Goal: Task Accomplishment & Management: Manage account settings

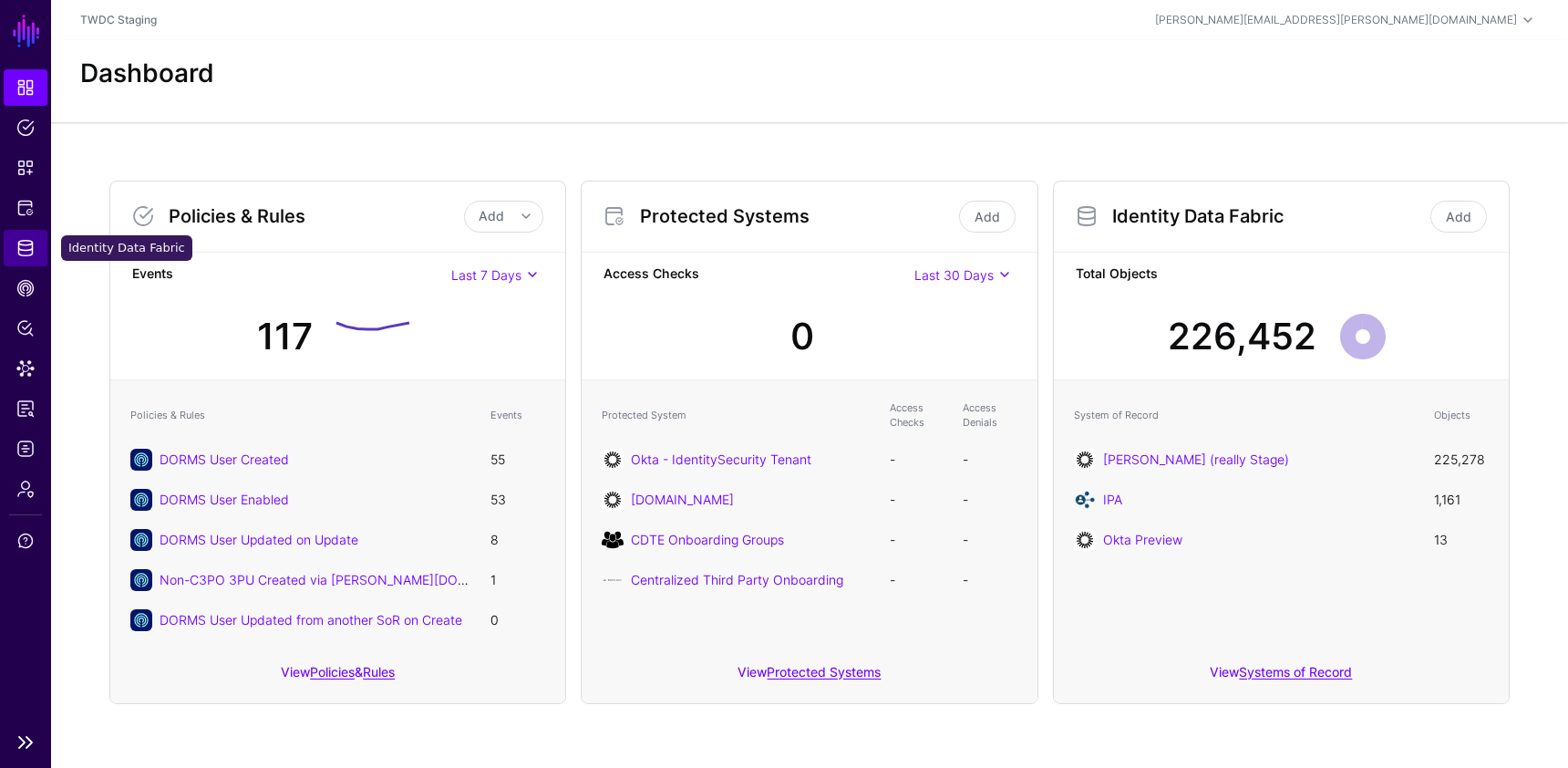
click at [18, 252] on span "Identity Data Fabric" at bounding box center [26, 248] width 18 height 18
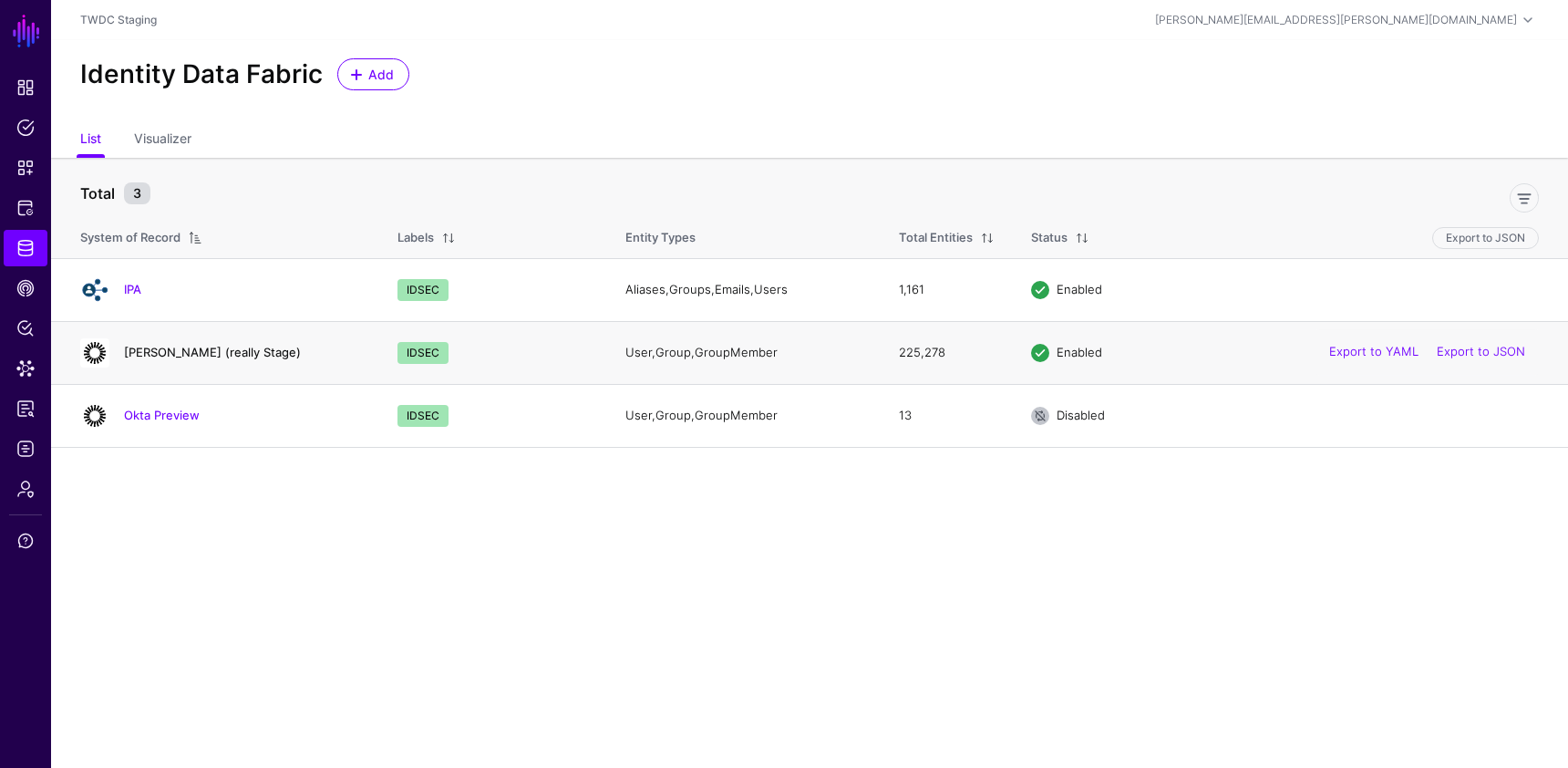
click at [170, 355] on link "[PERSON_NAME] (really Stage)" at bounding box center [211, 352] width 177 height 15
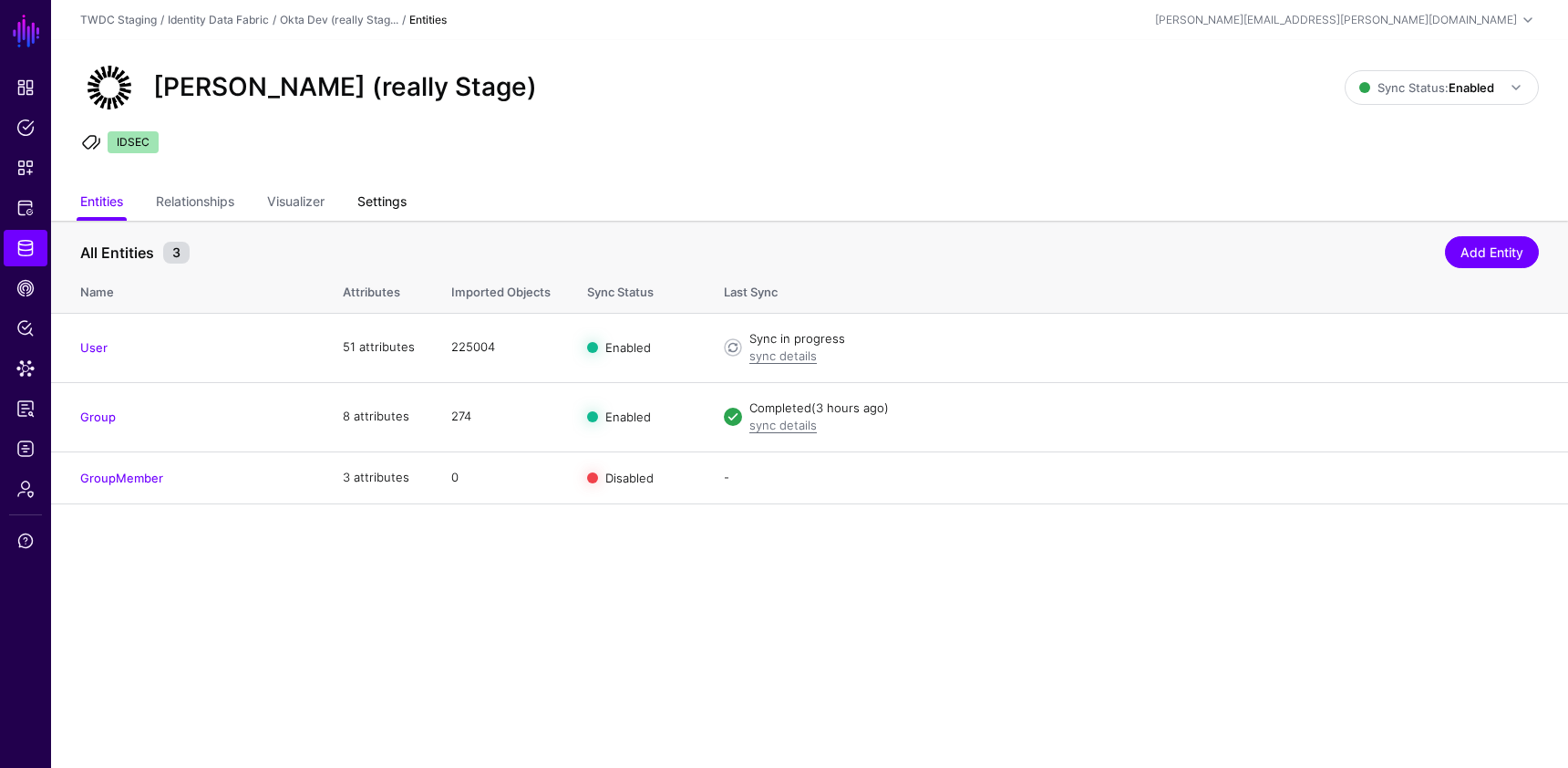
click at [393, 196] on link "Settings" at bounding box center [382, 203] width 49 height 35
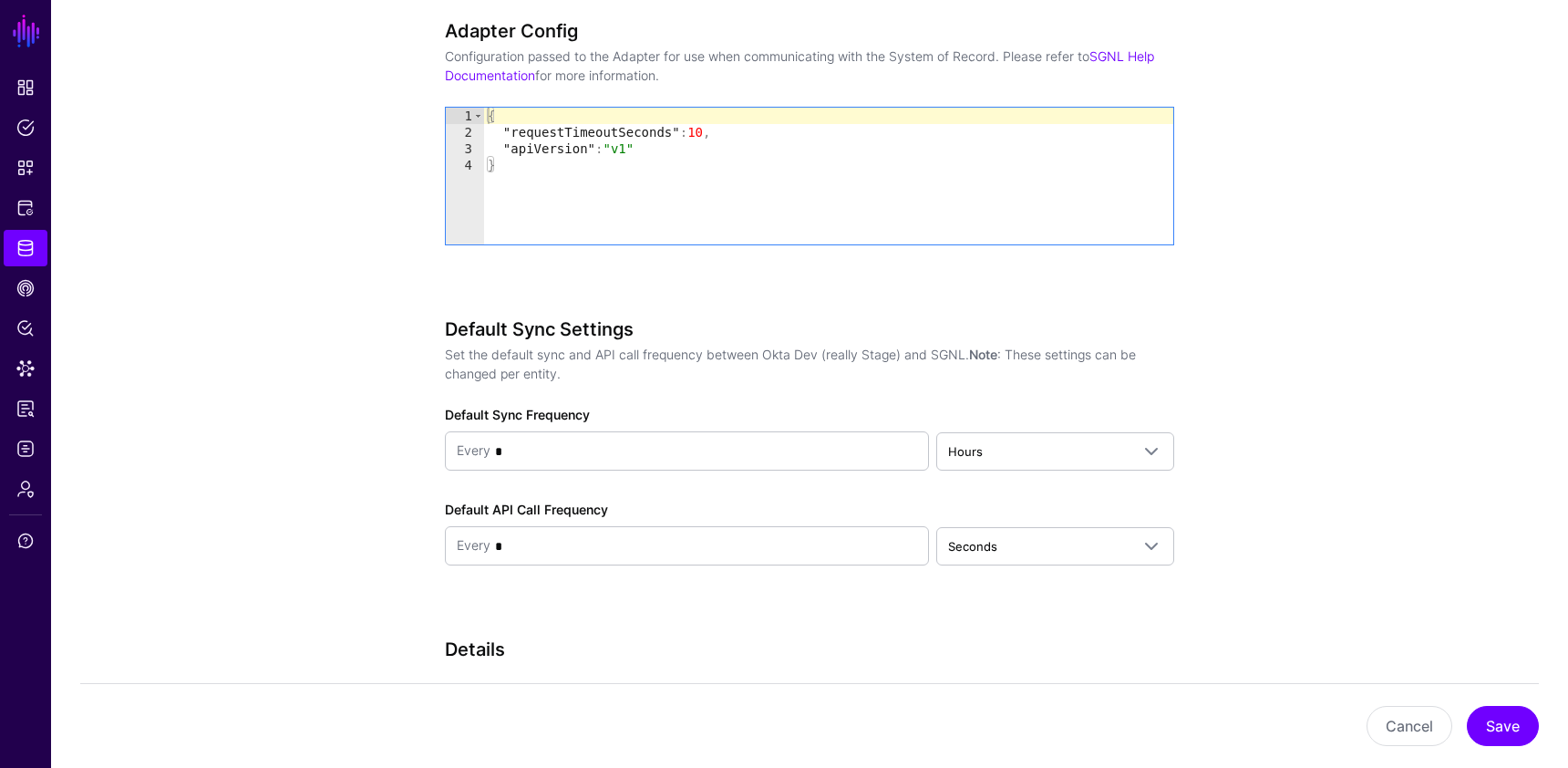
scroll to position [2159, 0]
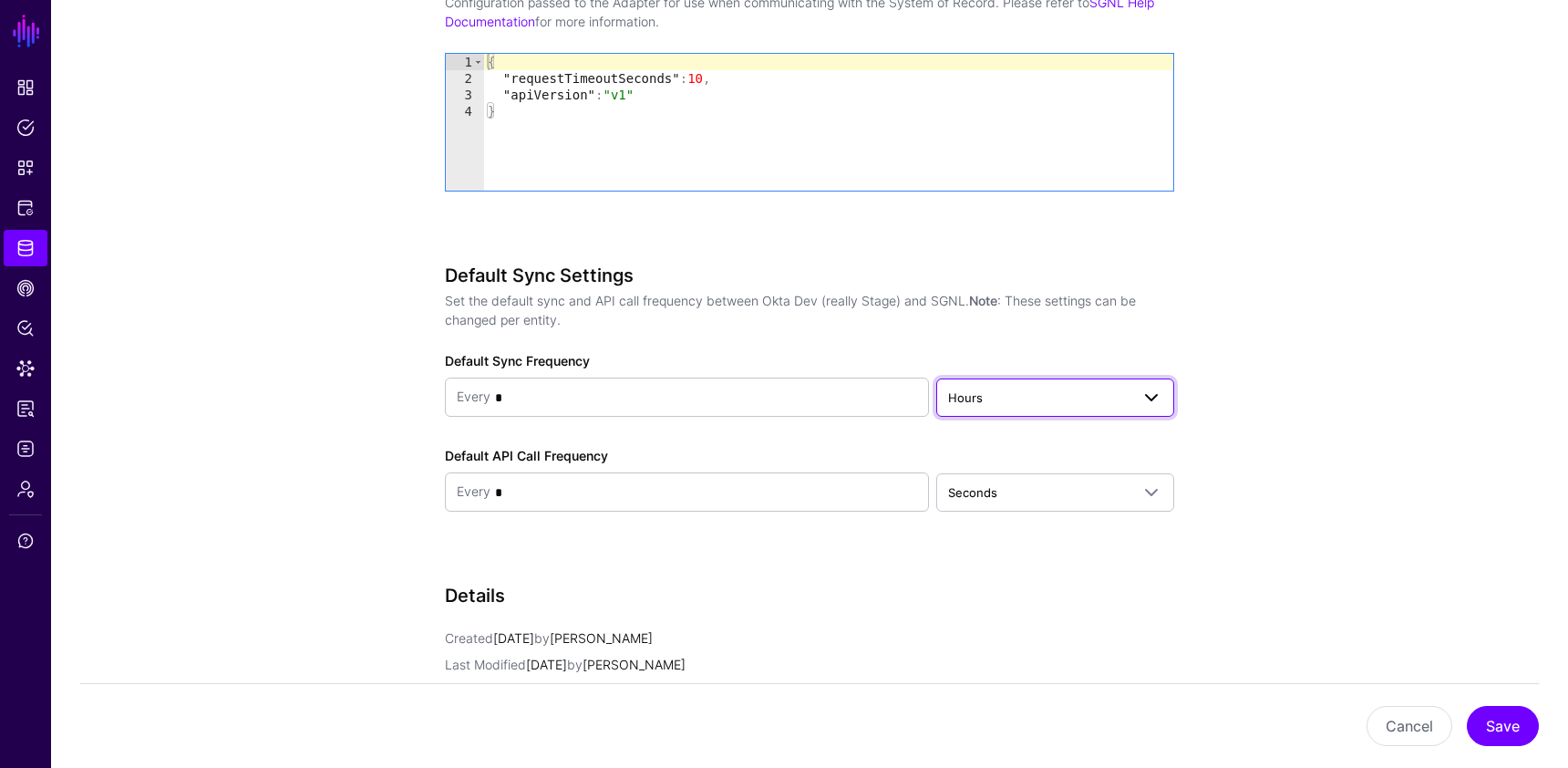
click at [1059, 396] on span "Hours" at bounding box center [1038, 397] width 182 height 20
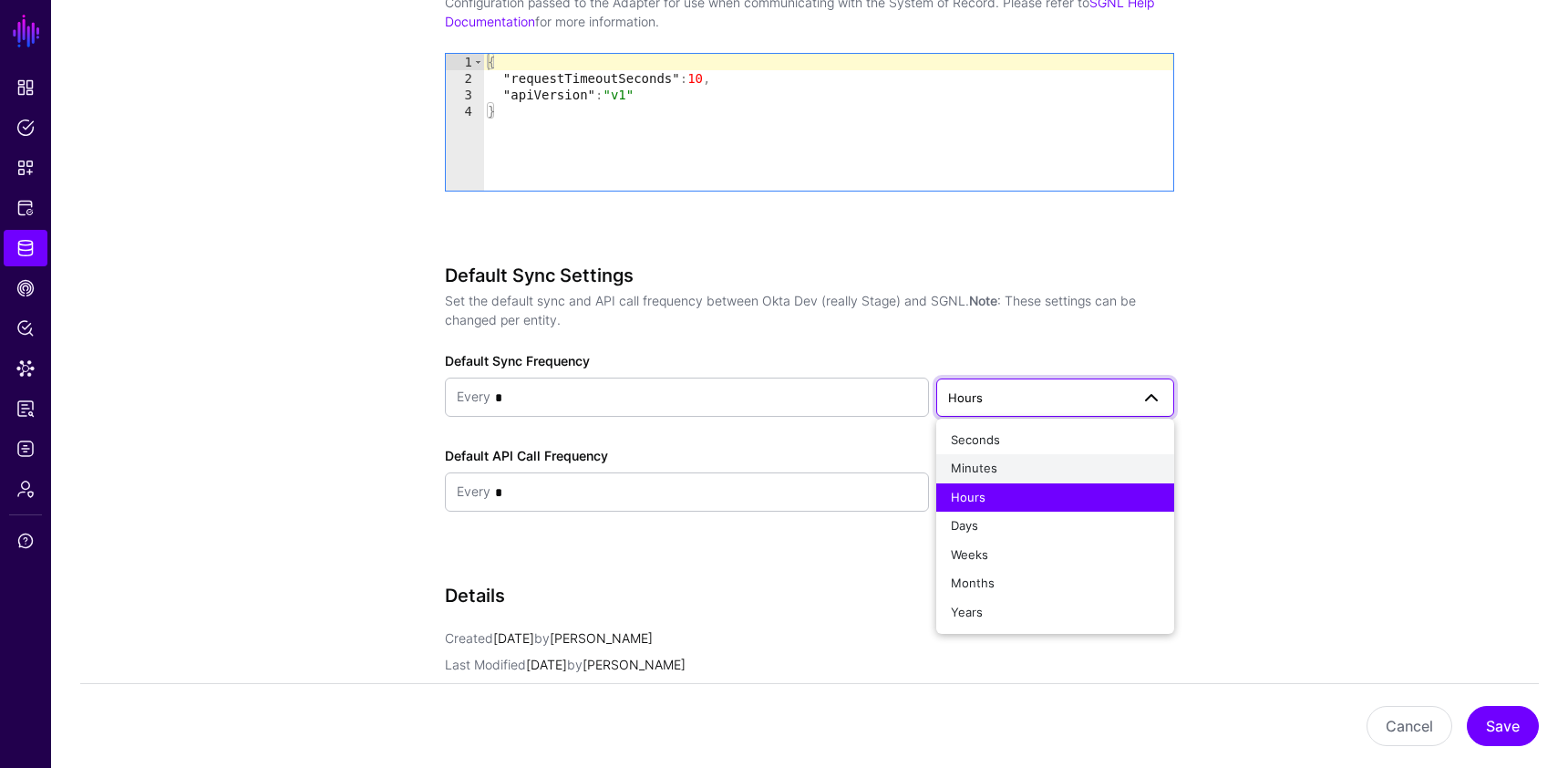
click at [996, 468] on div "Minutes" at bounding box center [1054, 469] width 208 height 18
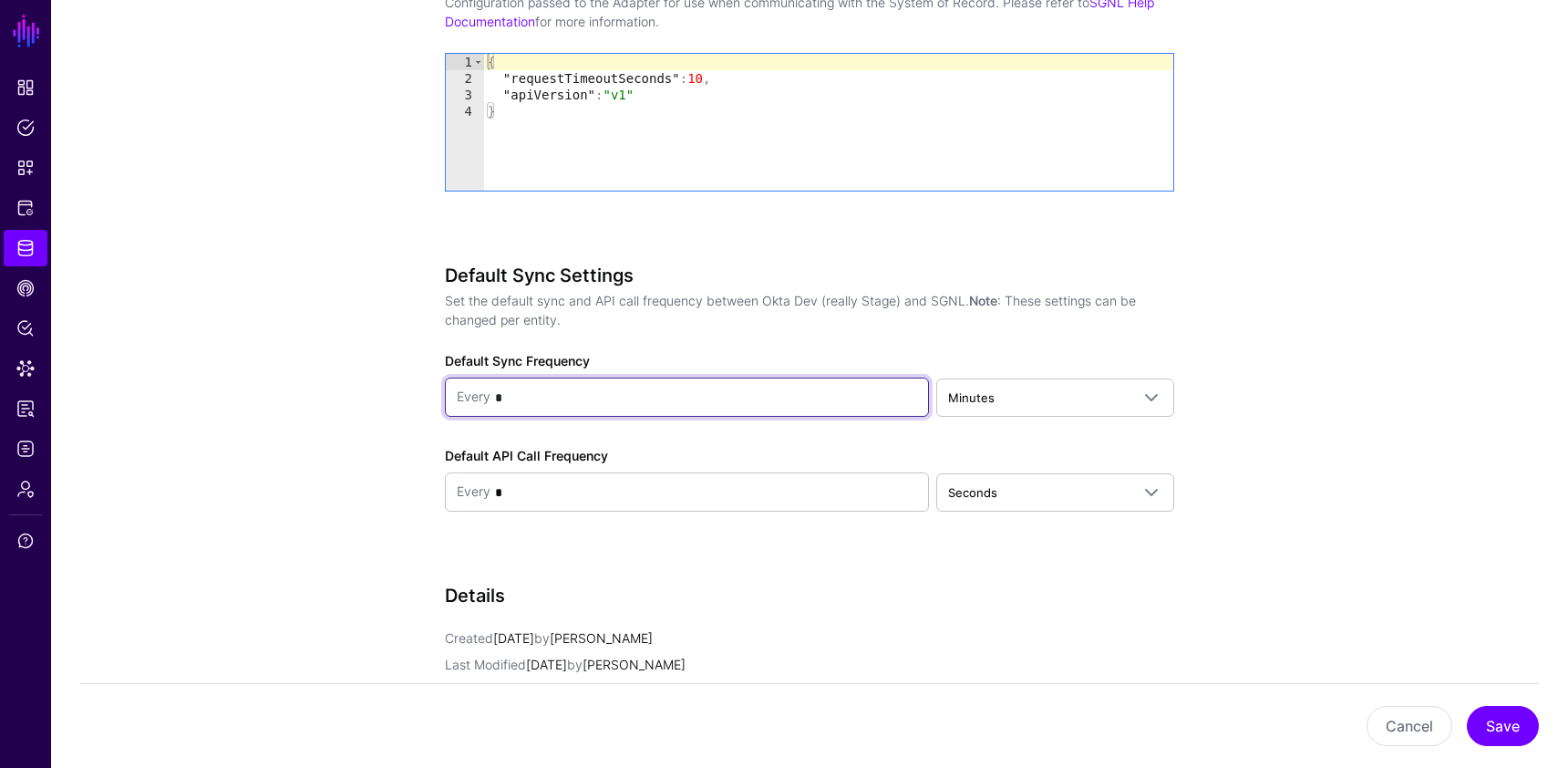
click at [554, 397] on input "*" at bounding box center [703, 397] width 427 height 37
drag, startPoint x: 517, startPoint y: 393, endPoint x: 486, endPoint y: 394, distance: 31.0
click at [486, 394] on div "Every *" at bounding box center [687, 397] width 460 height 38
type input "*"
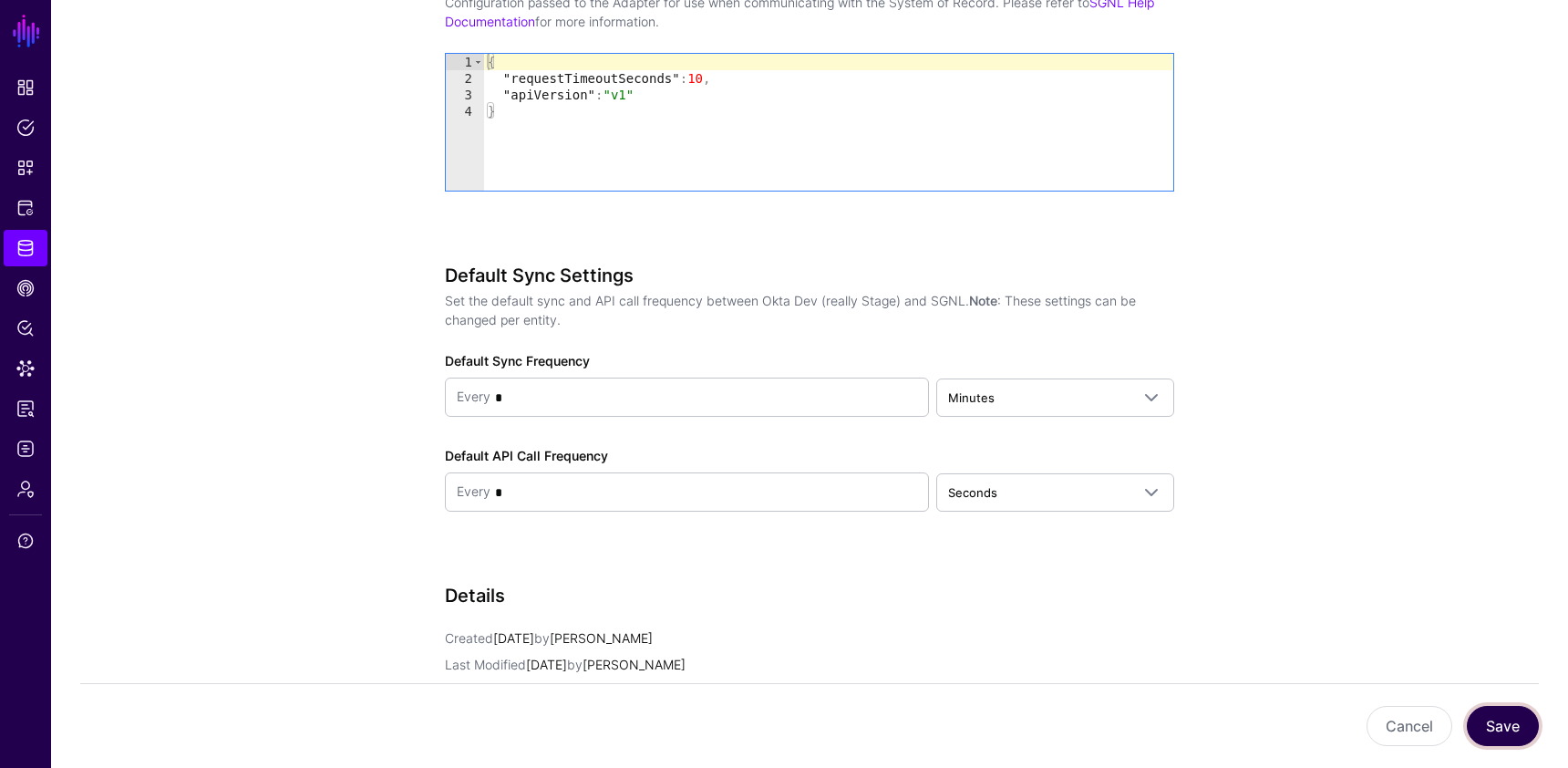
click at [1493, 724] on button "Save" at bounding box center [1502, 725] width 72 height 41
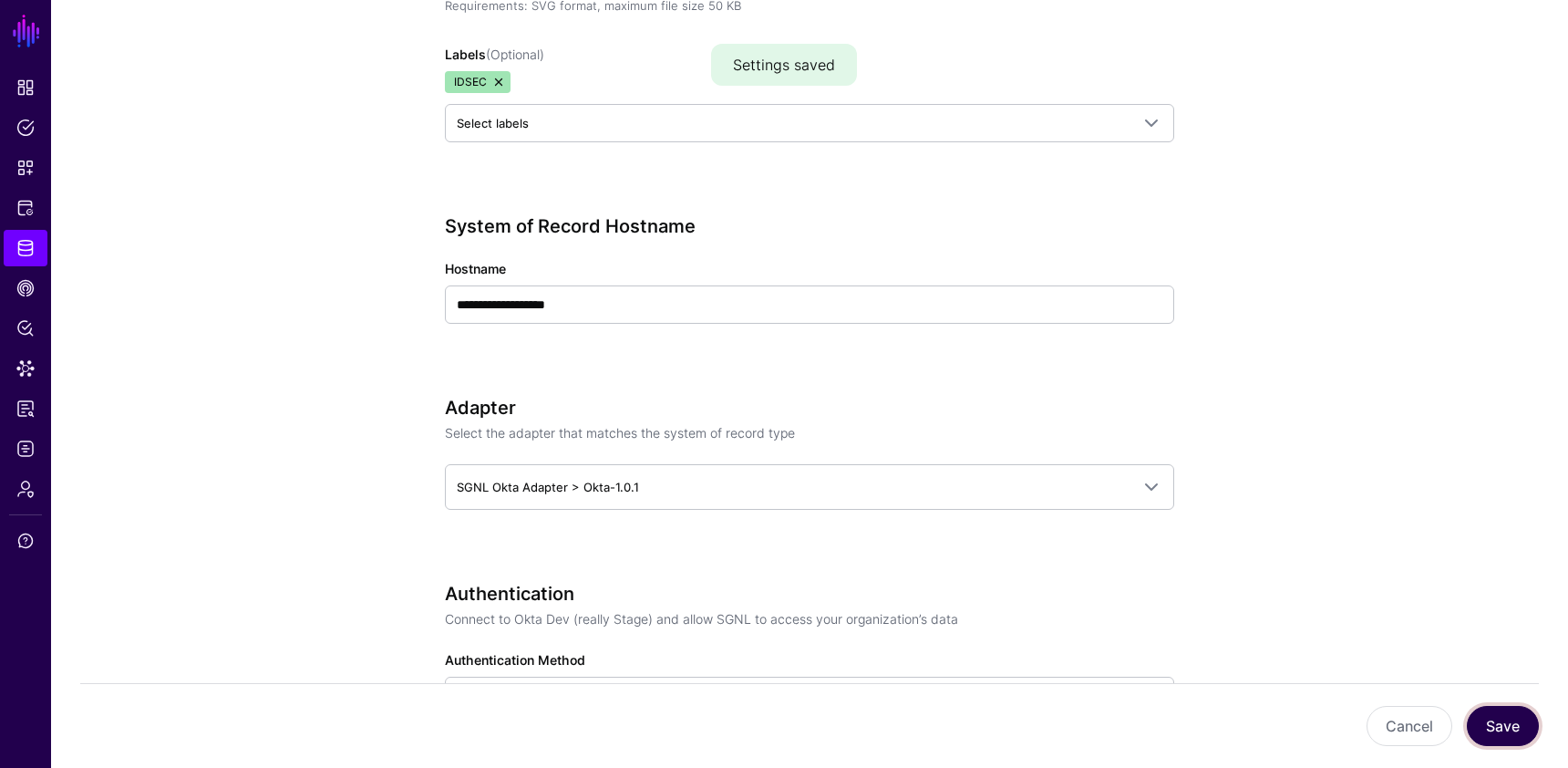
scroll to position [0, 0]
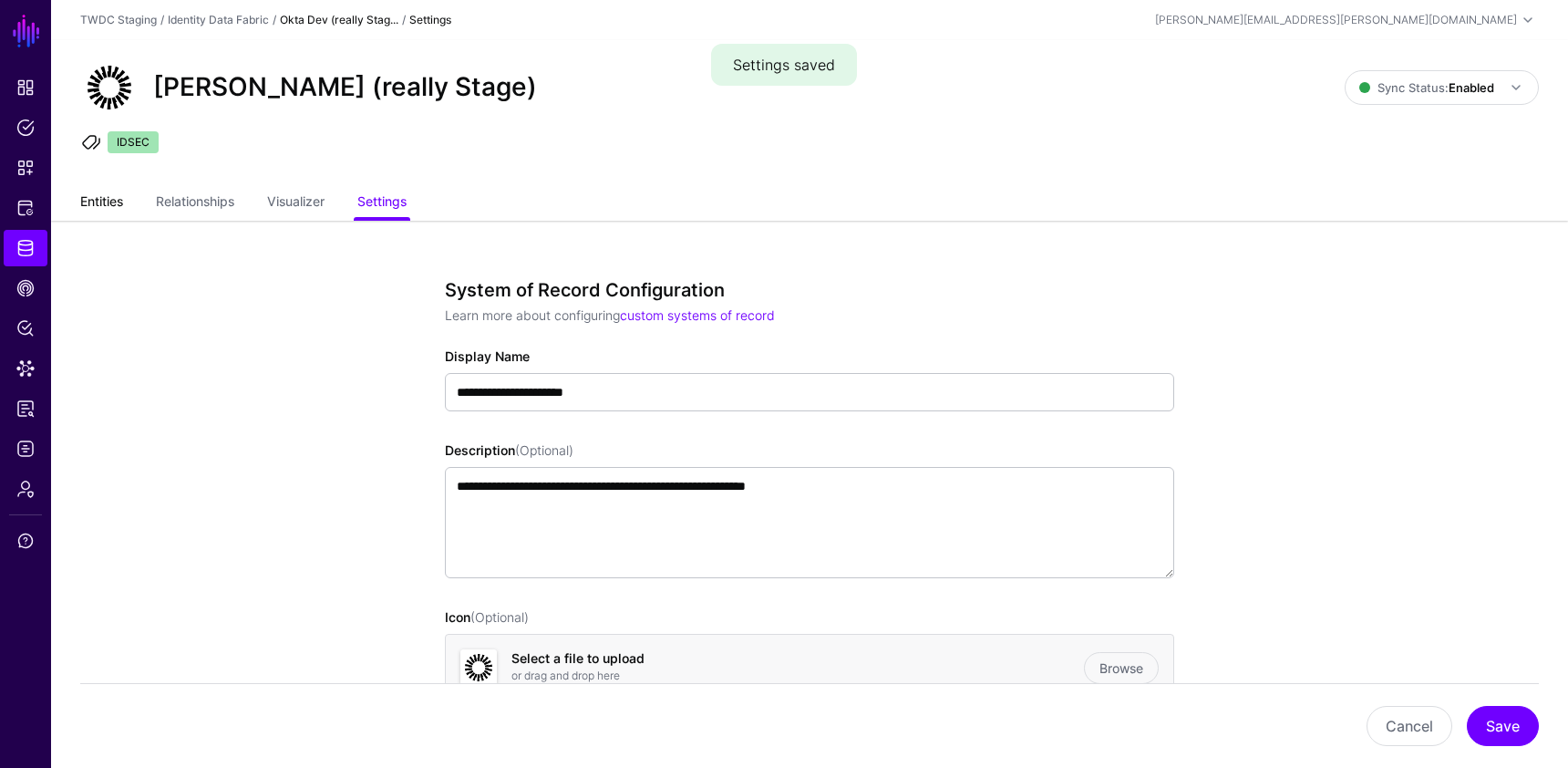
click at [100, 205] on link "Entities" at bounding box center [101, 203] width 42 height 35
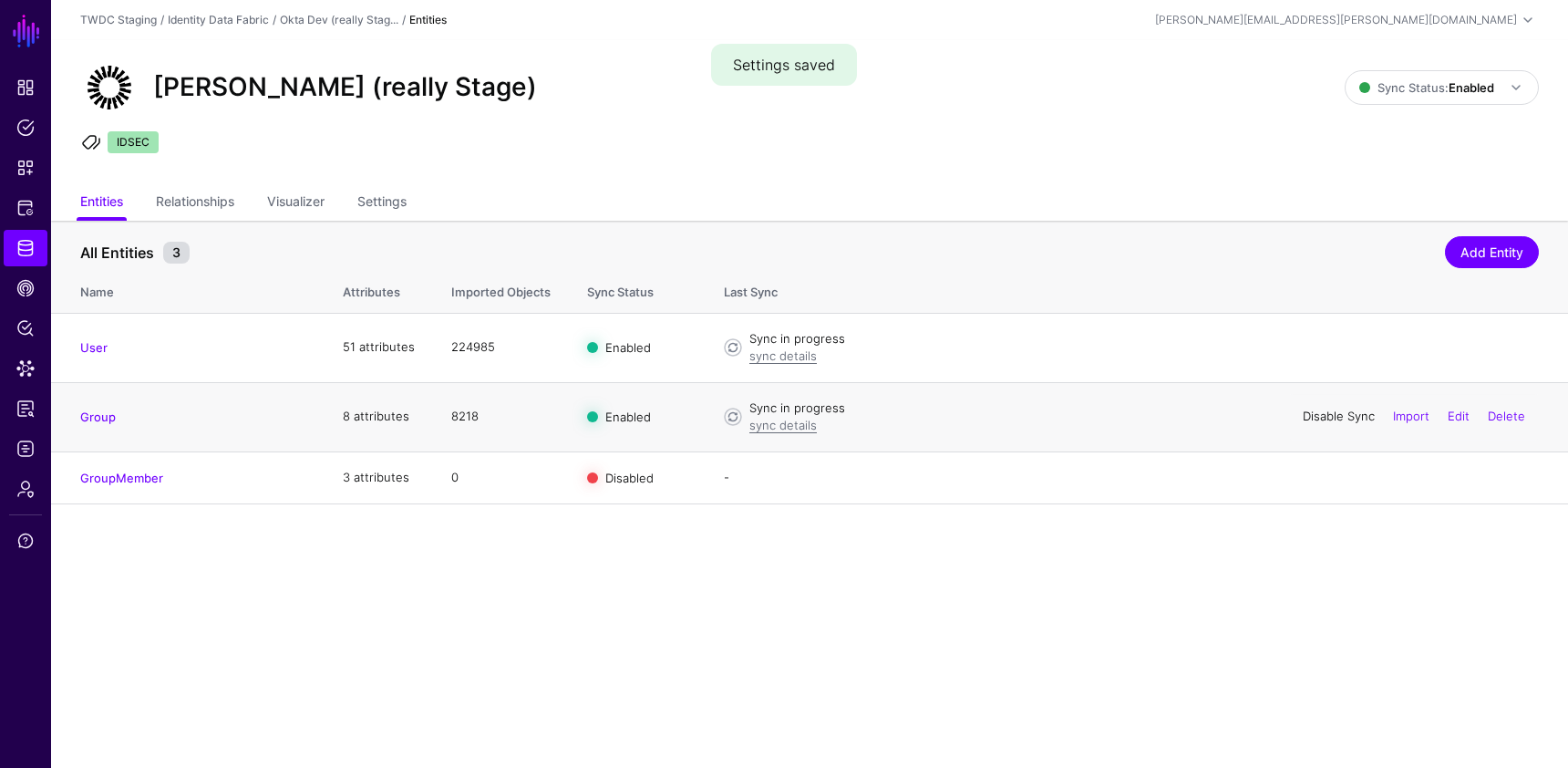
click at [1348, 414] on link "Disable Sync" at bounding box center [1338, 415] width 72 height 15
drag, startPoint x: 1346, startPoint y: 417, endPoint x: 1330, endPoint y: 415, distance: 16.1
click at [1346, 417] on link "Enable Sync" at bounding box center [1340, 415] width 69 height 15
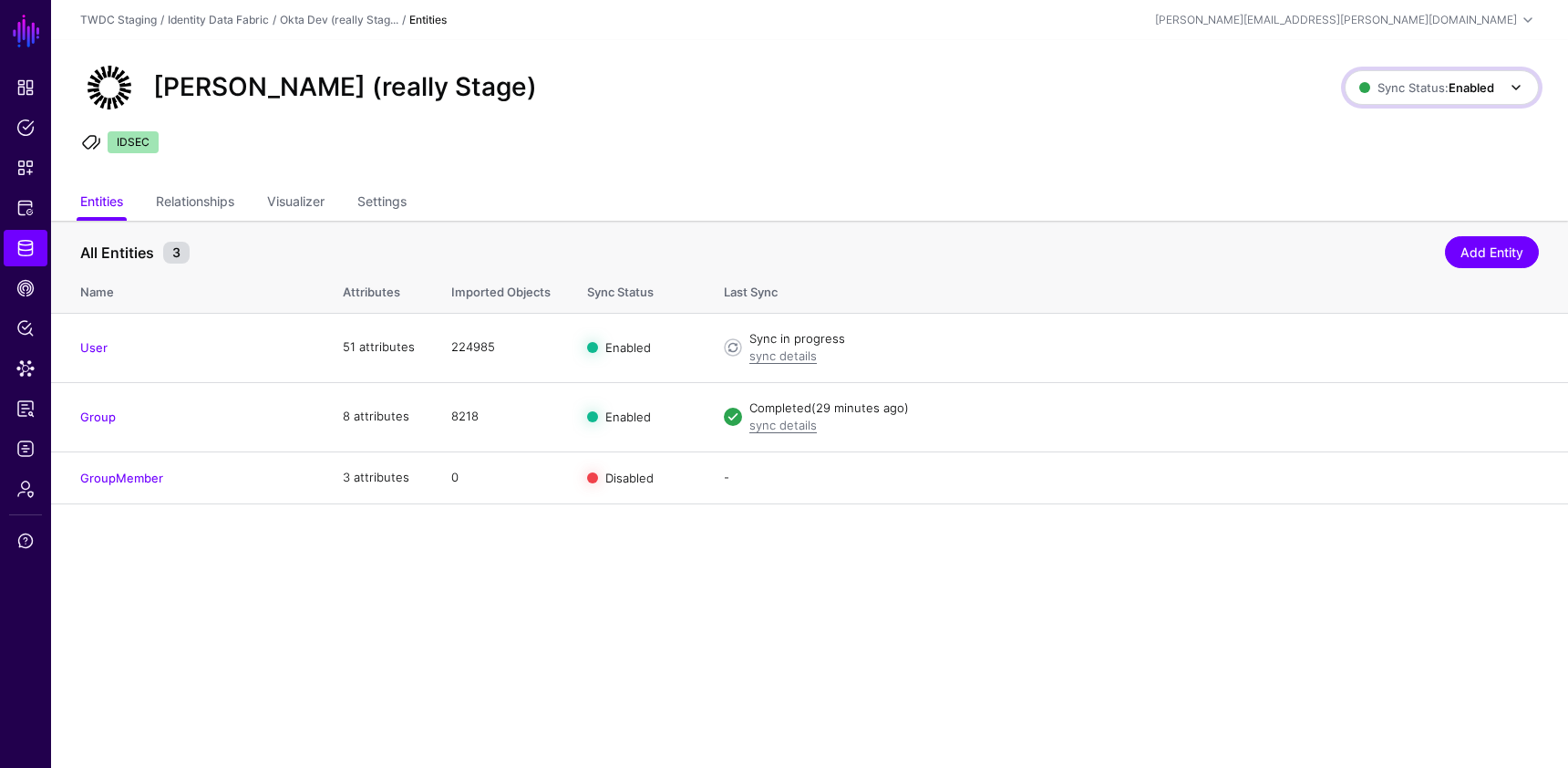
click at [1429, 95] on span "Sync Status: Enabled" at bounding box center [1426, 87] width 135 height 20
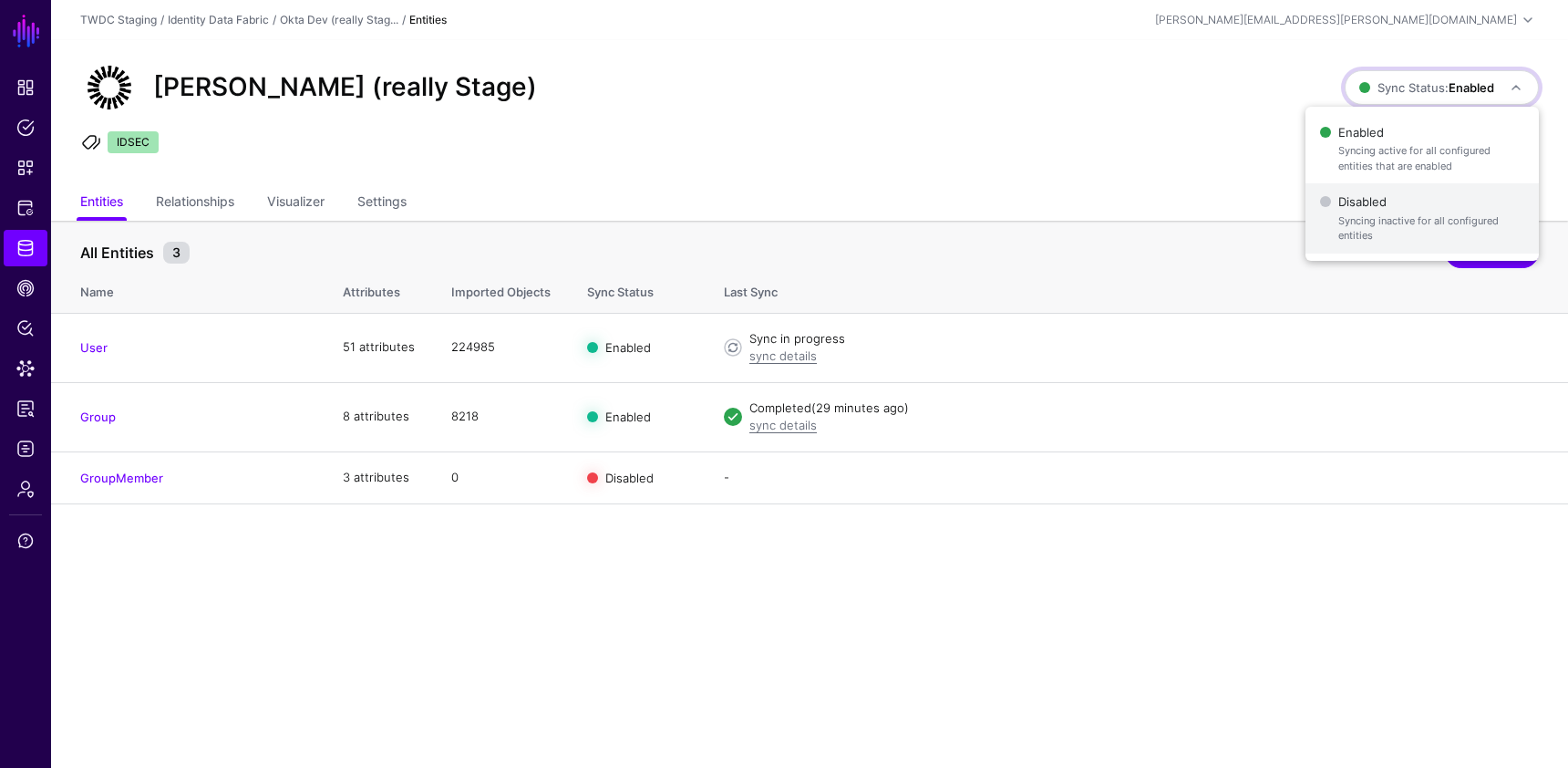
click at [1396, 222] on span "Syncing inactive for all configured entities" at bounding box center [1431, 228] width 186 height 30
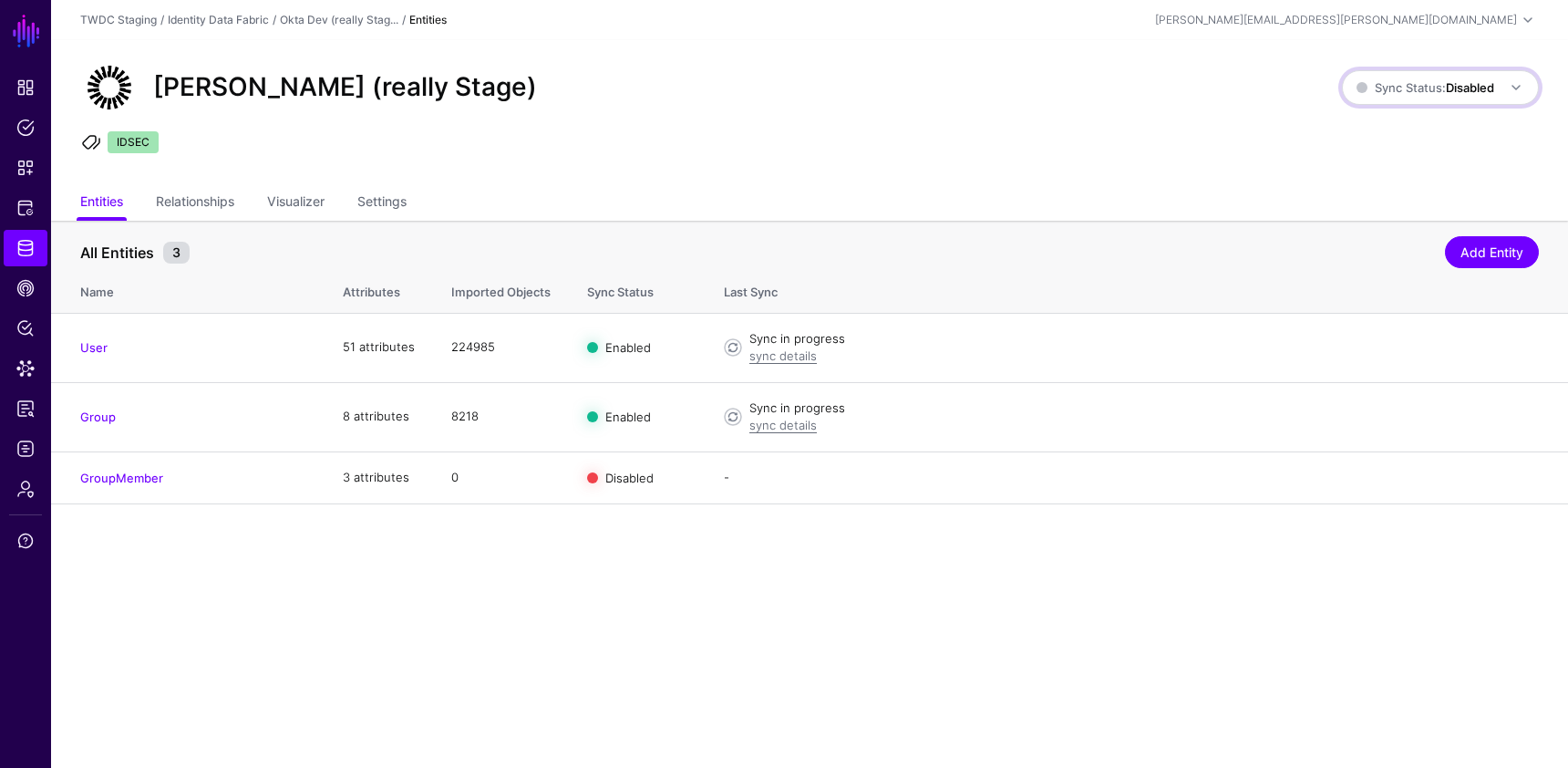
drag, startPoint x: 1433, startPoint y: 96, endPoint x: 1426, endPoint y: 112, distance: 17.5
click at [1433, 96] on span "Sync Status: Disabled" at bounding box center [1425, 87] width 137 height 20
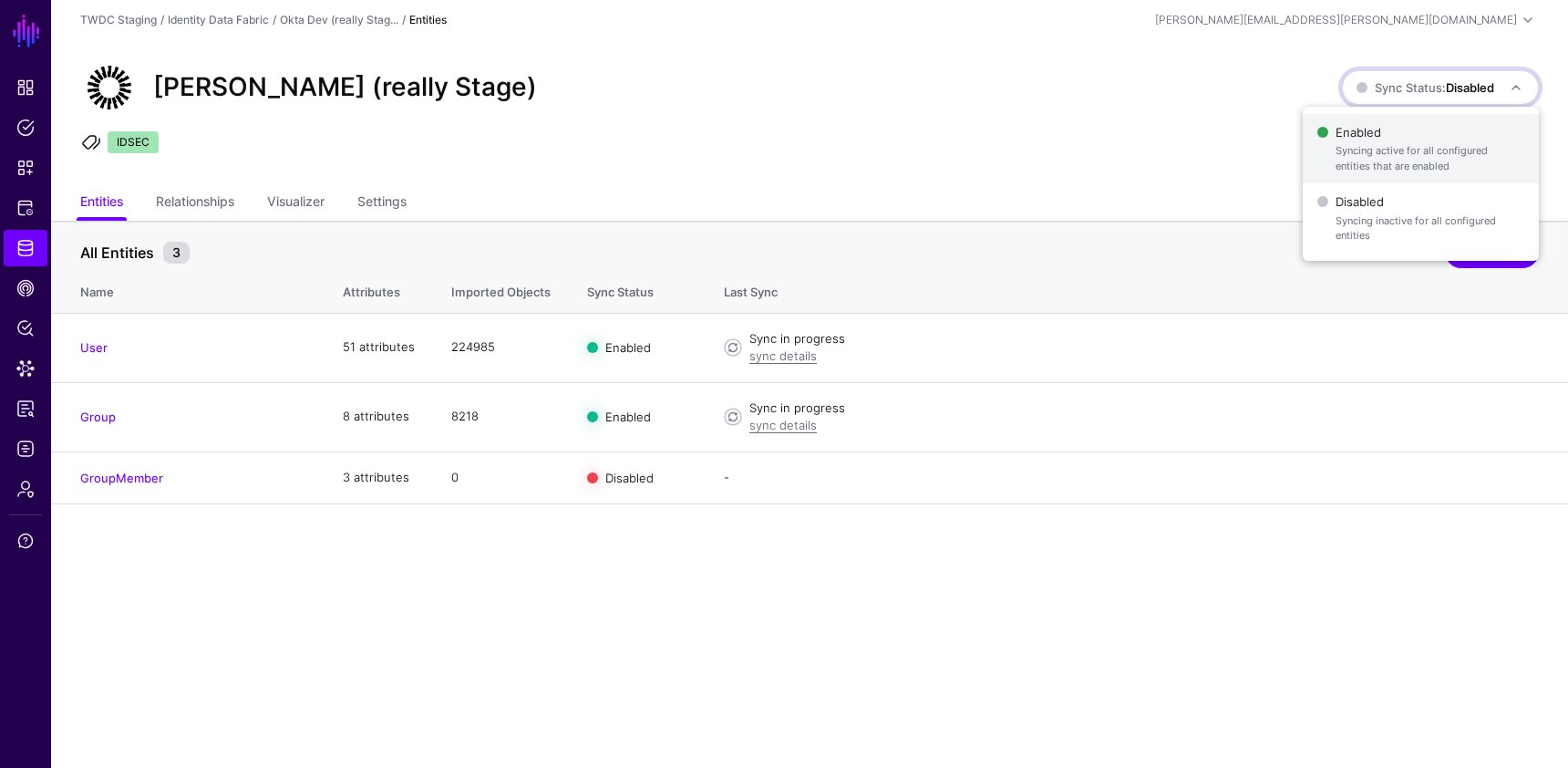
click at [1385, 146] on span "Syncing active for all configured entities that are enabled" at bounding box center [1429, 158] width 189 height 30
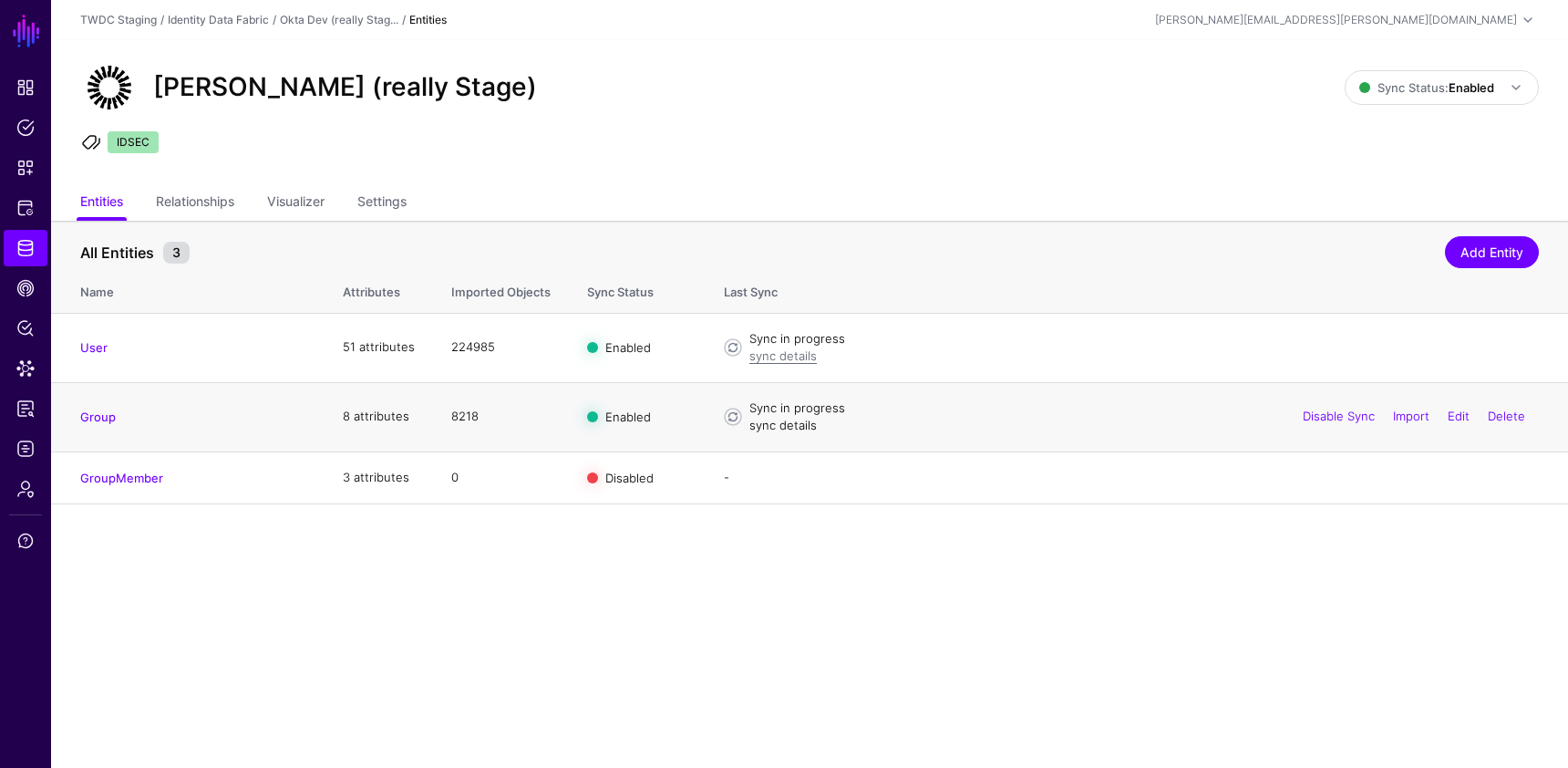
click at [789, 426] on link "sync details" at bounding box center [783, 424] width 67 height 15
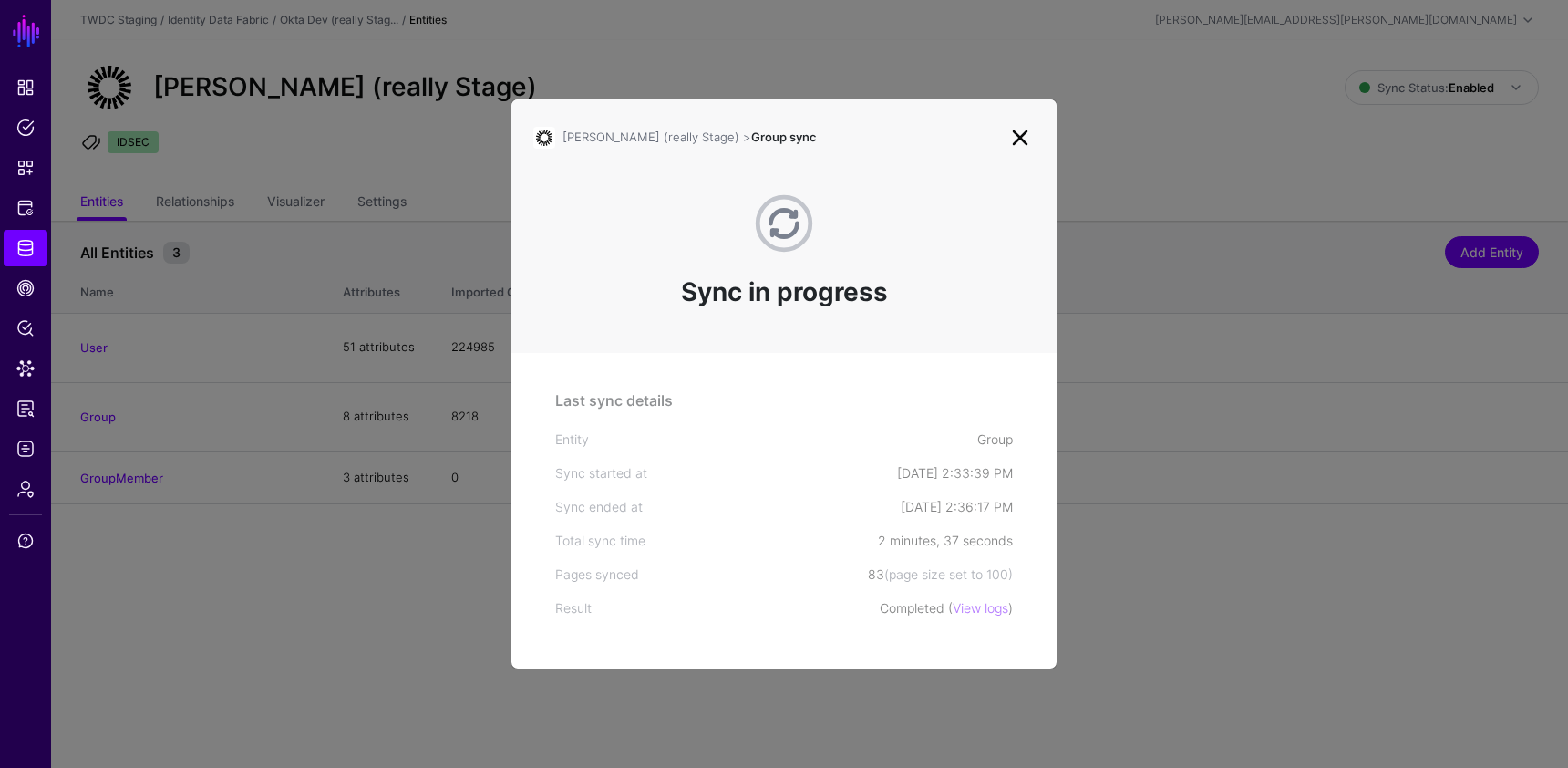
click at [1025, 137] on link at bounding box center [1020, 138] width 30 height 30
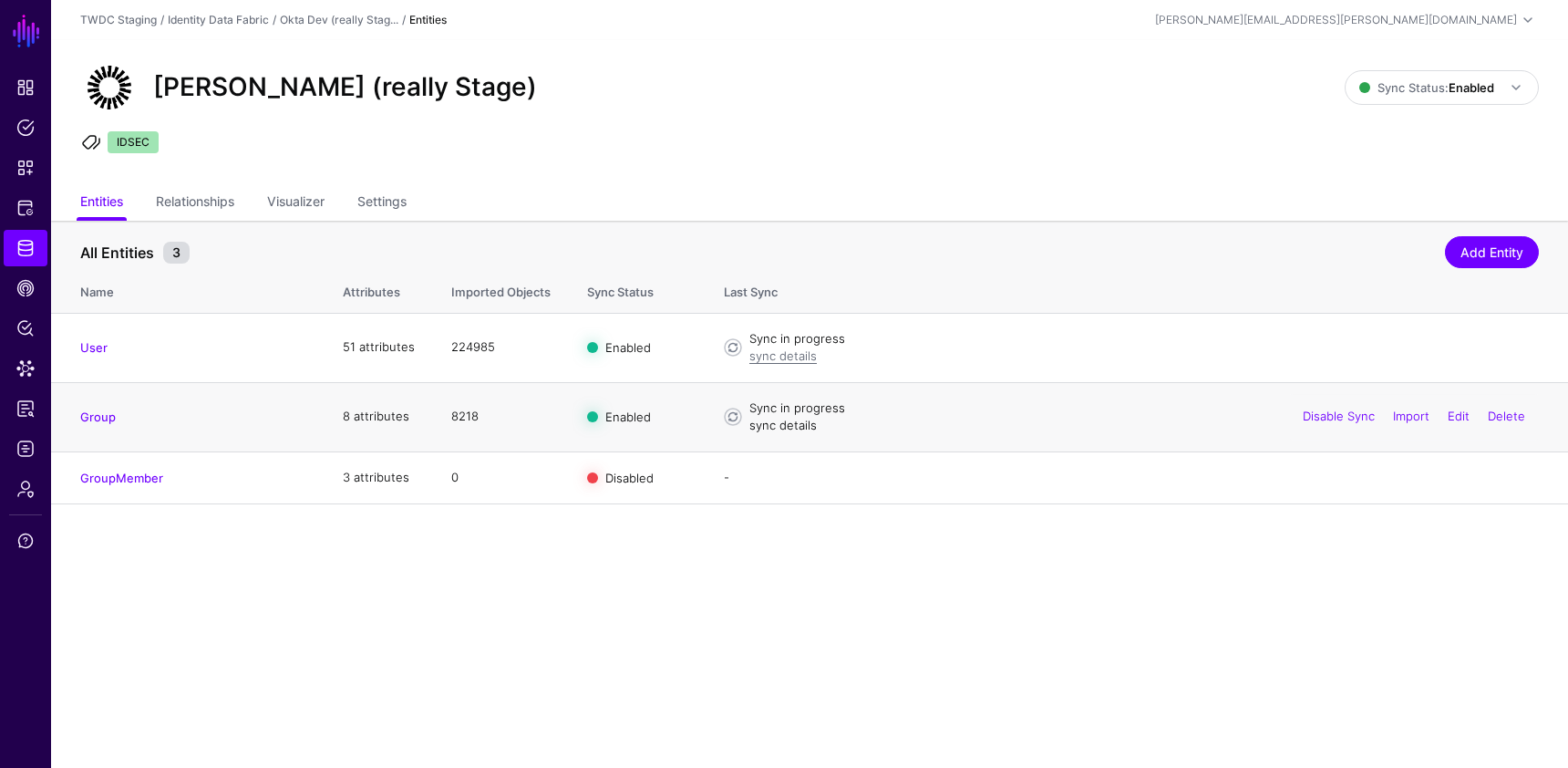
click at [785, 427] on link "sync details" at bounding box center [783, 424] width 67 height 15
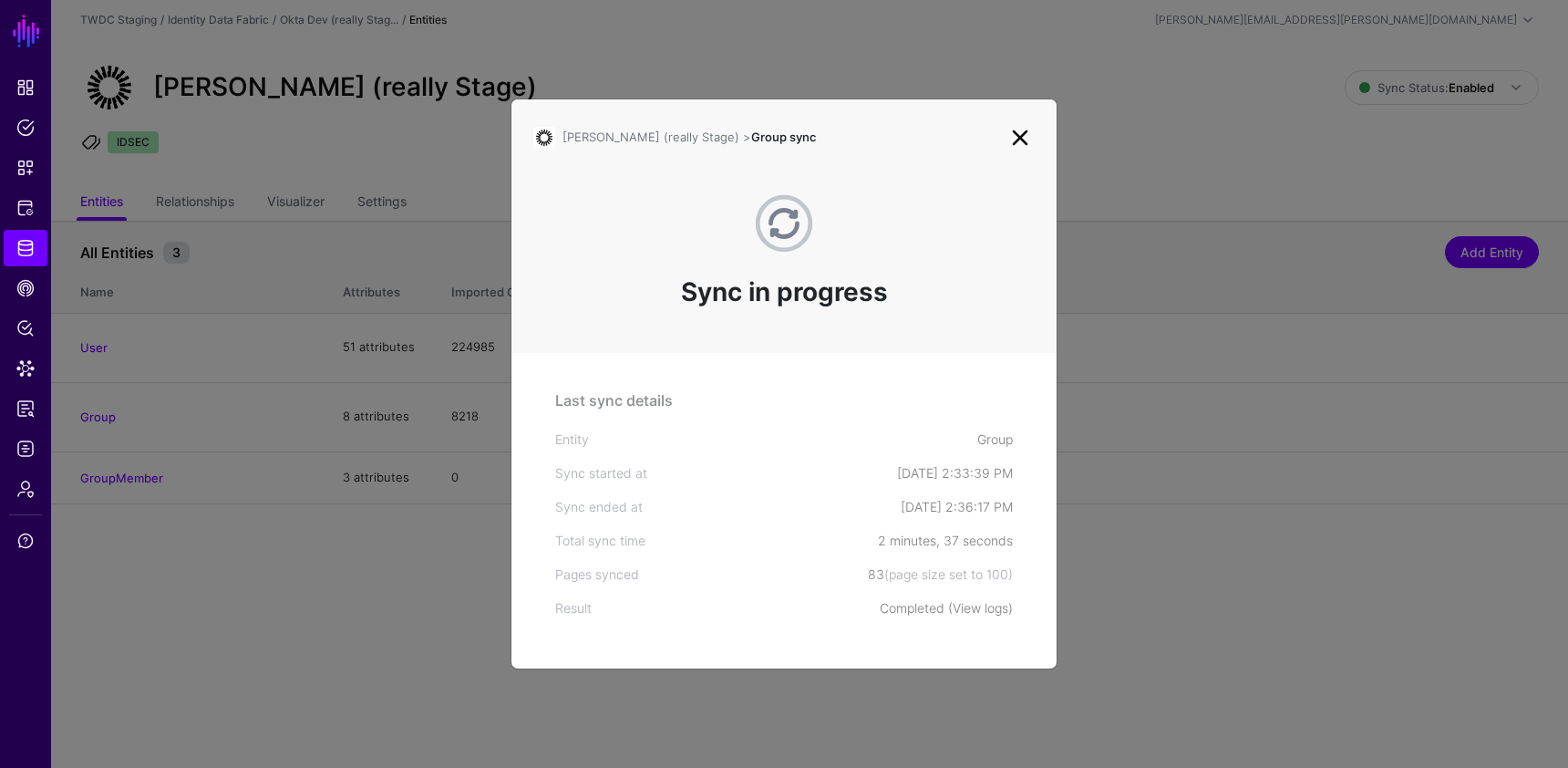
click at [975, 605] on link "View logs" at bounding box center [980, 608] width 55 height 16
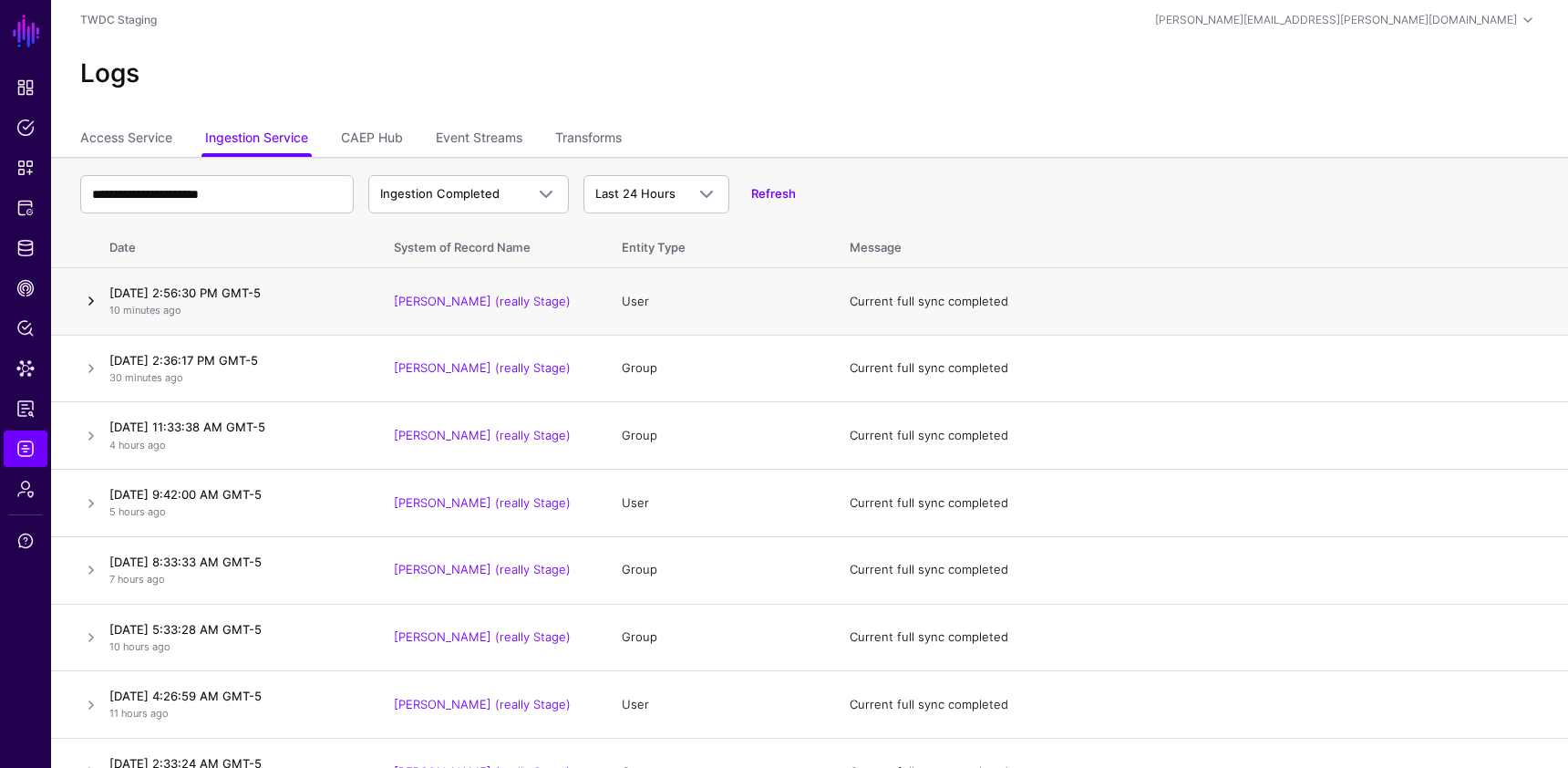
click at [89, 299] on link at bounding box center [91, 300] width 22 height 22
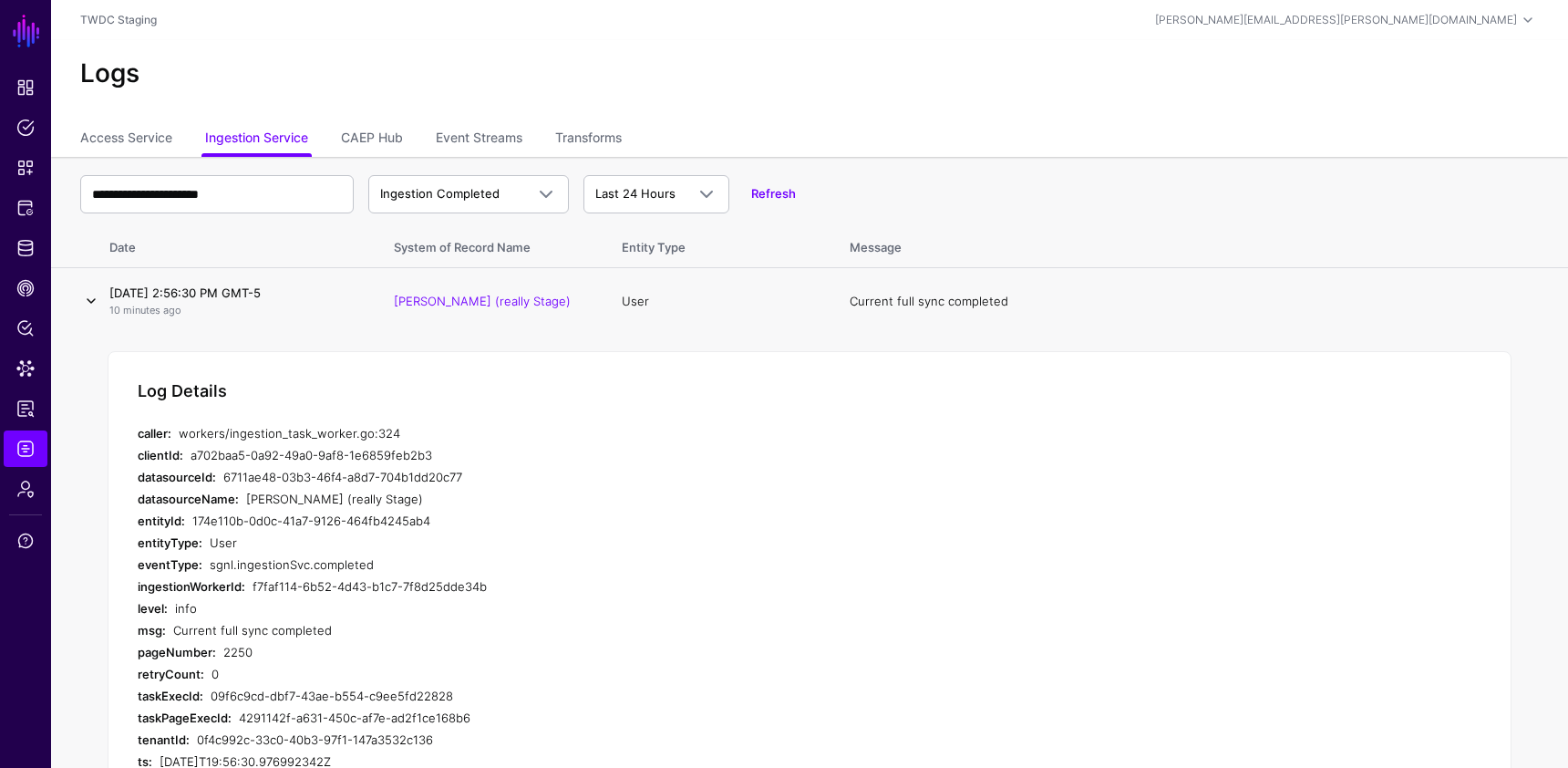
click at [90, 298] on link at bounding box center [91, 300] width 22 height 22
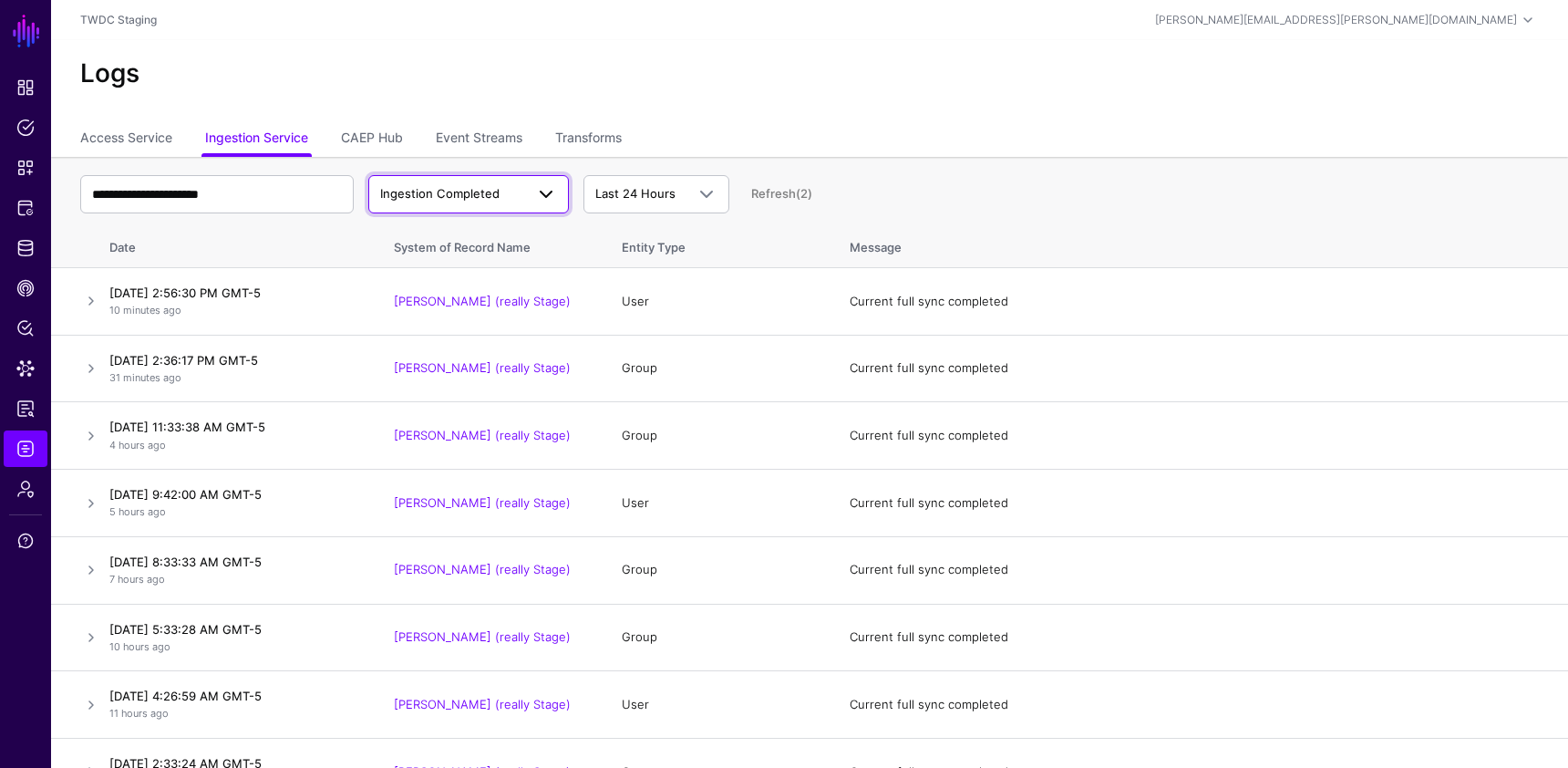
click at [454, 193] on span "Ingestion Completed" at bounding box center [440, 193] width 120 height 15
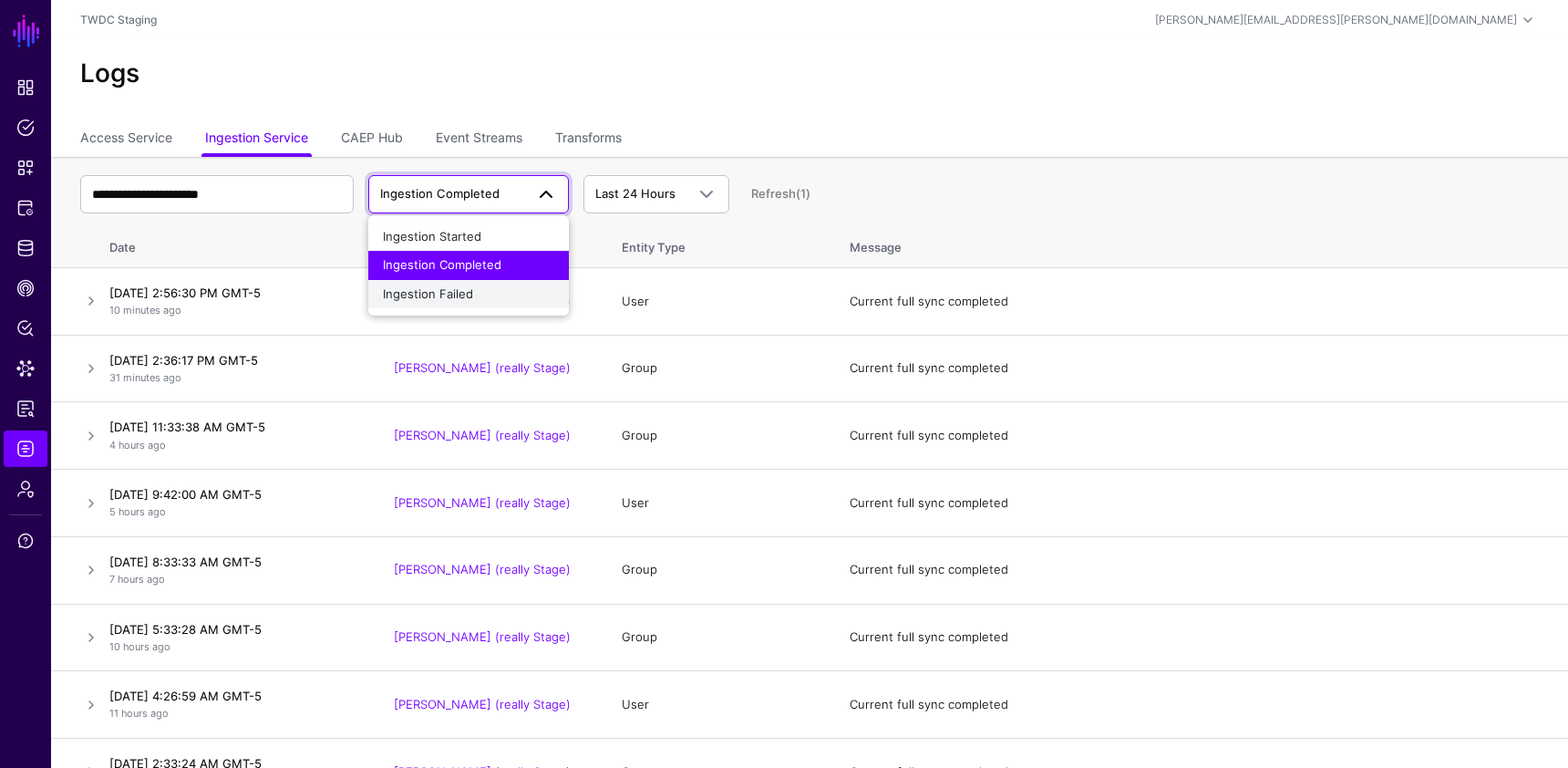
click at [447, 293] on span "Ingestion Failed" at bounding box center [427, 294] width 90 height 15
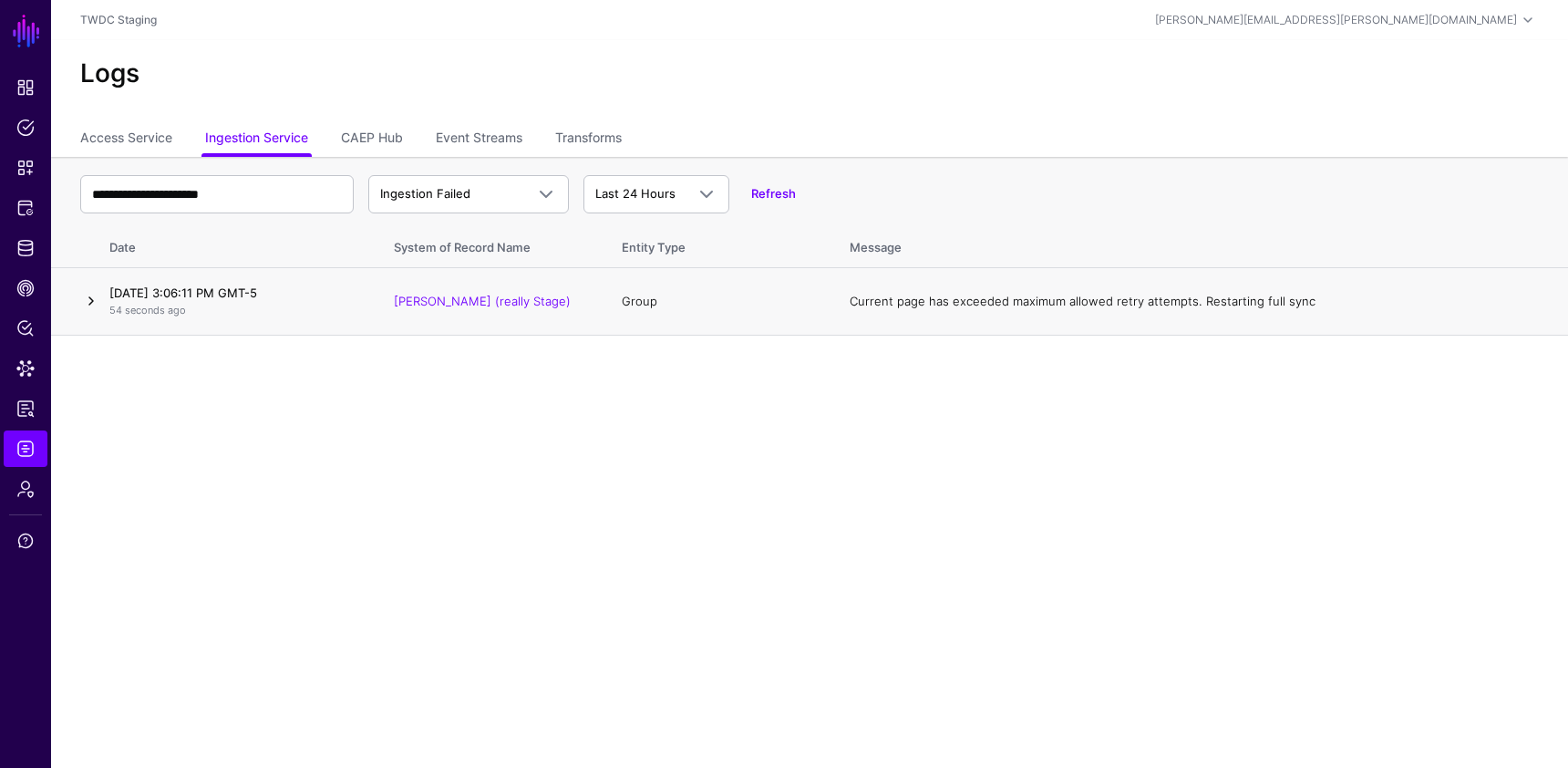
click at [96, 299] on link at bounding box center [91, 300] width 22 height 22
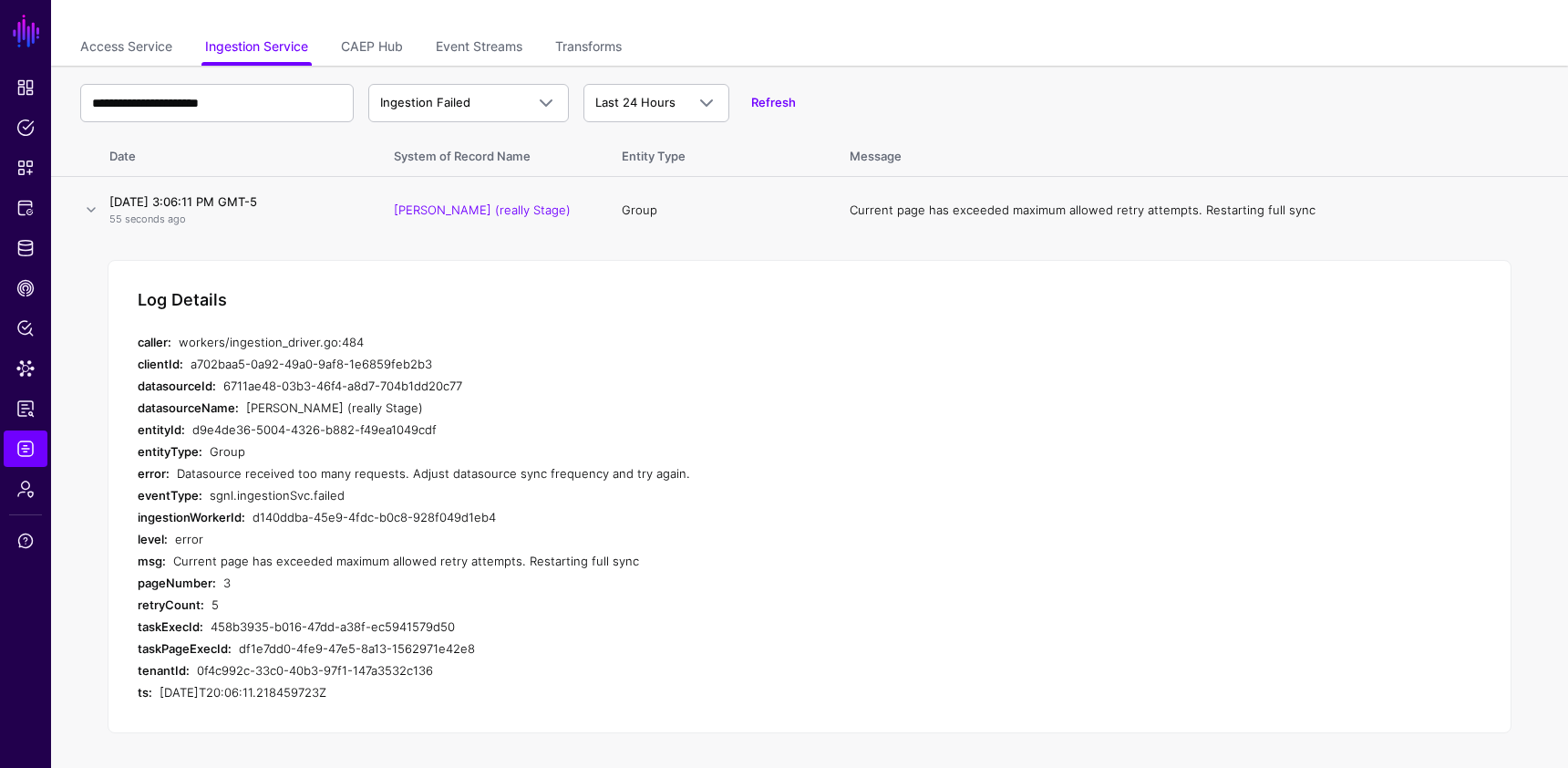
scroll to position [92, 0]
click at [82, 205] on link at bounding box center [91, 209] width 22 height 22
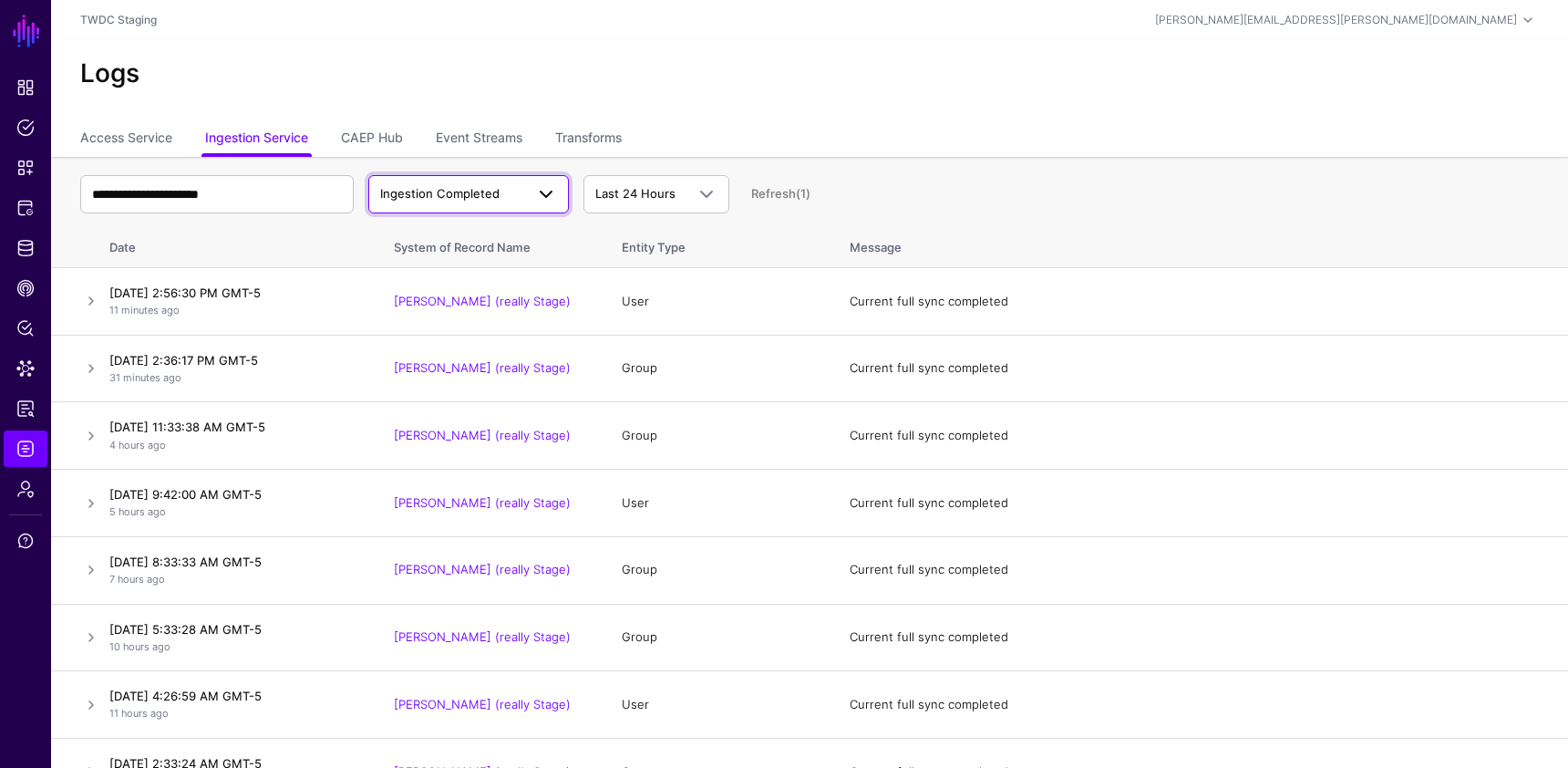
click at [476, 207] on link "Ingestion Completed" at bounding box center [468, 194] width 201 height 39
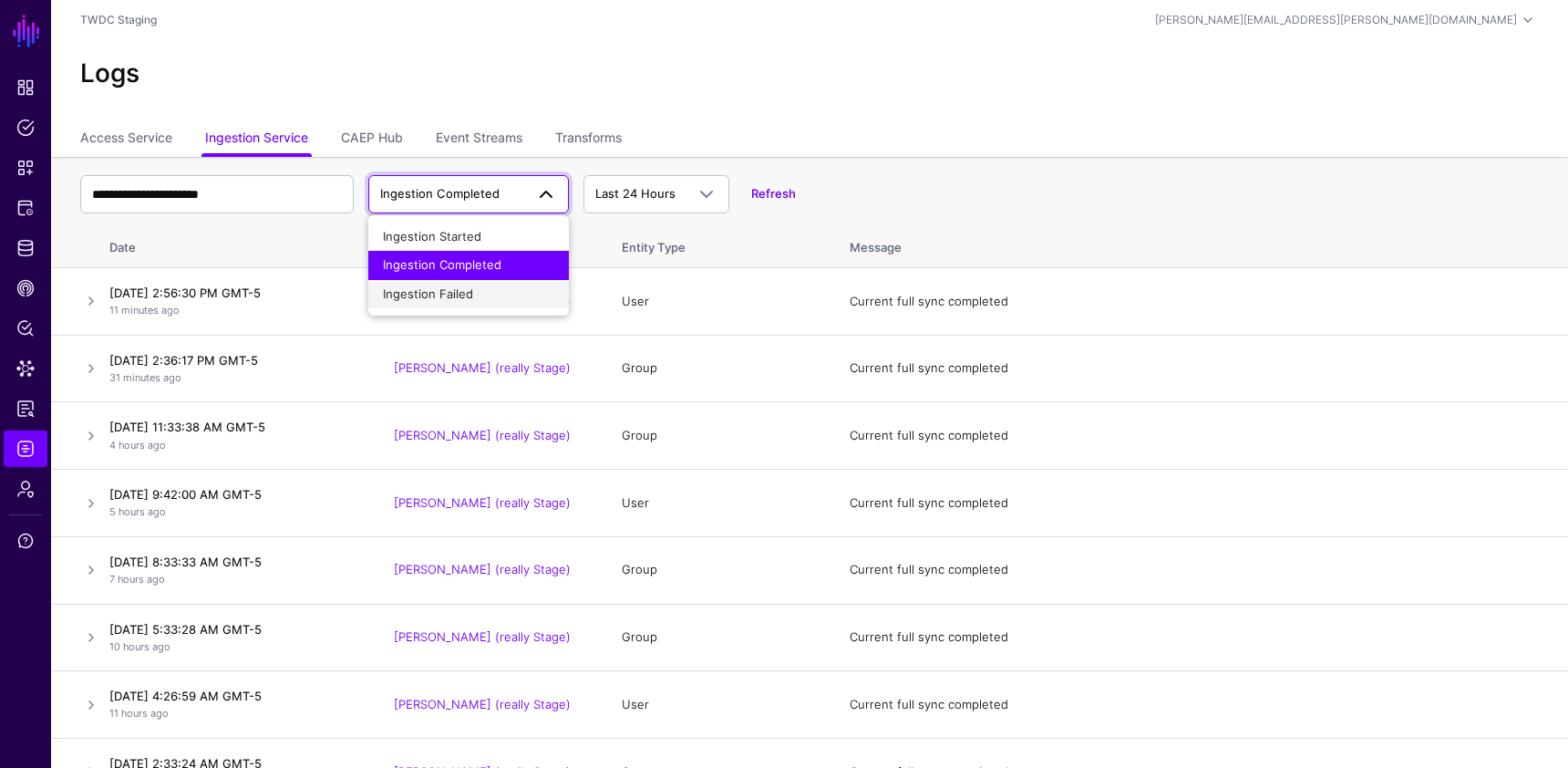
click at [463, 296] on span "Ingestion Failed" at bounding box center [427, 294] width 90 height 15
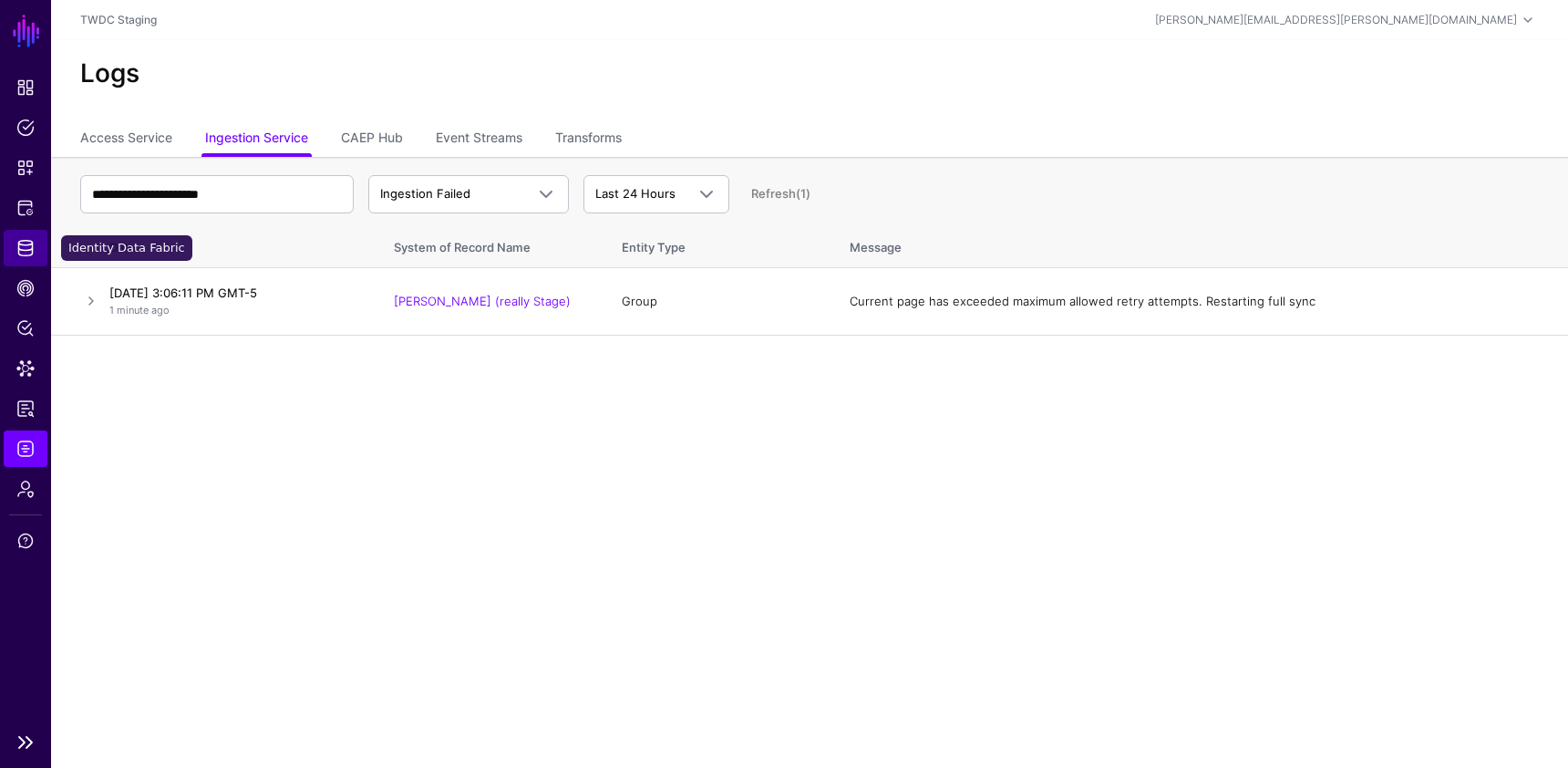
click at [29, 245] on span "Identity Data Fabric" at bounding box center [26, 248] width 18 height 18
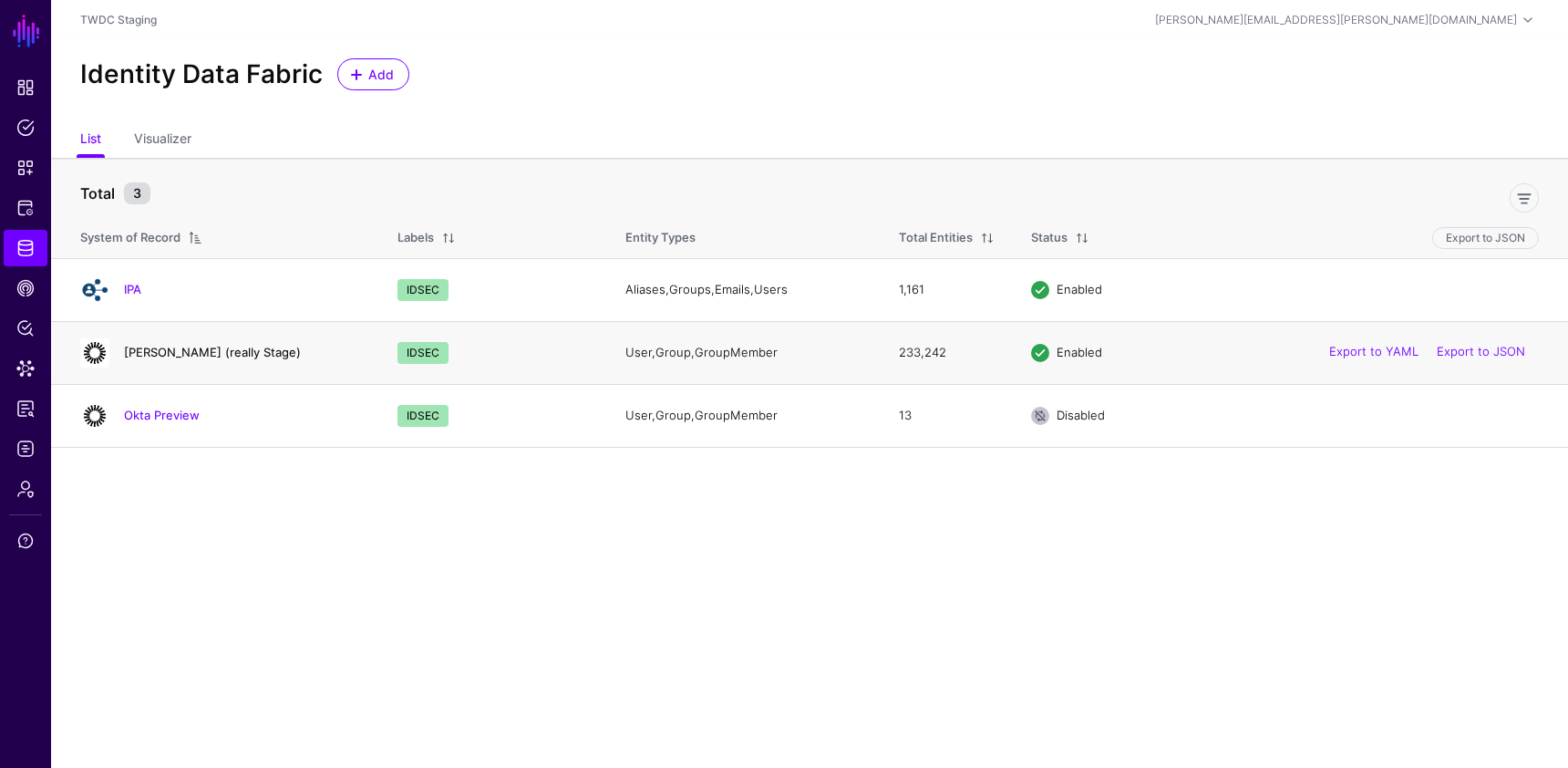
click at [158, 356] on link "[PERSON_NAME] (really Stage)" at bounding box center [211, 352] width 177 height 15
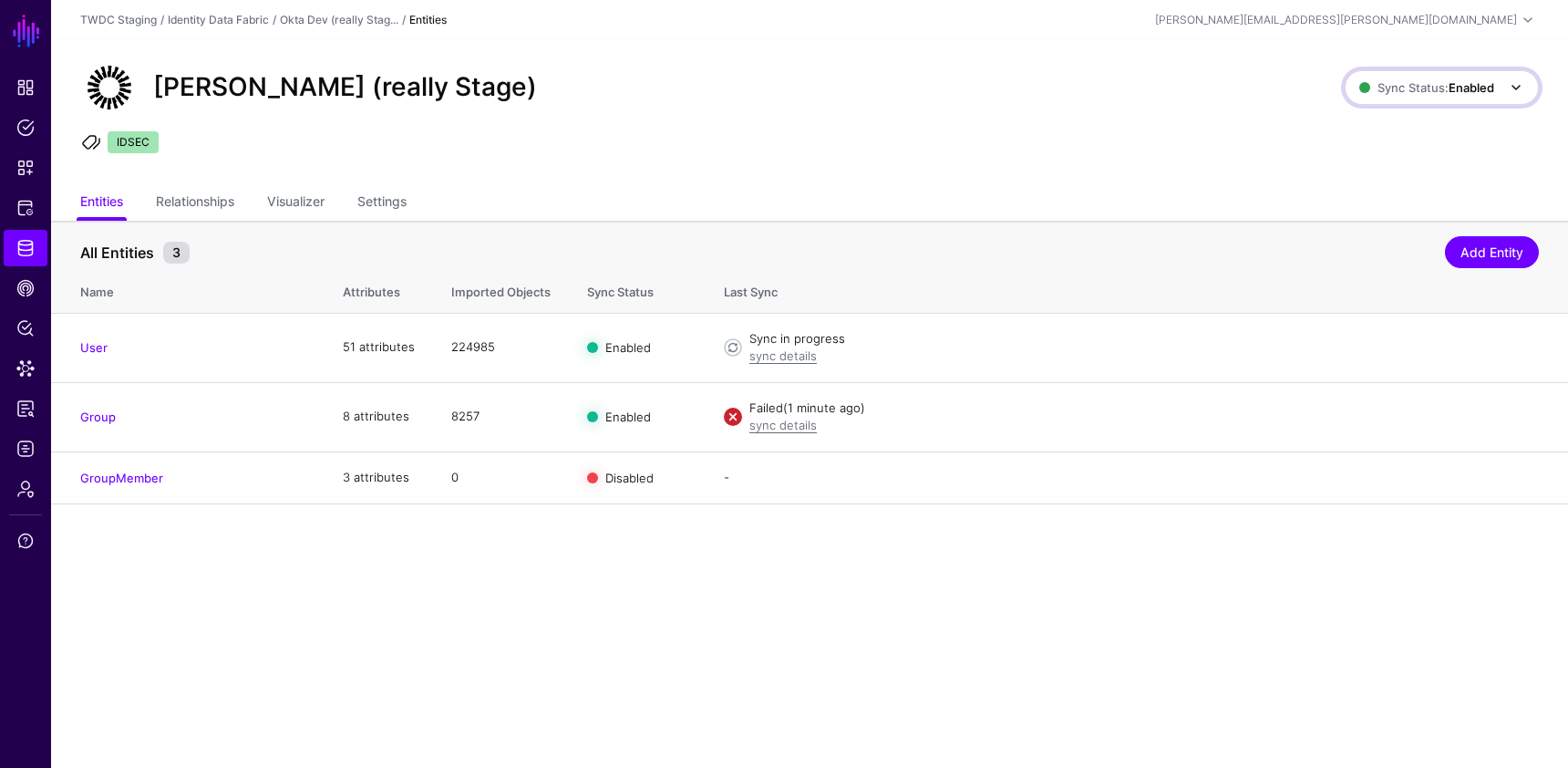
click at [1435, 75] on link "Sync Status: Enabled" at bounding box center [1442, 87] width 194 height 35
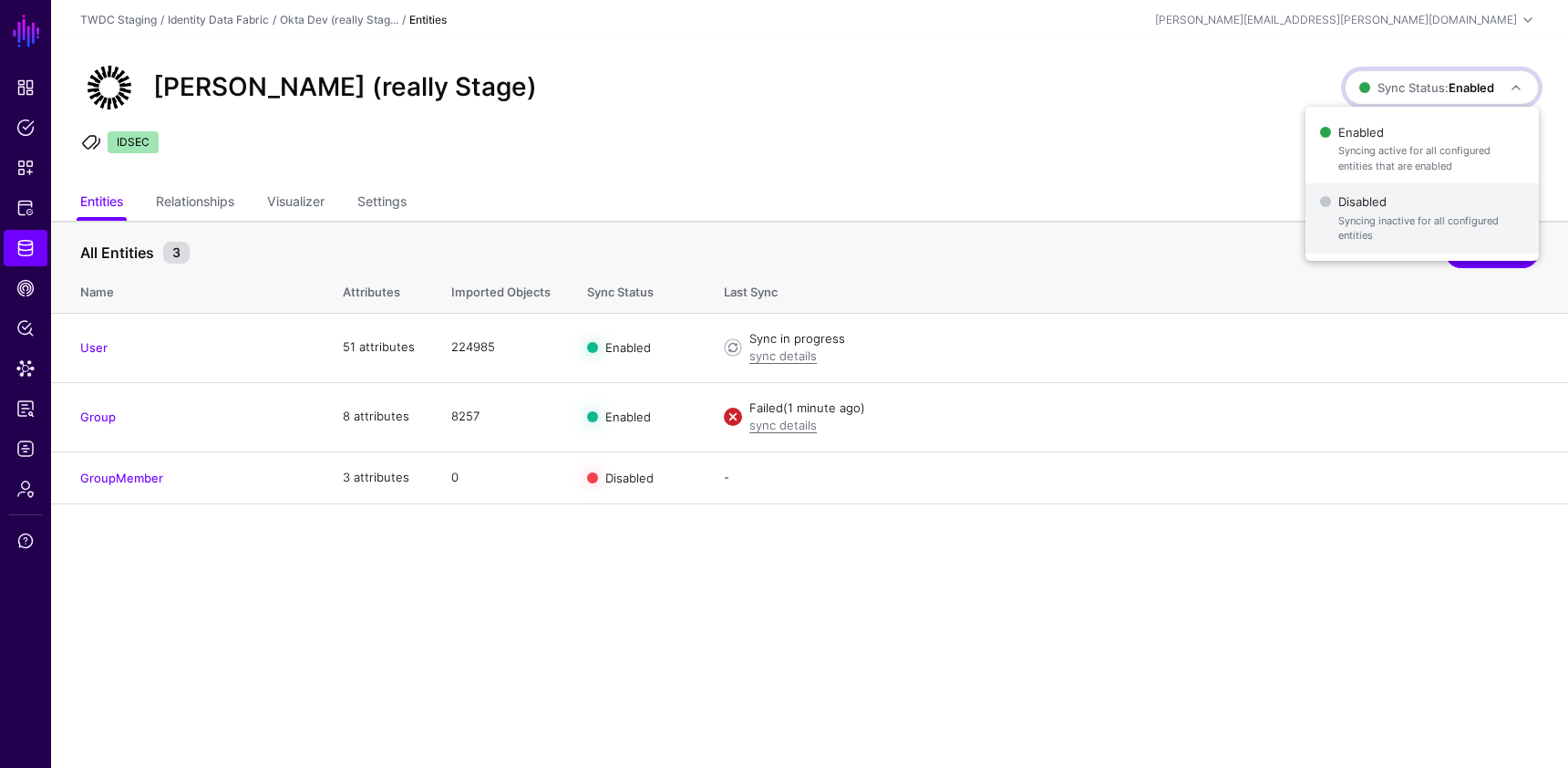
click at [1378, 205] on span "Disabled Syncing inactive for all configured entities" at bounding box center [1422, 218] width 205 height 59
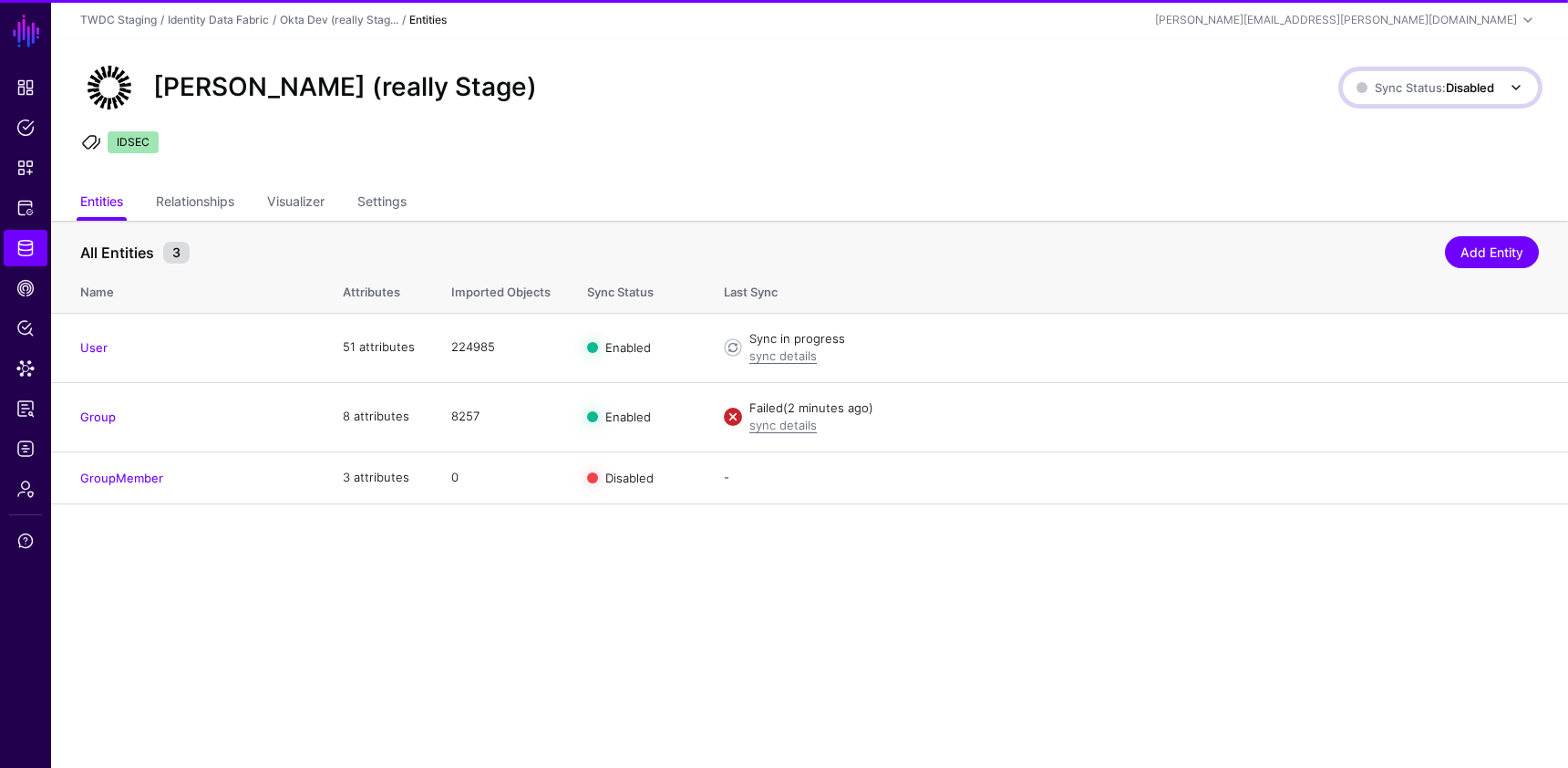
click at [1428, 84] on span "Sync Status: Disabled" at bounding box center [1425, 87] width 137 height 15
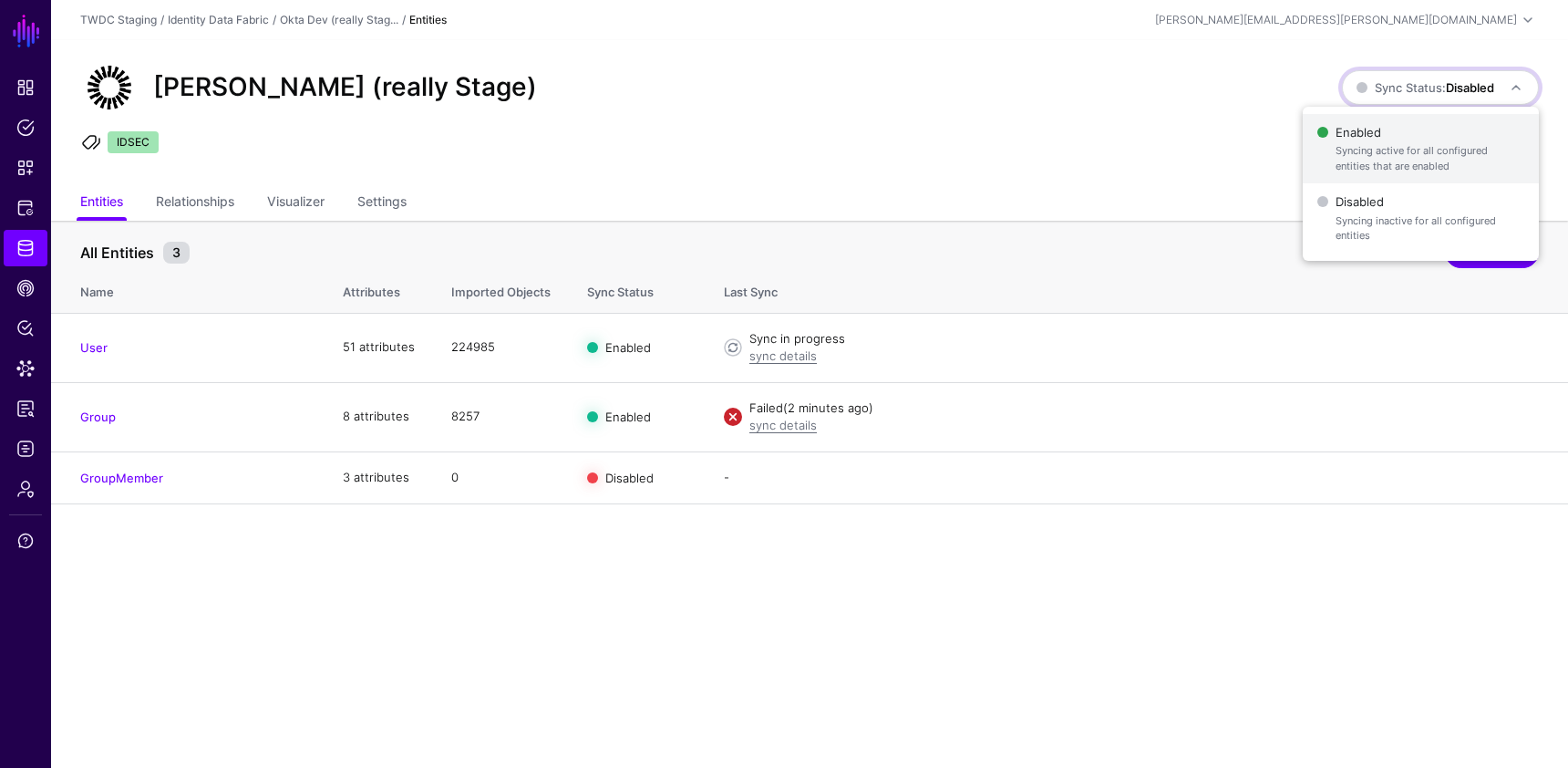
click at [1380, 147] on span "Syncing active for all configured entities that are enabled" at bounding box center [1429, 158] width 189 height 30
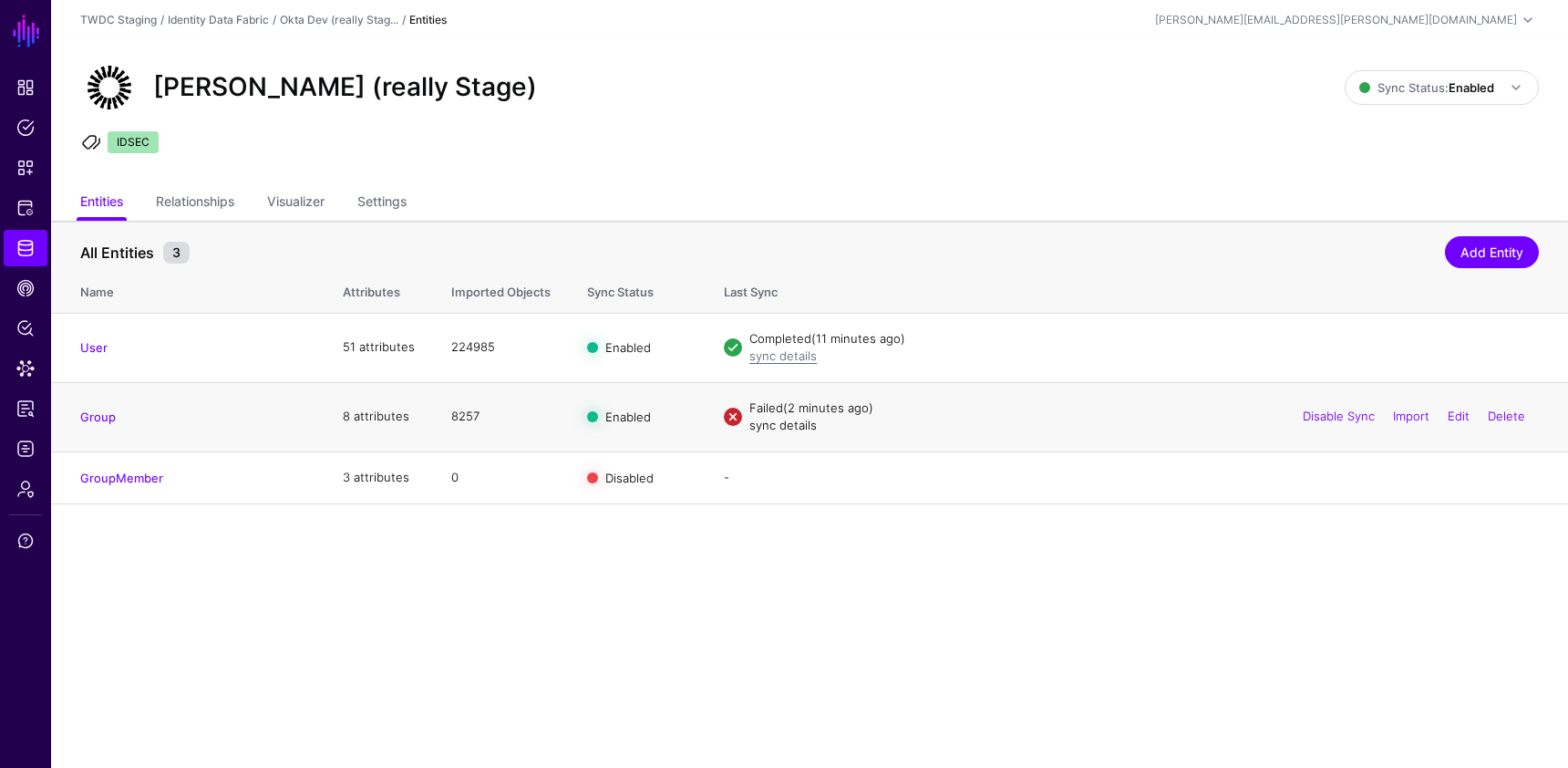
click at [802, 428] on link "sync details" at bounding box center [783, 424] width 67 height 15
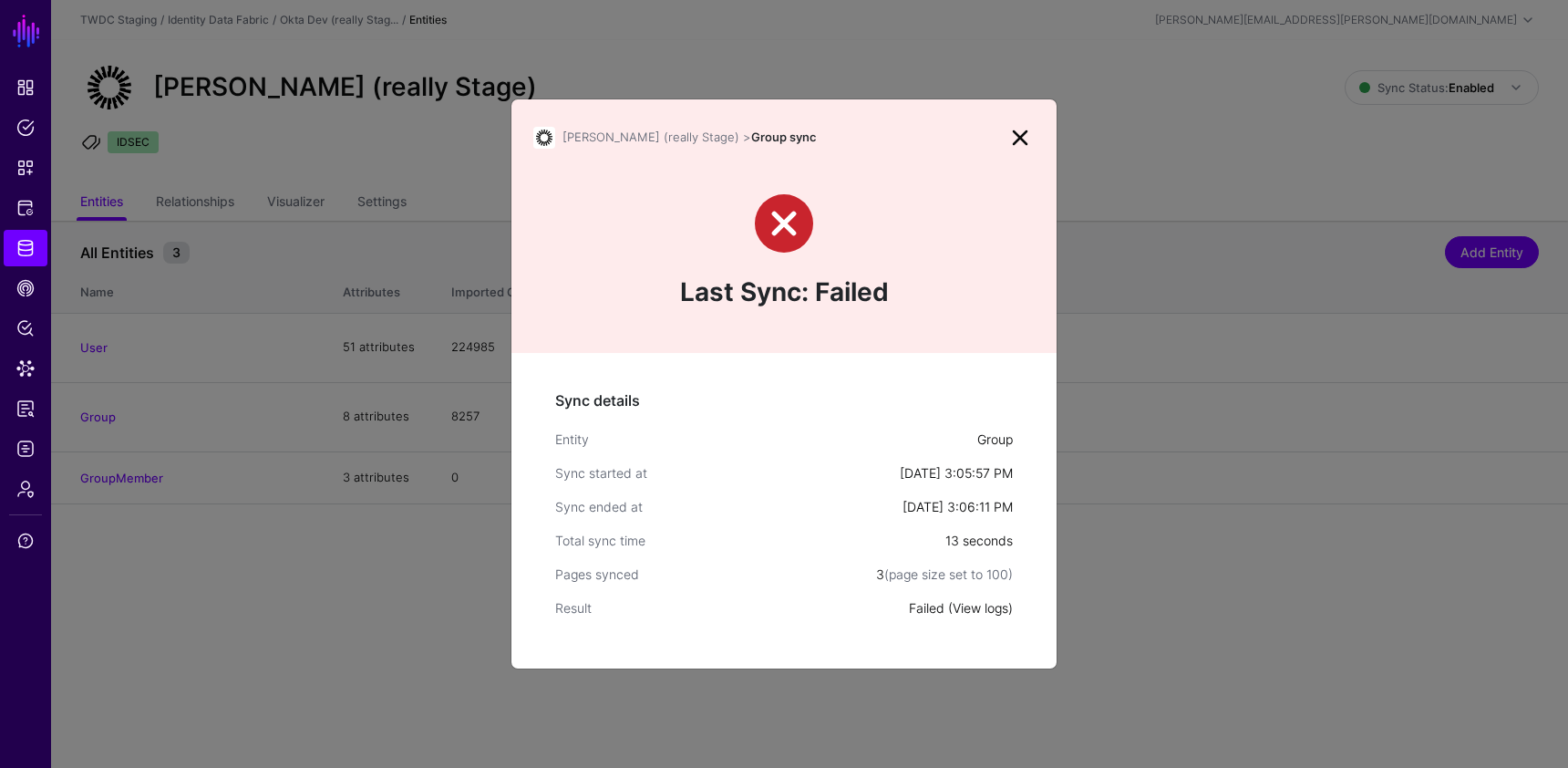
click at [979, 603] on link "View logs" at bounding box center [980, 608] width 55 height 16
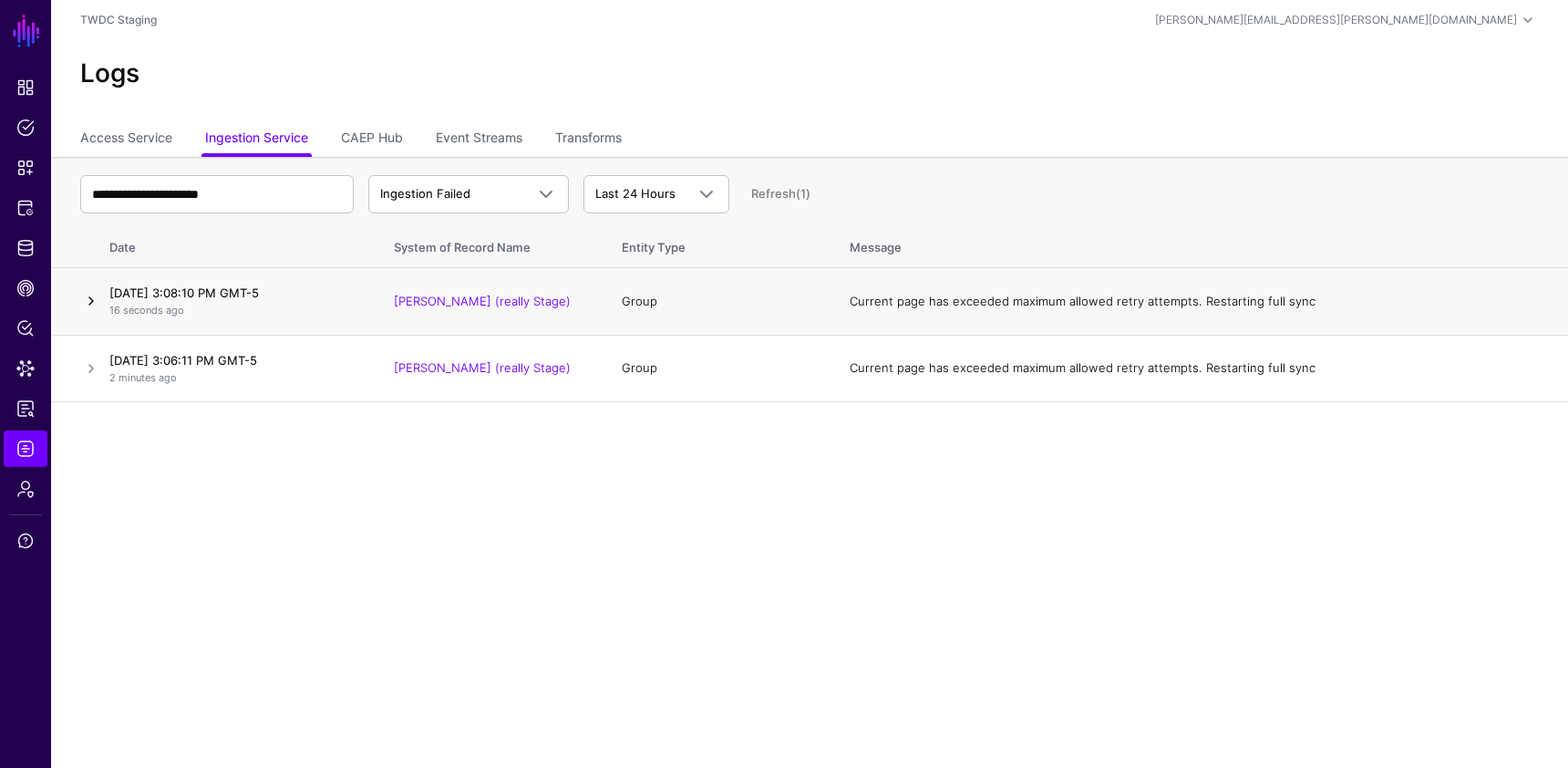
click at [88, 299] on link at bounding box center [91, 300] width 22 height 22
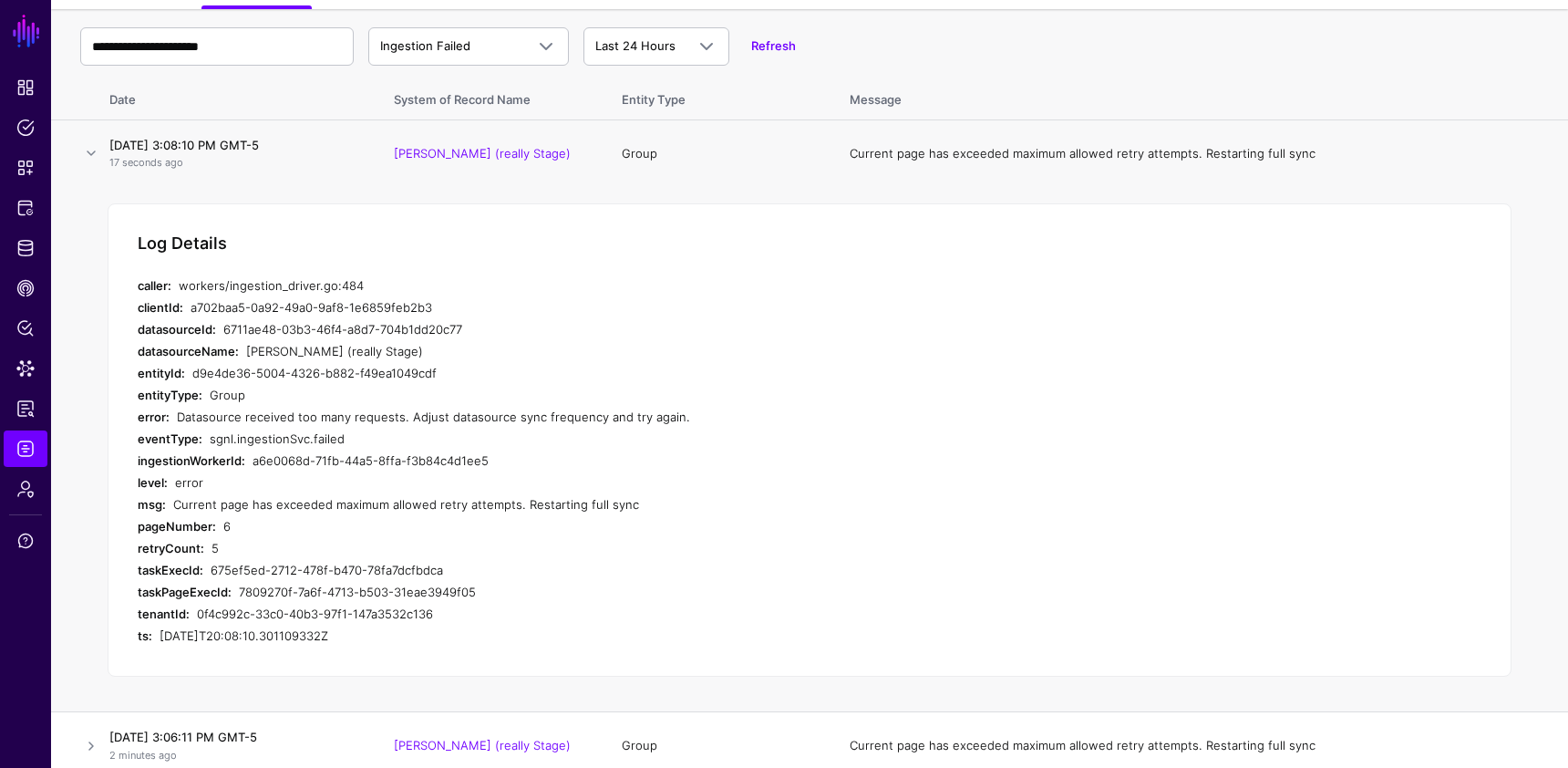
scroll to position [159, 0]
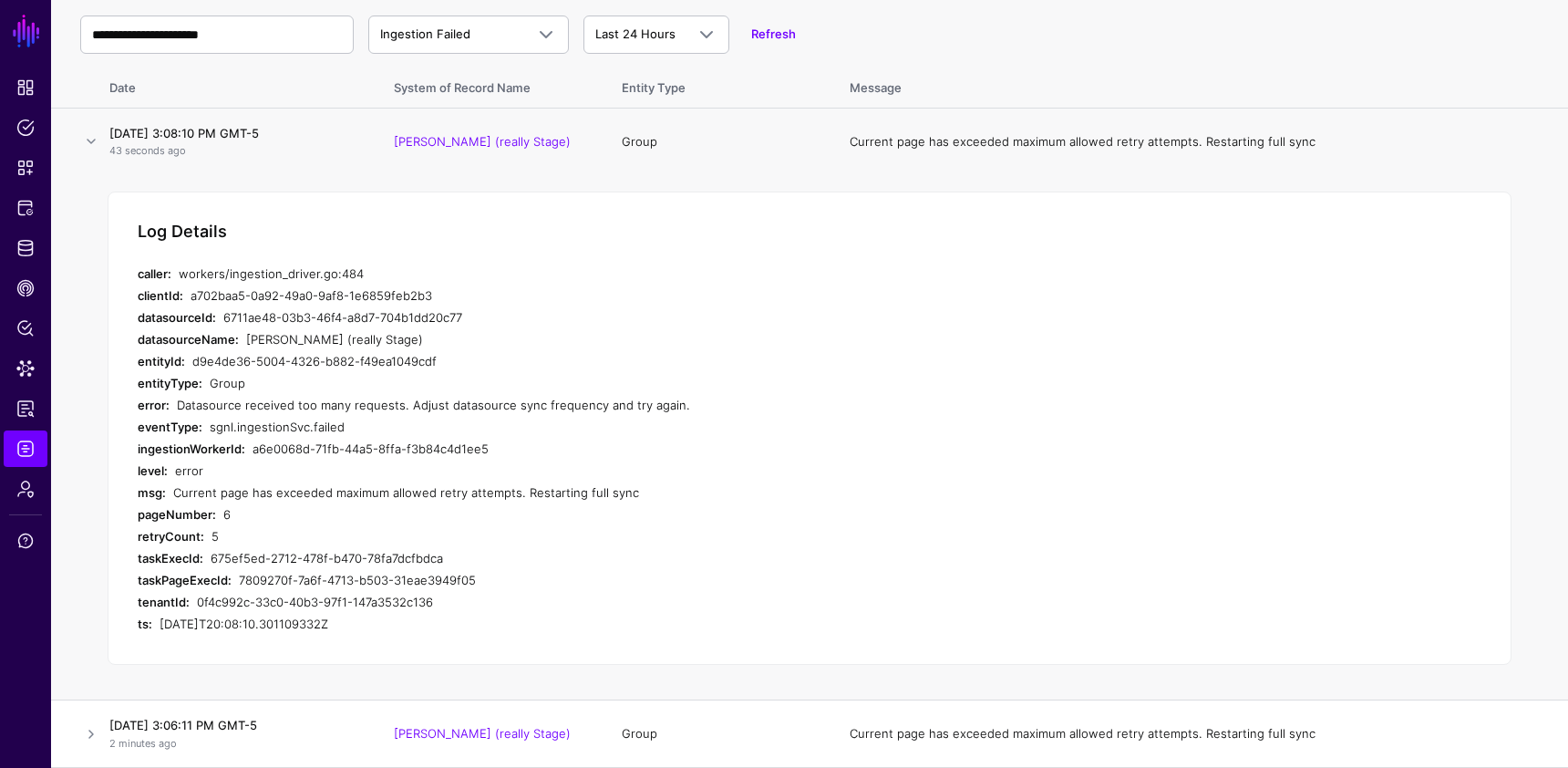
drag, startPoint x: 136, startPoint y: 401, endPoint x: 689, endPoint y: 402, distance: 553.0
click at [689, 402] on div "Log Details caller: workers/ingestion_driver.go:484 clientId: a702baa5-0a92-49a…" at bounding box center [809, 429] width 1404 height 474
copy div "error: Datasource received too many requests. Adjust datasource sync frequency …"
click at [1431, 728] on td "Current page has exceeded maximum allowed retry attempts. Restarting full sync" at bounding box center [1198, 733] width 736 height 67
click at [25, 249] on span "Identity Data Fabric" at bounding box center [26, 248] width 18 height 18
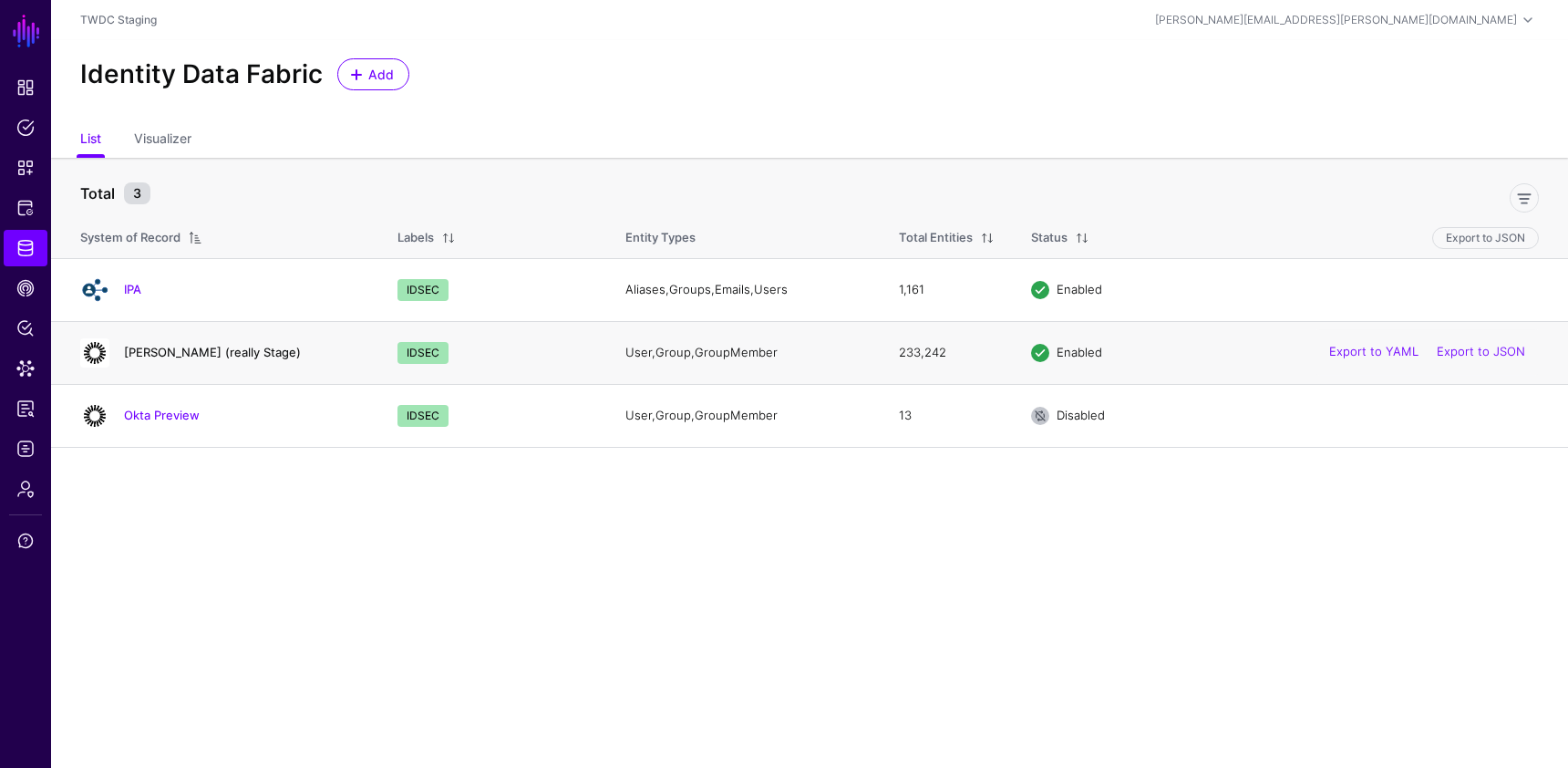
click at [183, 354] on link "[PERSON_NAME] (really Stage)" at bounding box center [211, 352] width 177 height 15
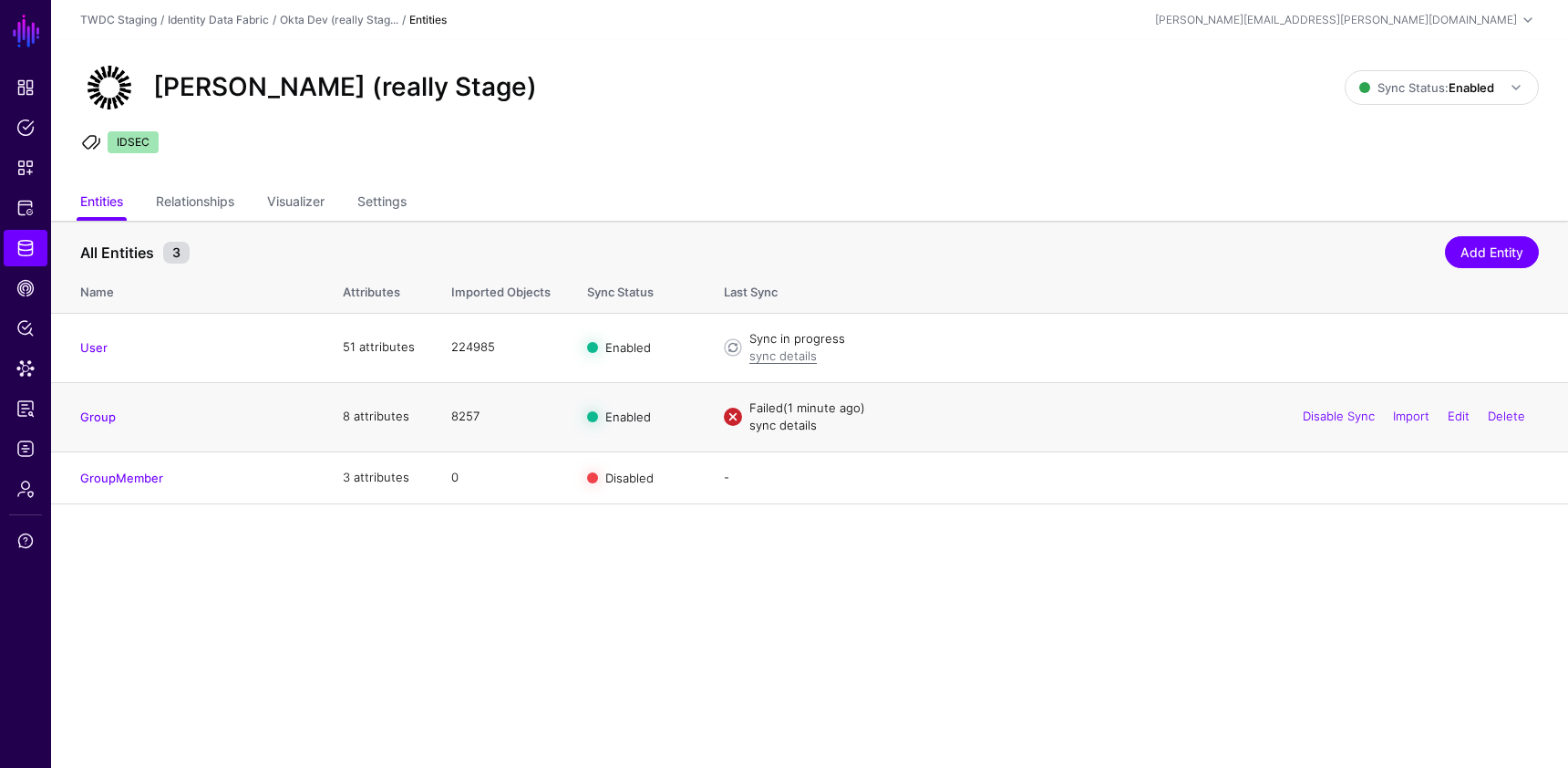
click at [799, 427] on link "sync details" at bounding box center [783, 424] width 67 height 15
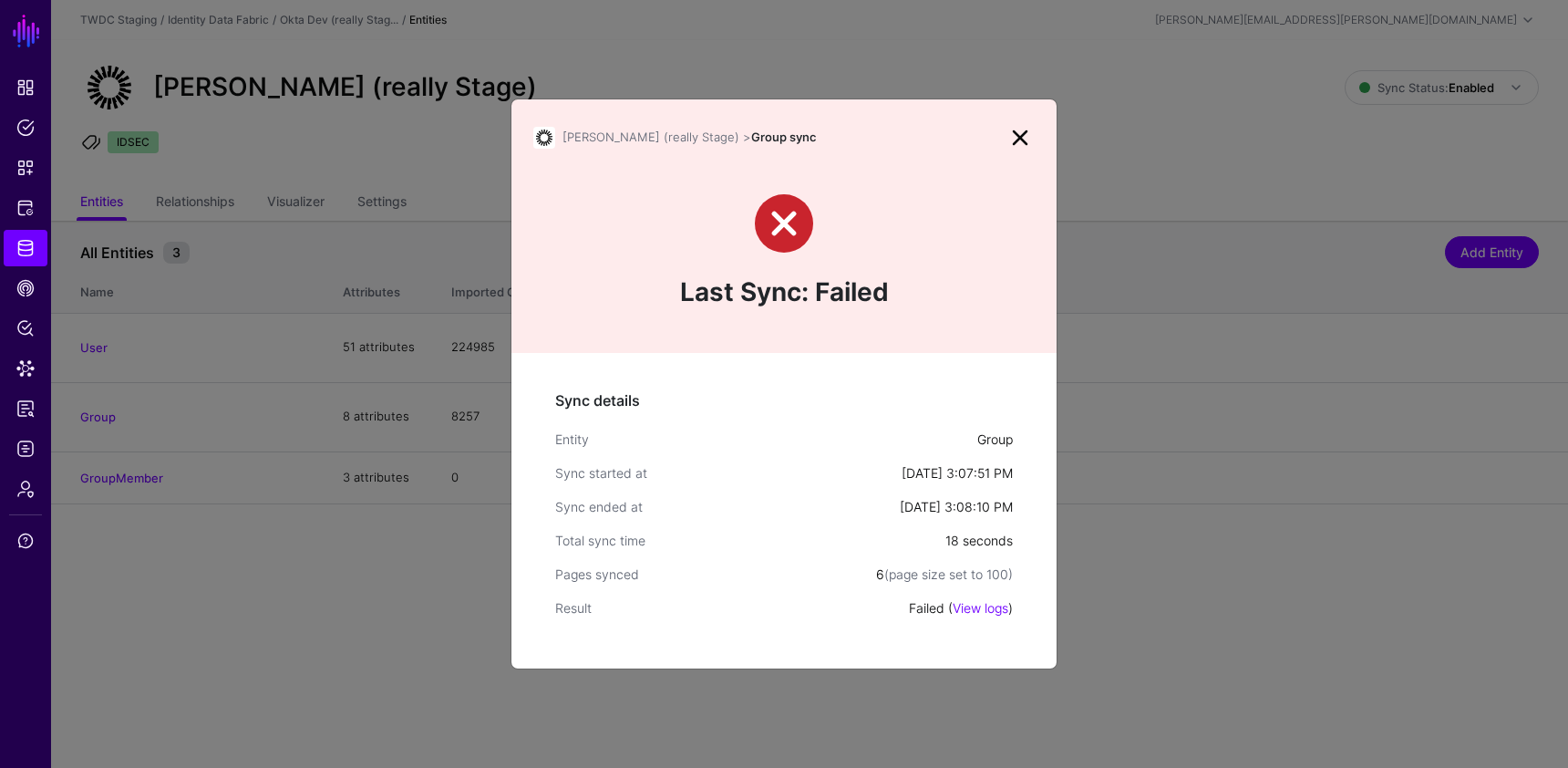
click at [1022, 135] on link at bounding box center [1020, 138] width 30 height 30
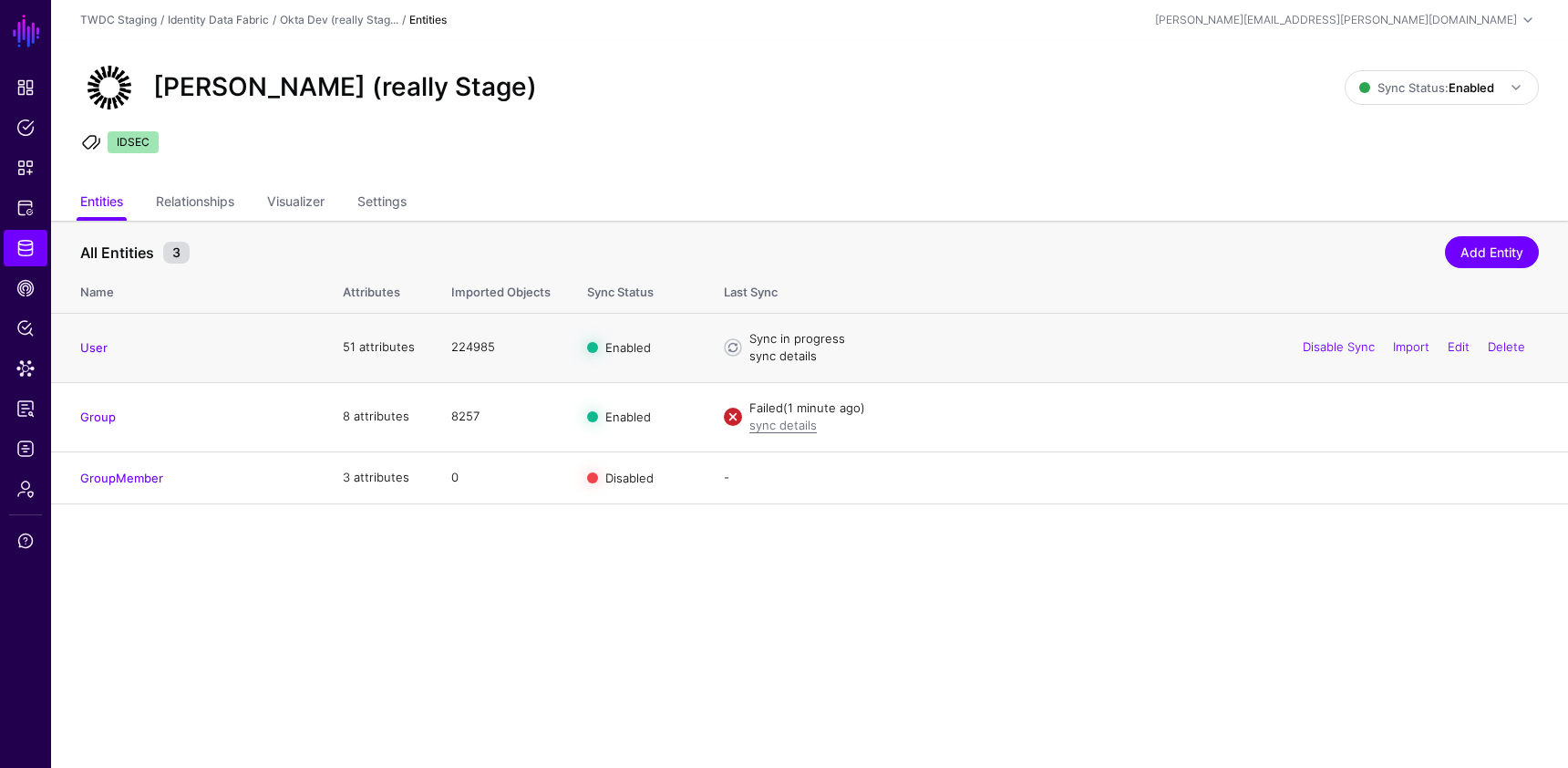
click at [790, 356] on link "sync details" at bounding box center [783, 355] width 67 height 15
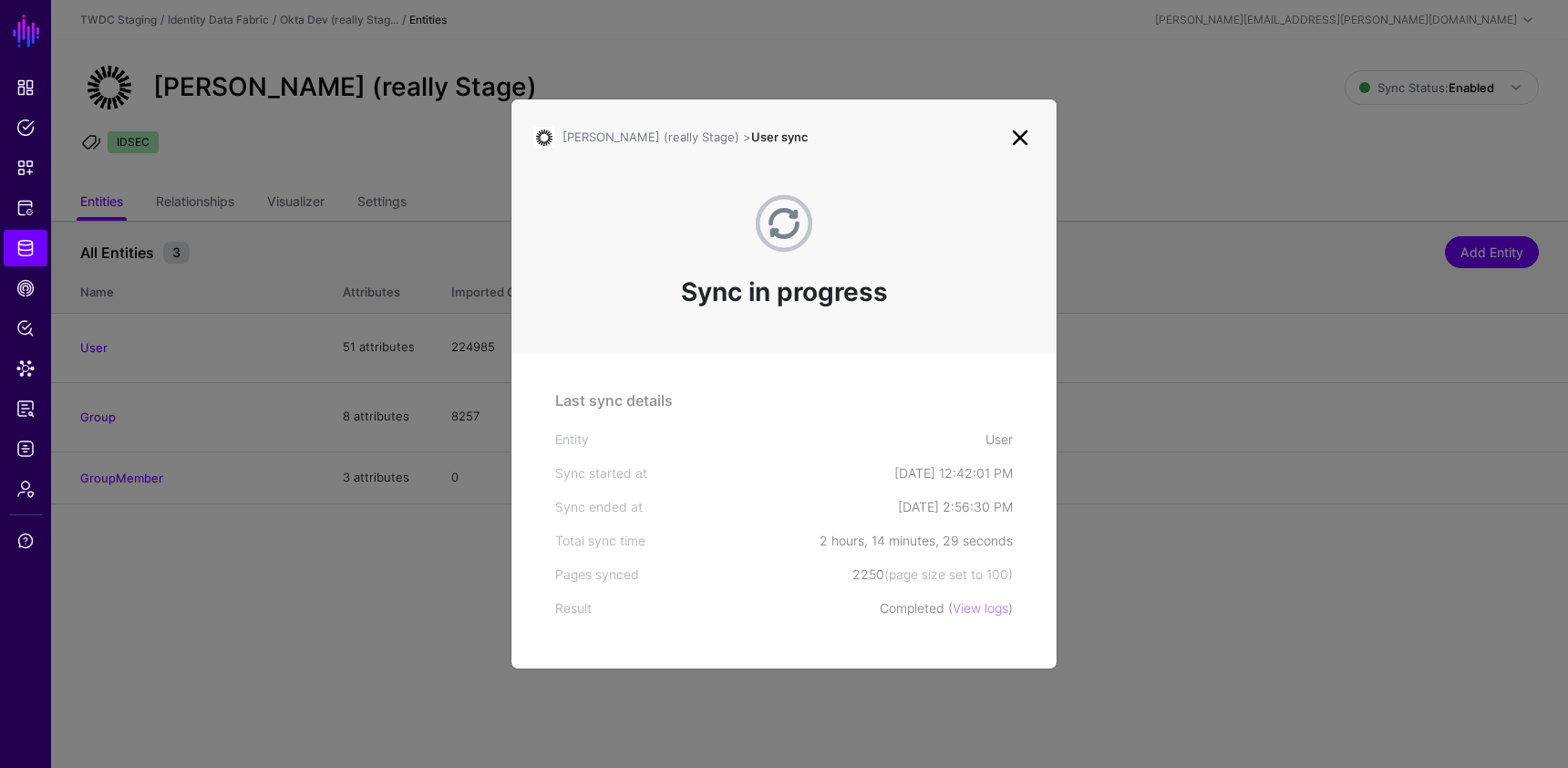
click at [1028, 593] on div "Last sync details Entity User Sync started at Sep 17, 2025, 12:42:01 PM Sync en…" at bounding box center [784, 510] width 545 height 315
click at [994, 619] on div "Last sync details Entity User Sync started at Sep 17, 2025, 12:42:01 PM Sync en…" at bounding box center [784, 510] width 545 height 315
click at [994, 608] on link "View logs" at bounding box center [980, 608] width 55 height 16
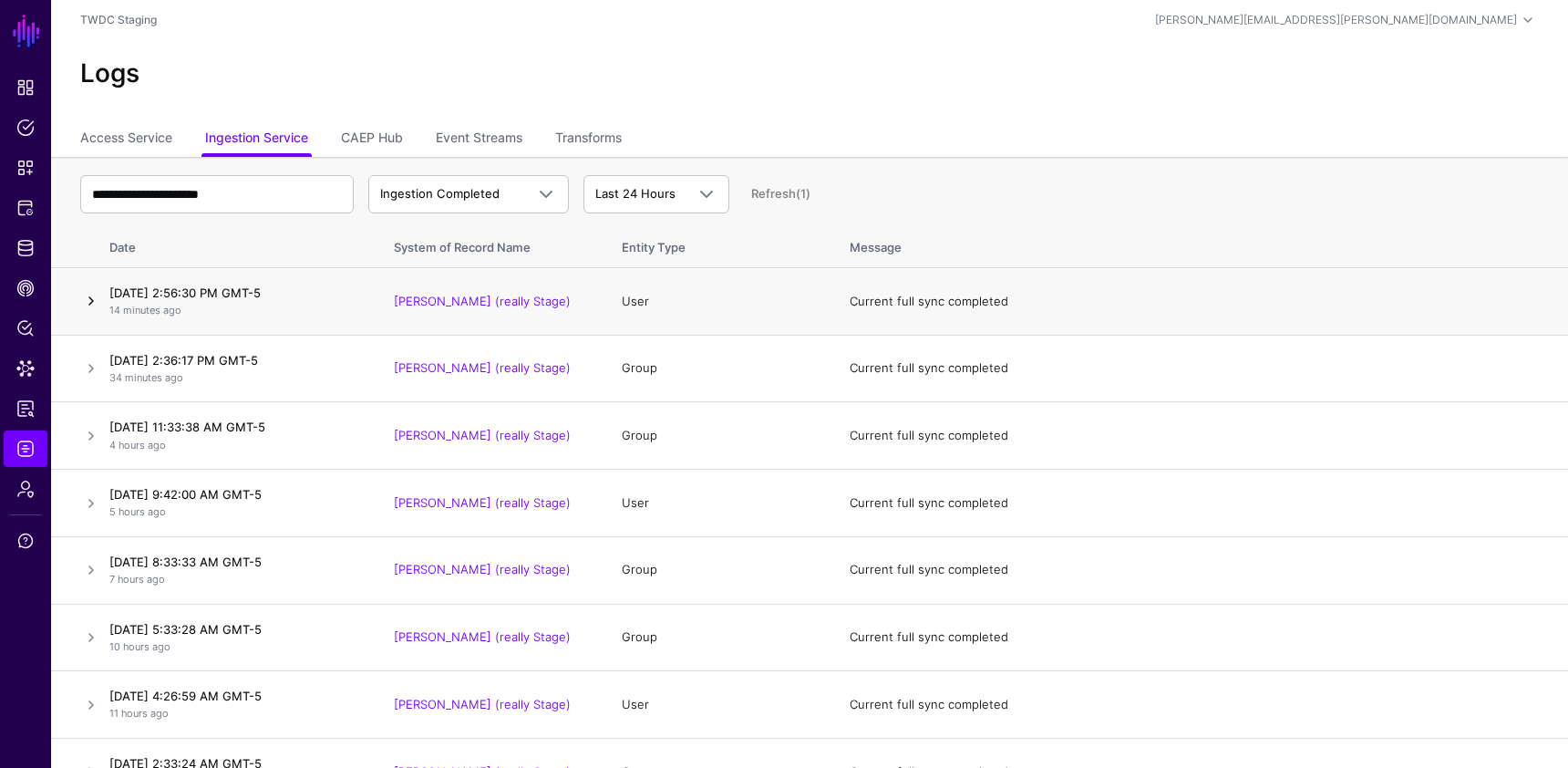
click at [89, 302] on link at bounding box center [91, 300] width 22 height 22
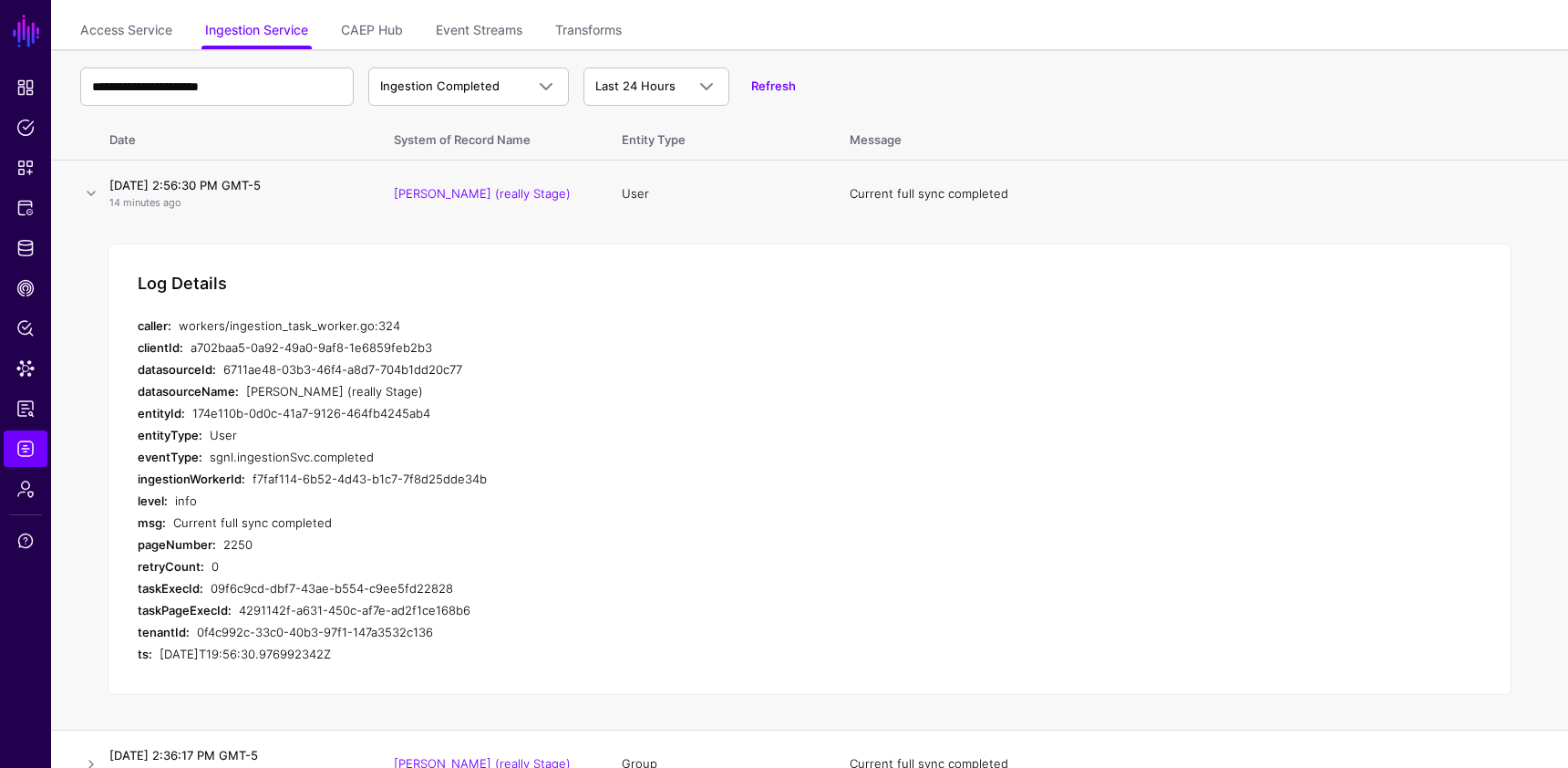
scroll to position [98, 0]
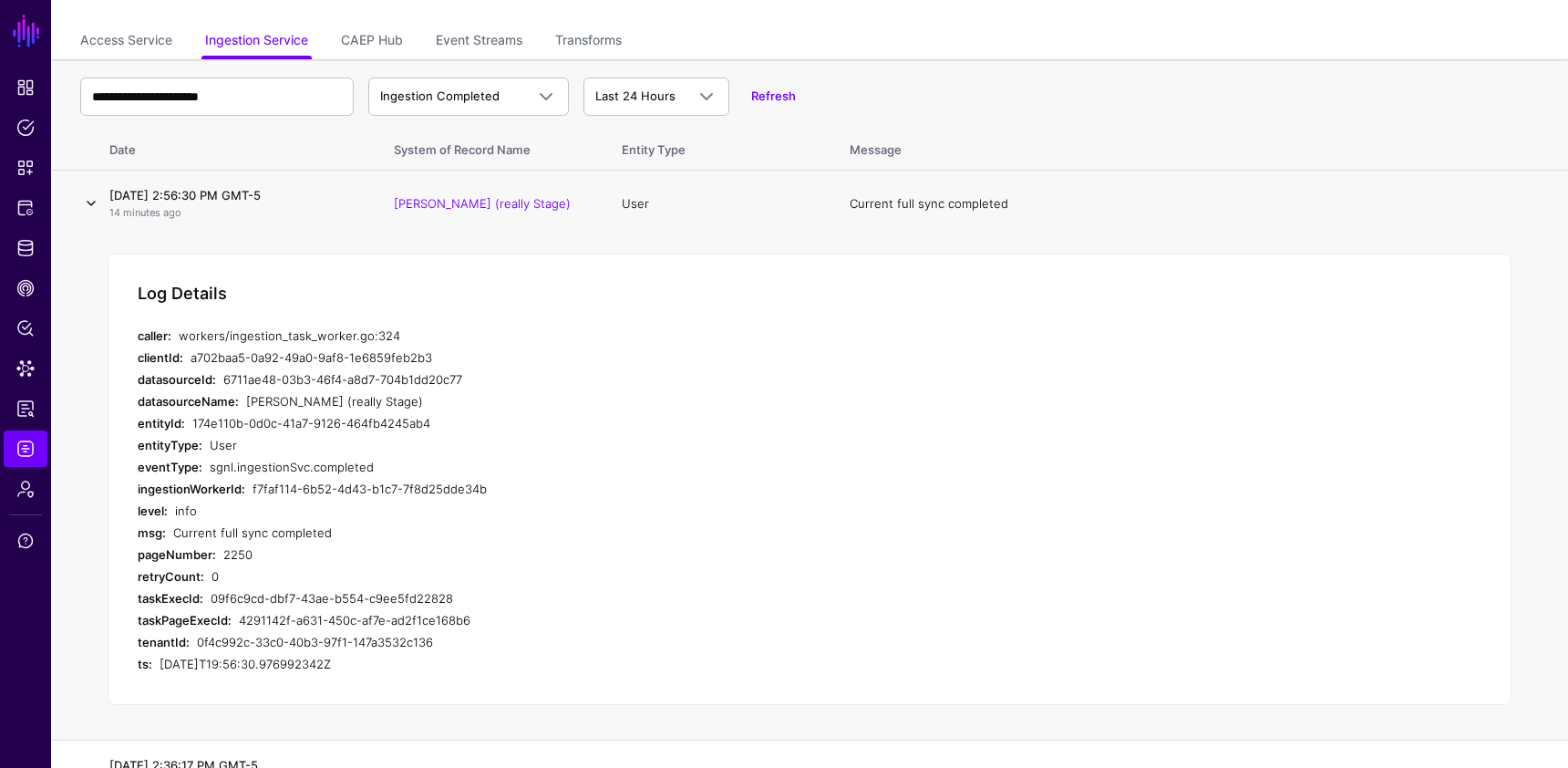
click at [88, 207] on link at bounding box center [91, 204] width 22 height 22
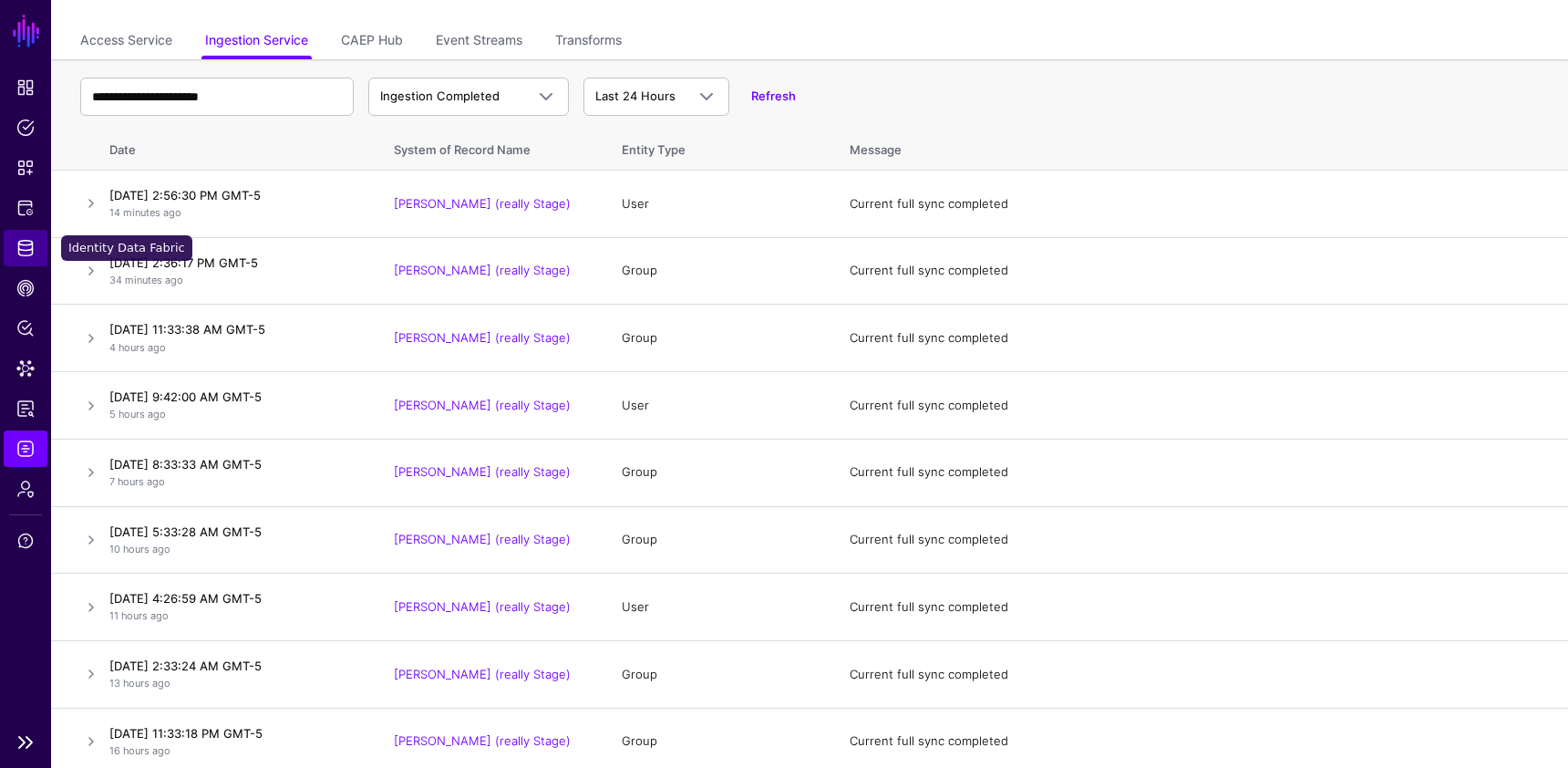
click at [19, 251] on span "Identity Data Fabric" at bounding box center [26, 248] width 18 height 18
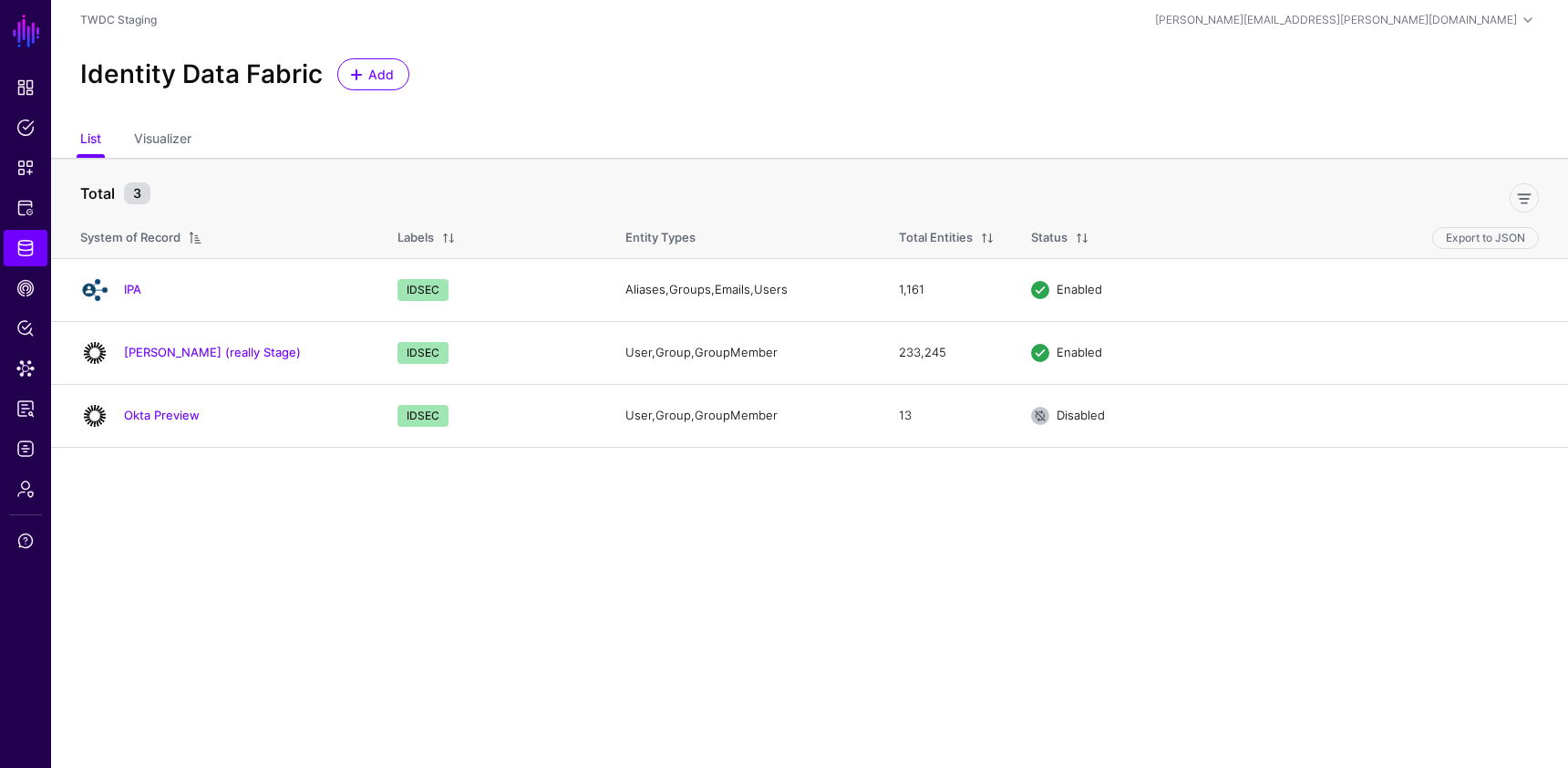
drag, startPoint x: 192, startPoint y: 355, endPoint x: 221, endPoint y: 359, distance: 29.3
click at [192, 355] on link "[PERSON_NAME] (really Stage)" at bounding box center [211, 352] width 177 height 15
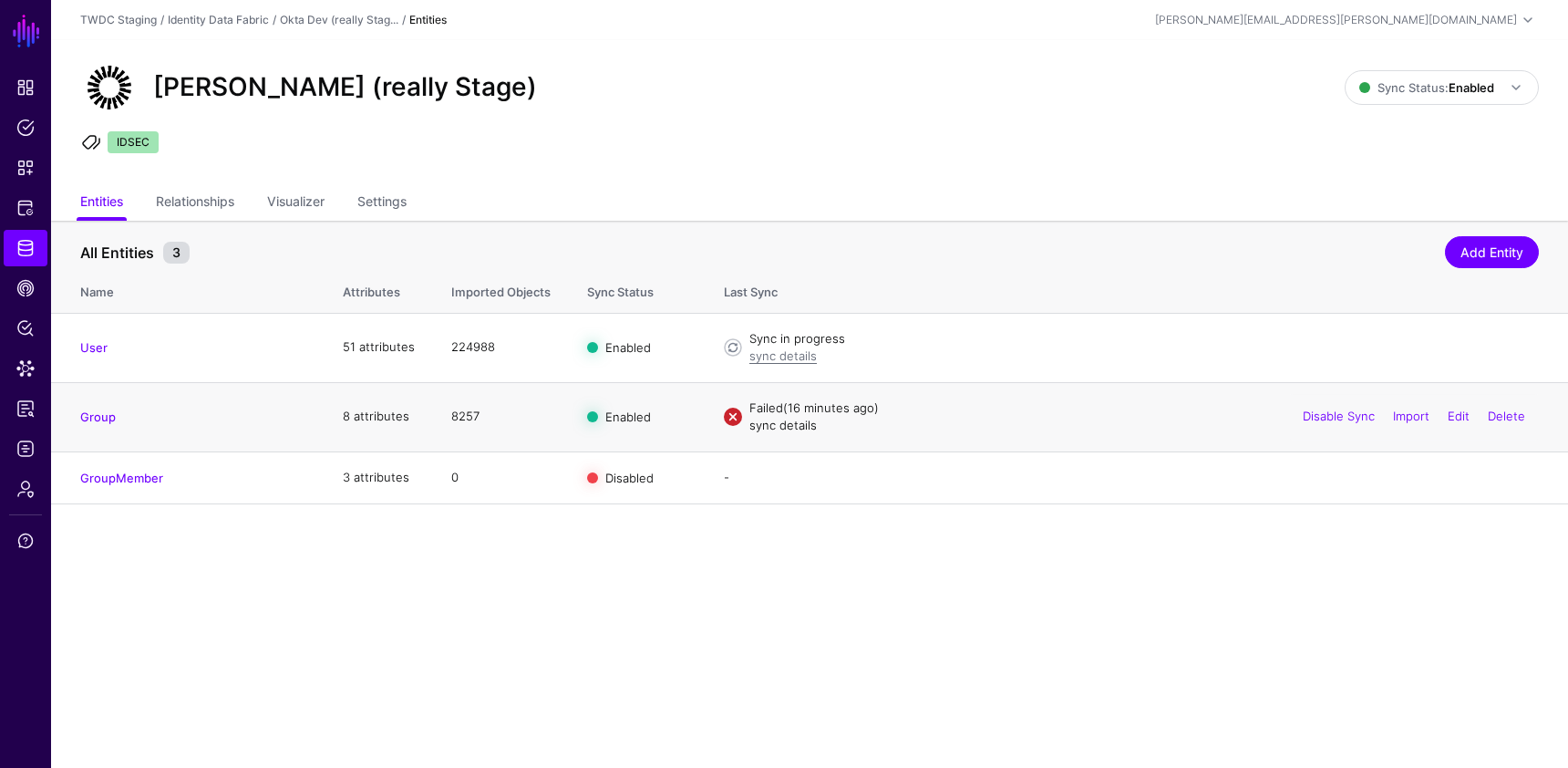
click at [783, 426] on link "sync details" at bounding box center [783, 424] width 67 height 15
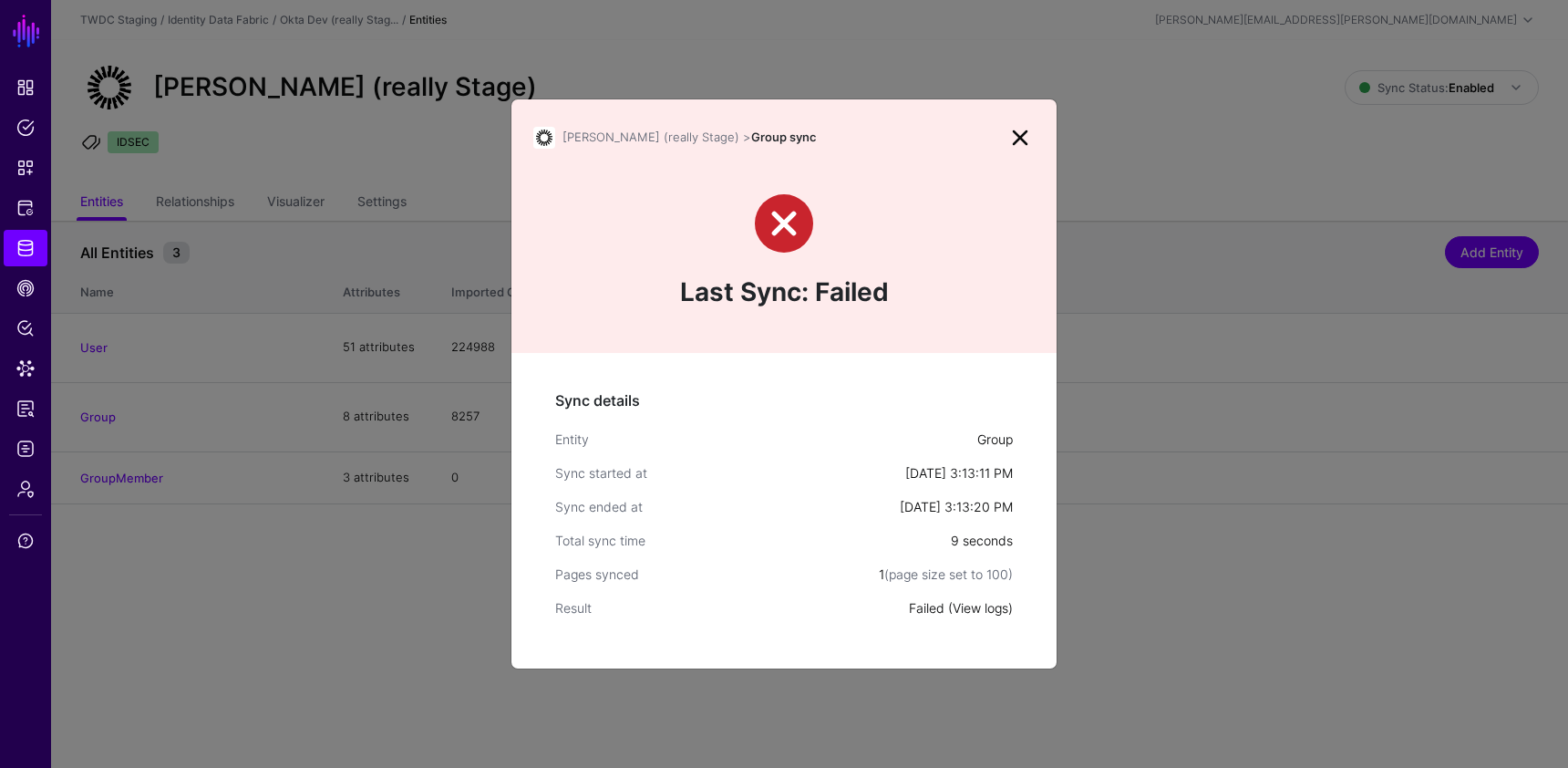
click at [976, 604] on link "View logs" at bounding box center [980, 608] width 55 height 16
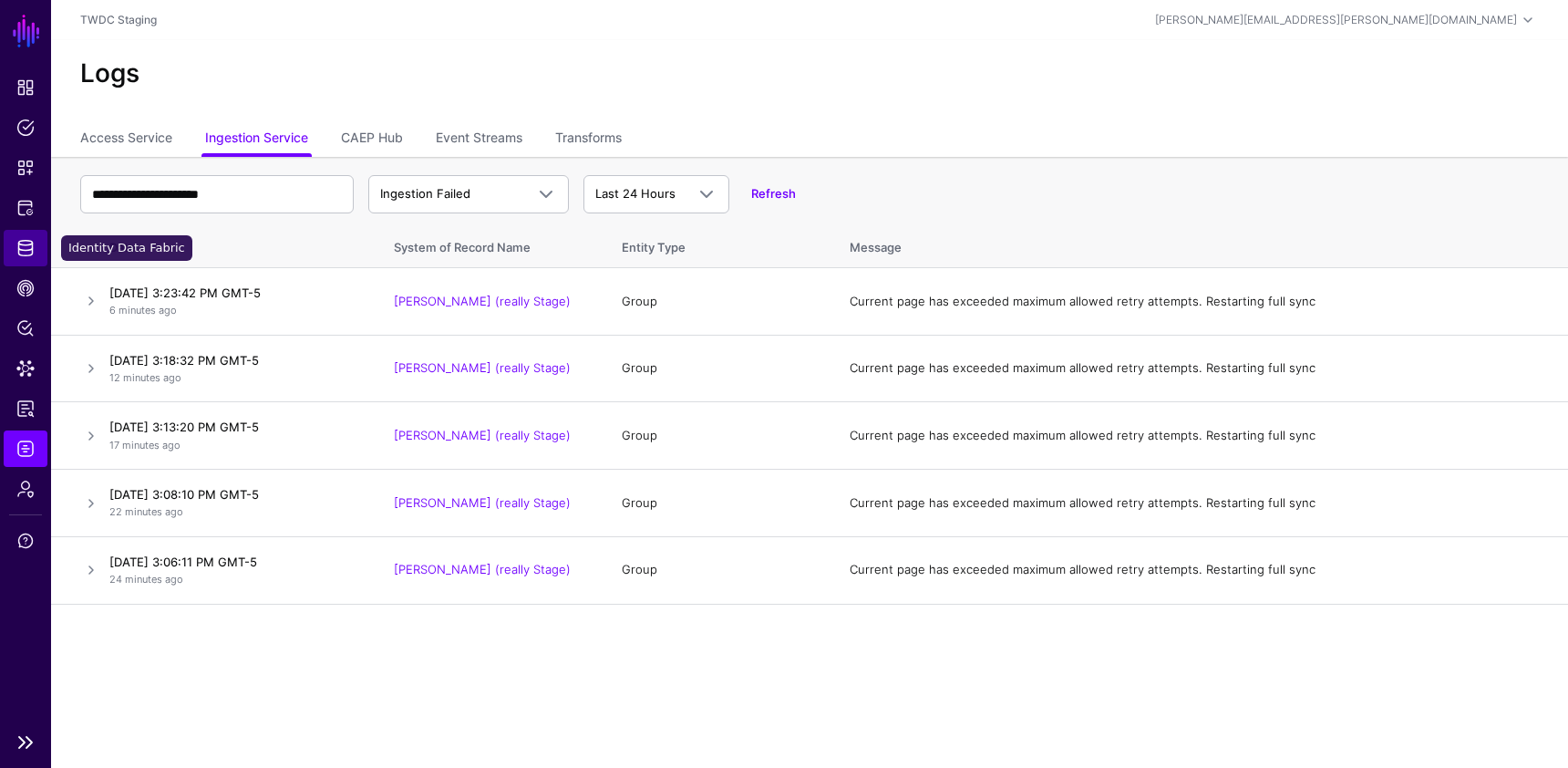
click at [26, 248] on span "Identity Data Fabric" at bounding box center [26, 248] width 18 height 18
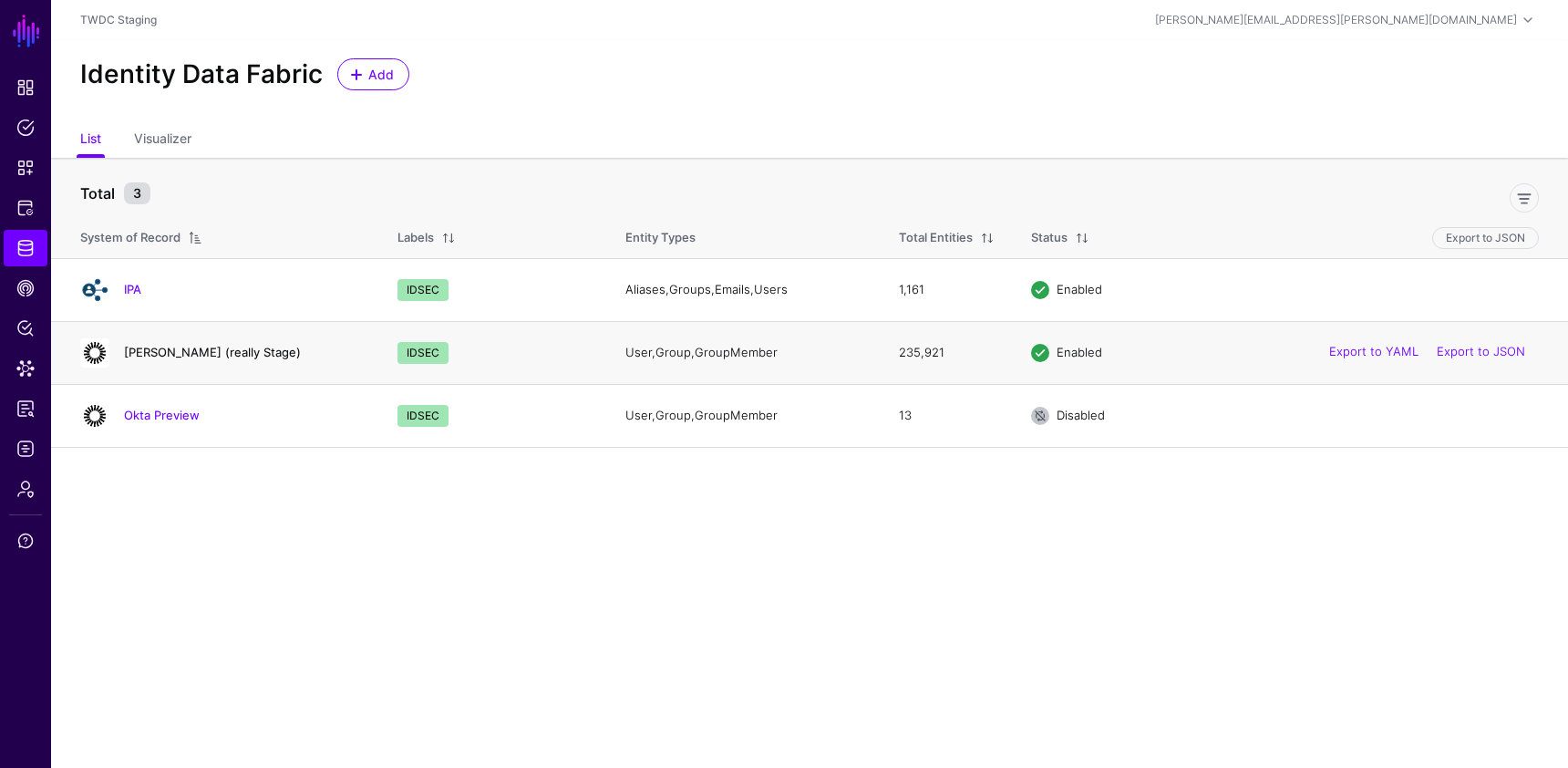
click at [188, 356] on link "Okta Dev (really Stage)" at bounding box center [211, 352] width 177 height 15
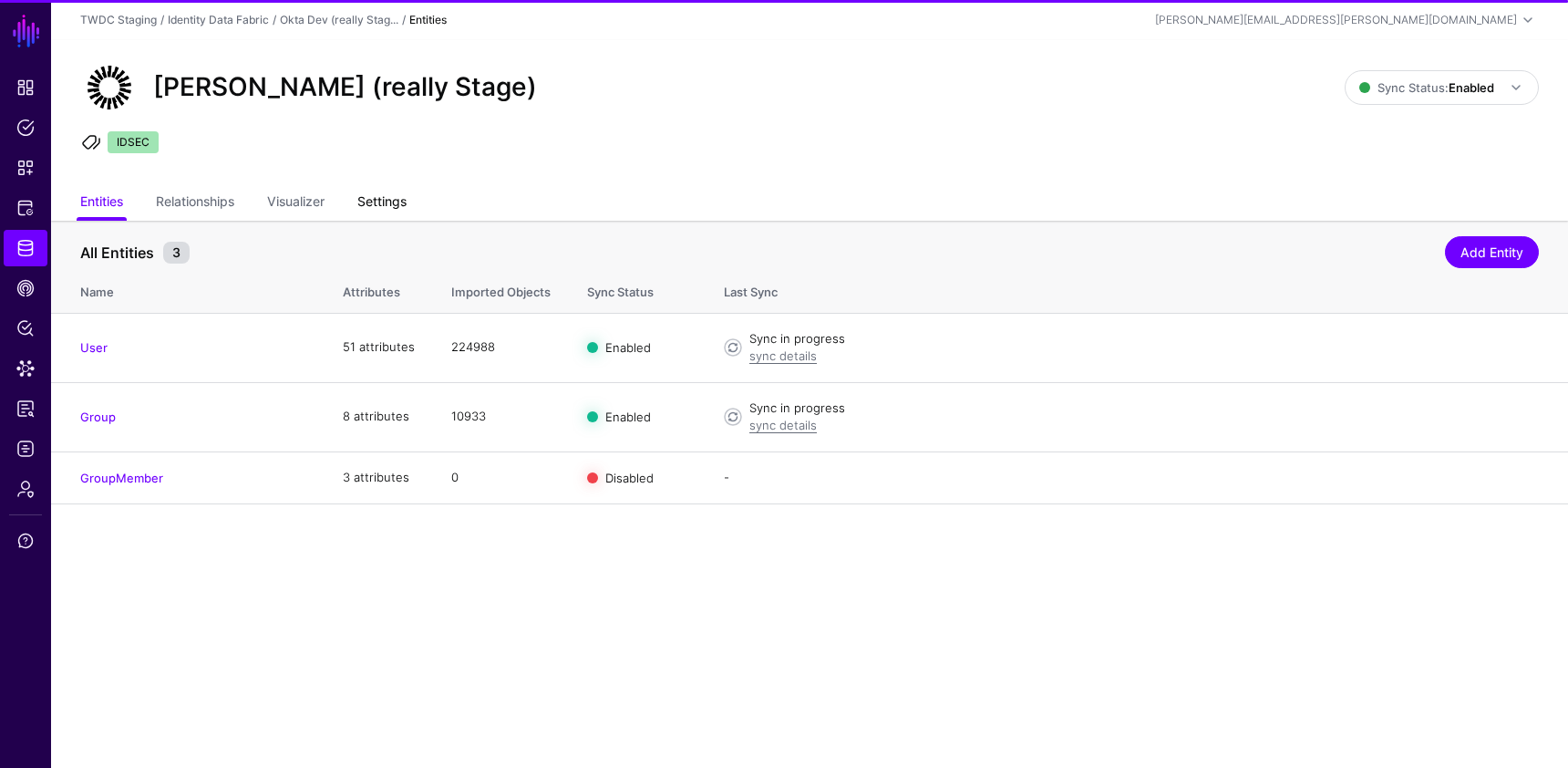
click at [375, 198] on link "Settings" at bounding box center [382, 203] width 49 height 35
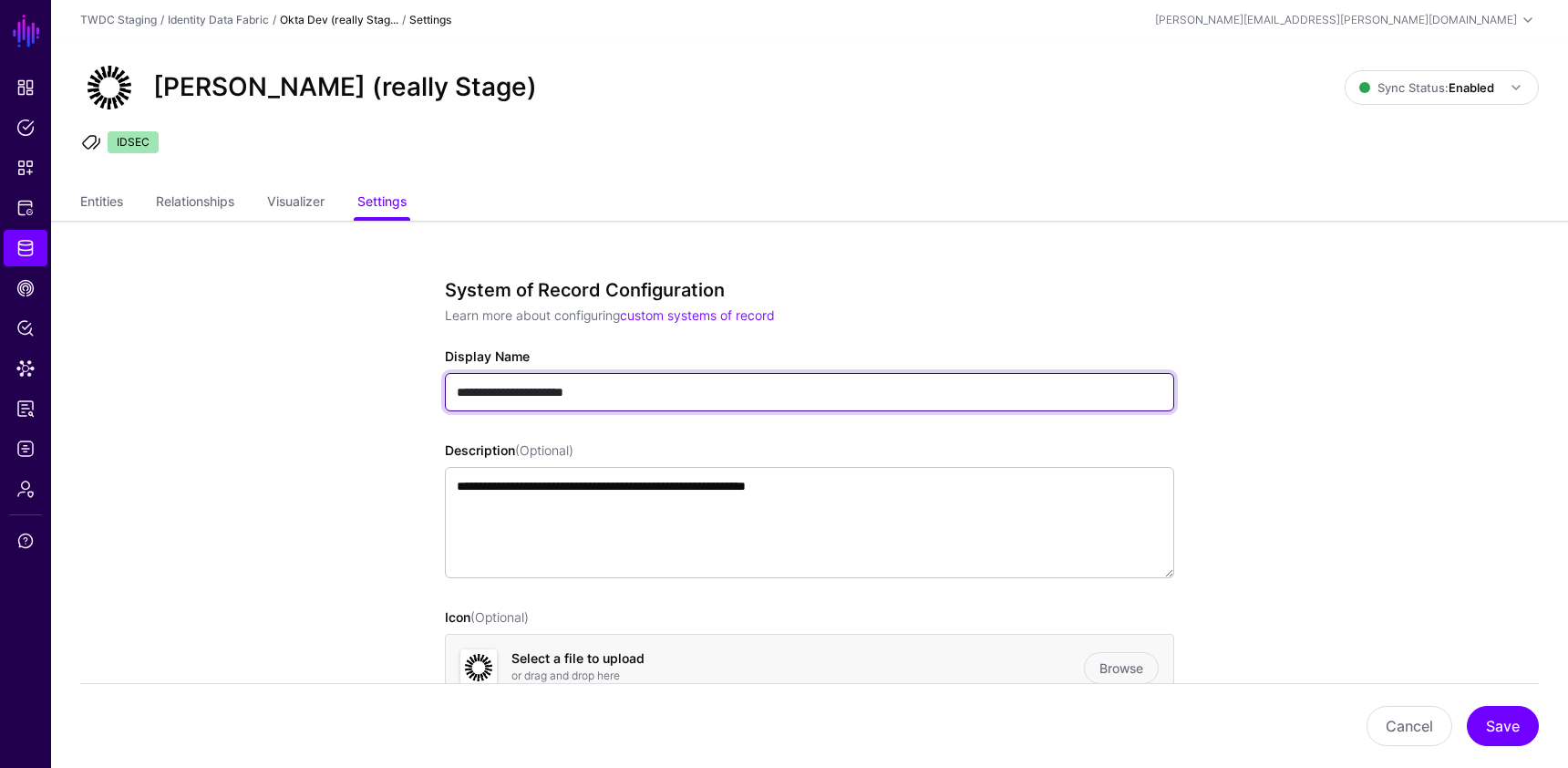
drag, startPoint x: 558, startPoint y: 392, endPoint x: 486, endPoint y: 384, distance: 72.4
click at [486, 384] on input "**********" at bounding box center [809, 391] width 729 height 39
type input "**********"
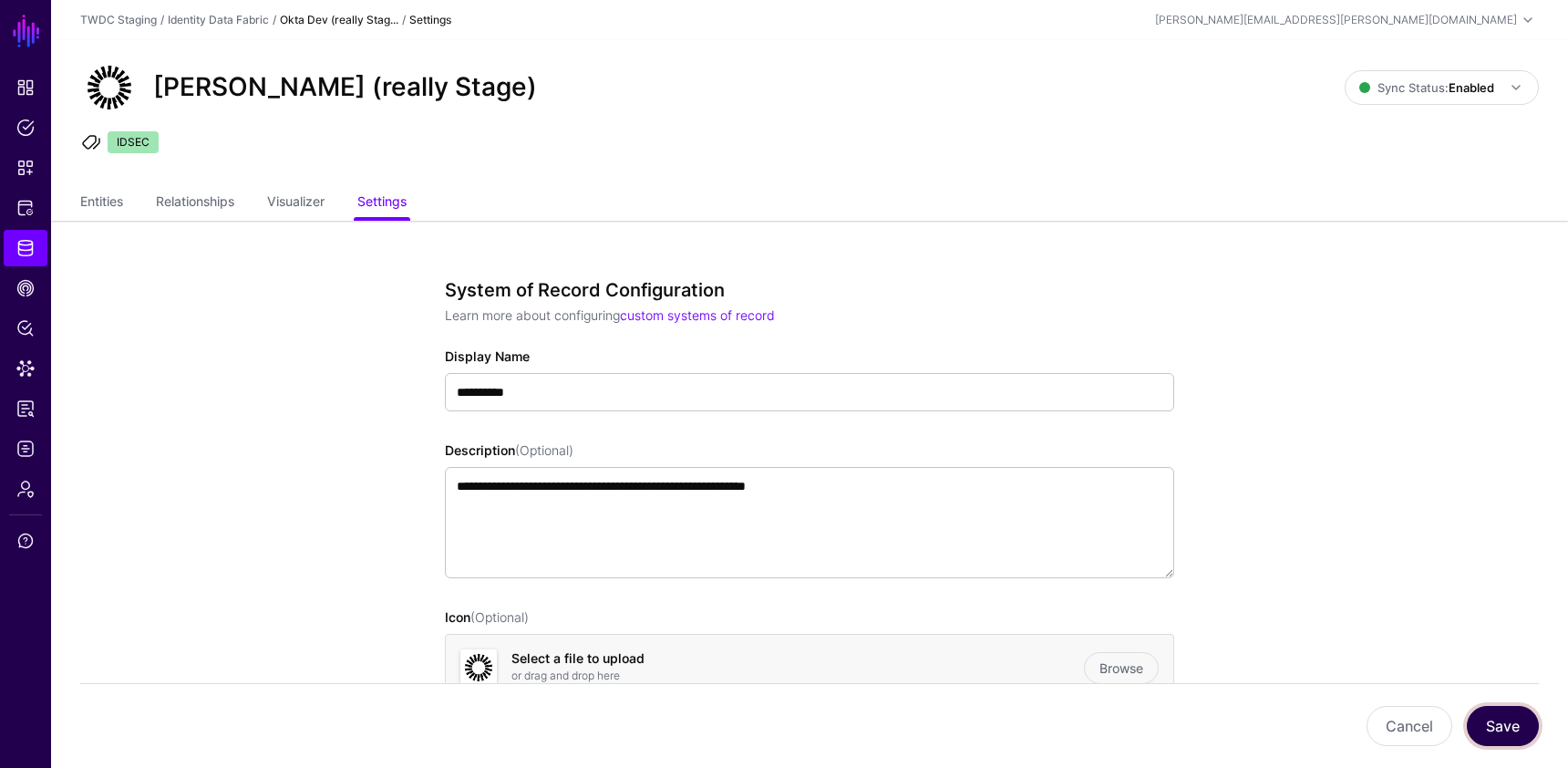
click at [1506, 721] on button "Save" at bounding box center [1502, 725] width 72 height 41
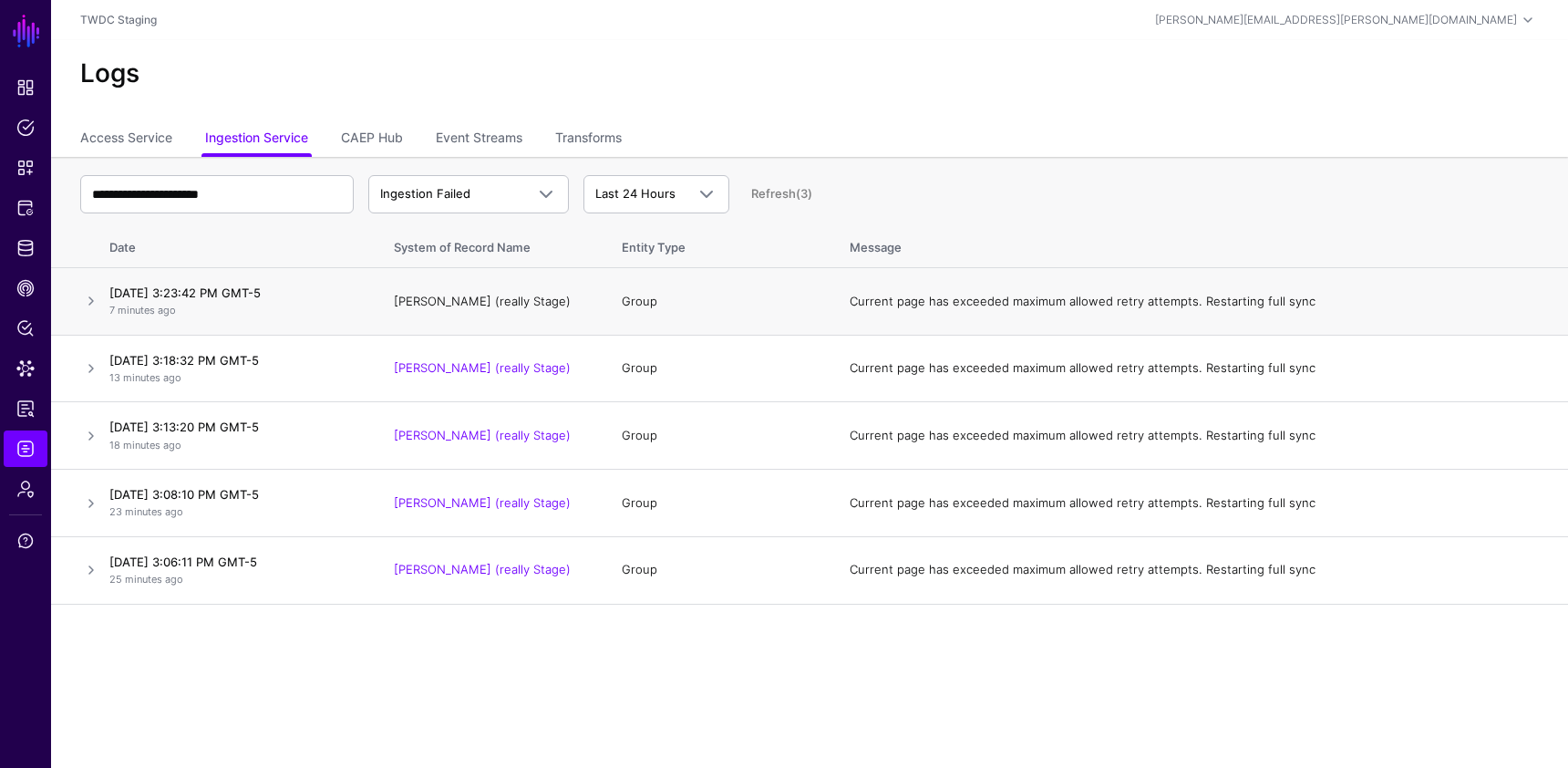
click at [480, 301] on link "[PERSON_NAME] (really Stage)" at bounding box center [481, 300] width 177 height 15
click at [27, 297] on span "CAEP Hub" at bounding box center [26, 288] width 18 height 18
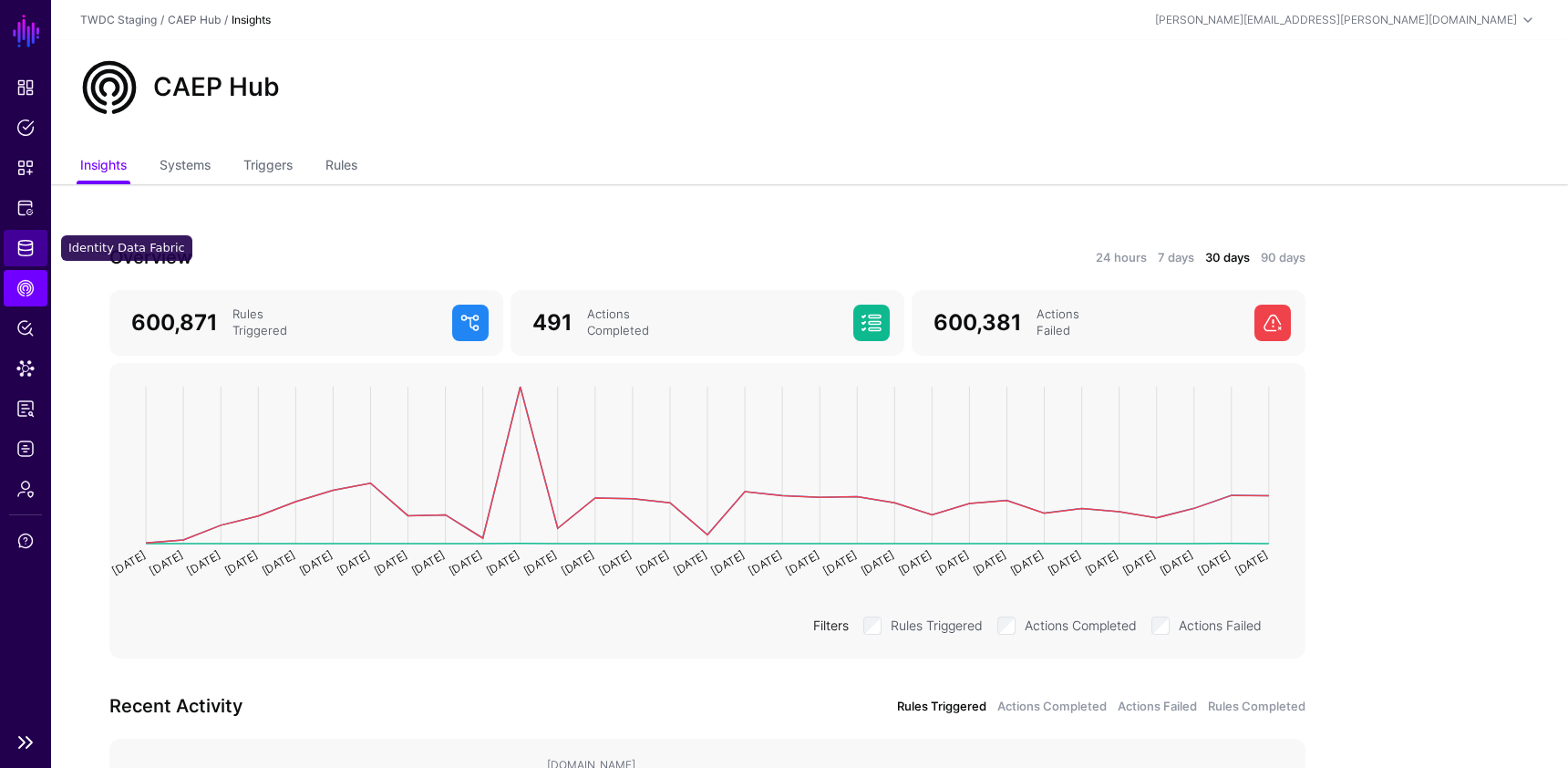
click at [28, 247] on span "Identity Data Fabric" at bounding box center [26, 248] width 18 height 18
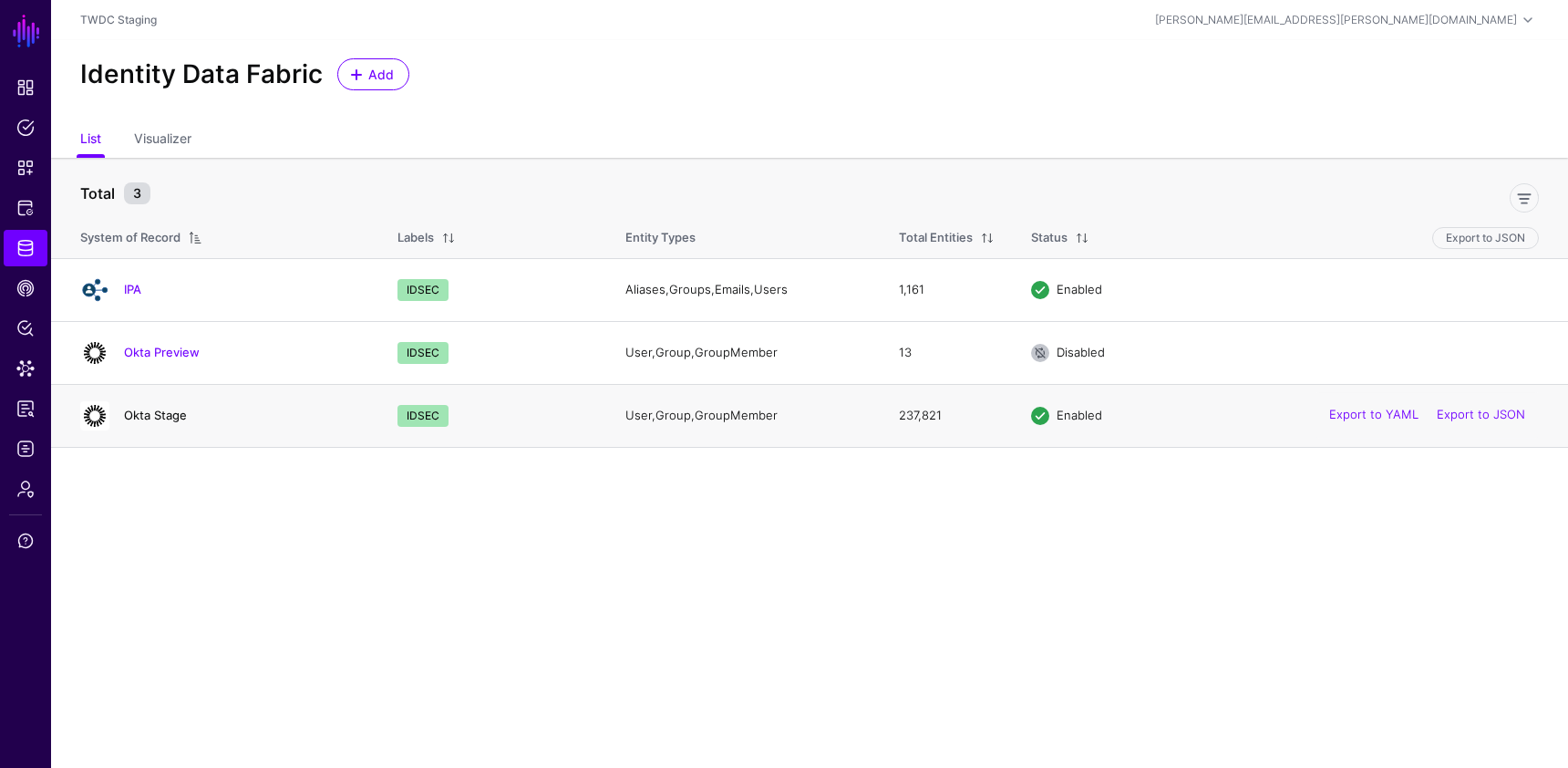
click at [156, 416] on link "Okta Stage" at bounding box center [155, 414] width 63 height 15
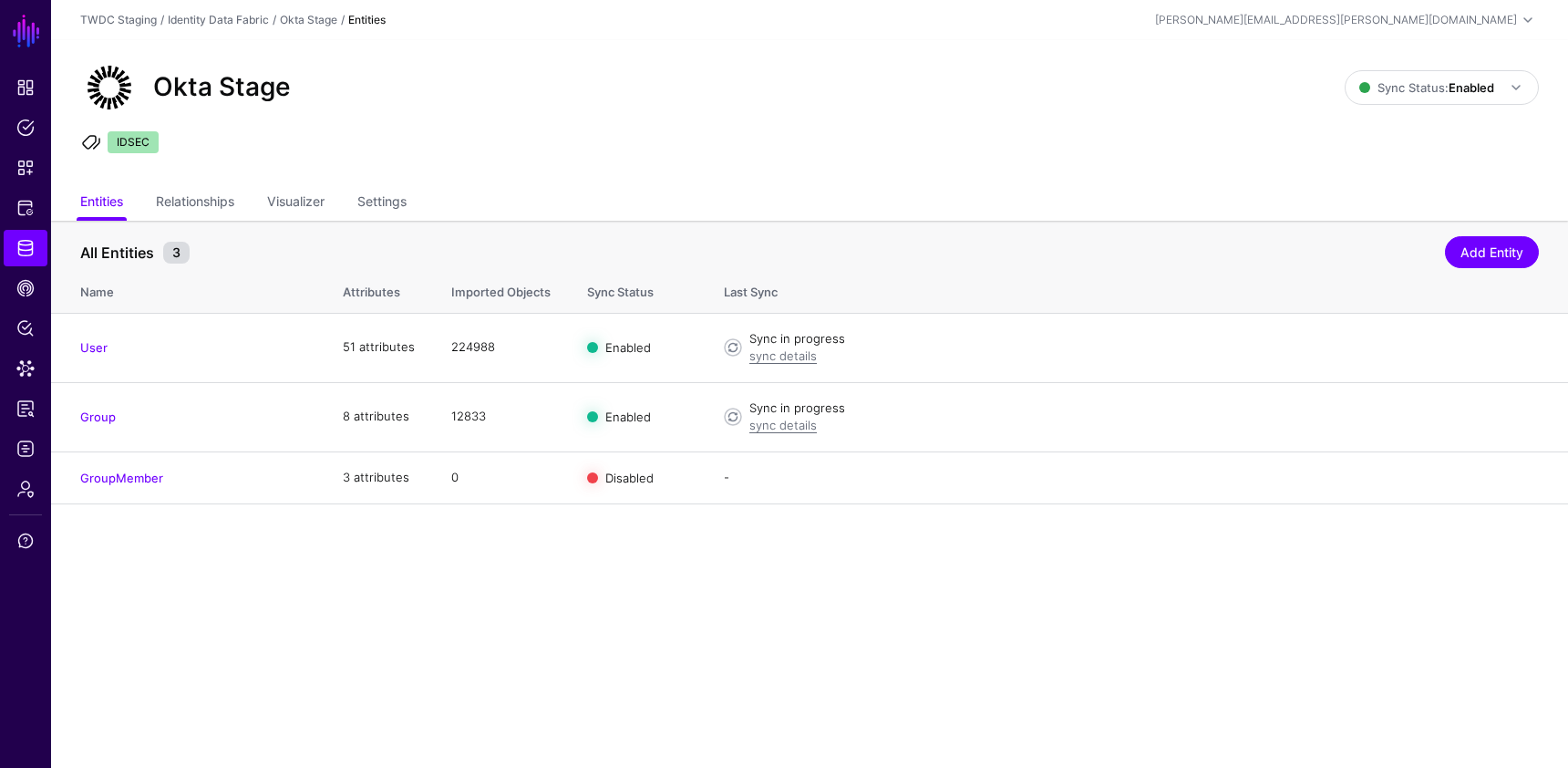
click at [796, 568] on main "SGNL Dashboard Policies Snippets Protected Systems Identity Data Fabric CAEP Hu…" at bounding box center [784, 384] width 1568 height 768
click at [798, 428] on link "sync details" at bounding box center [783, 424] width 67 height 15
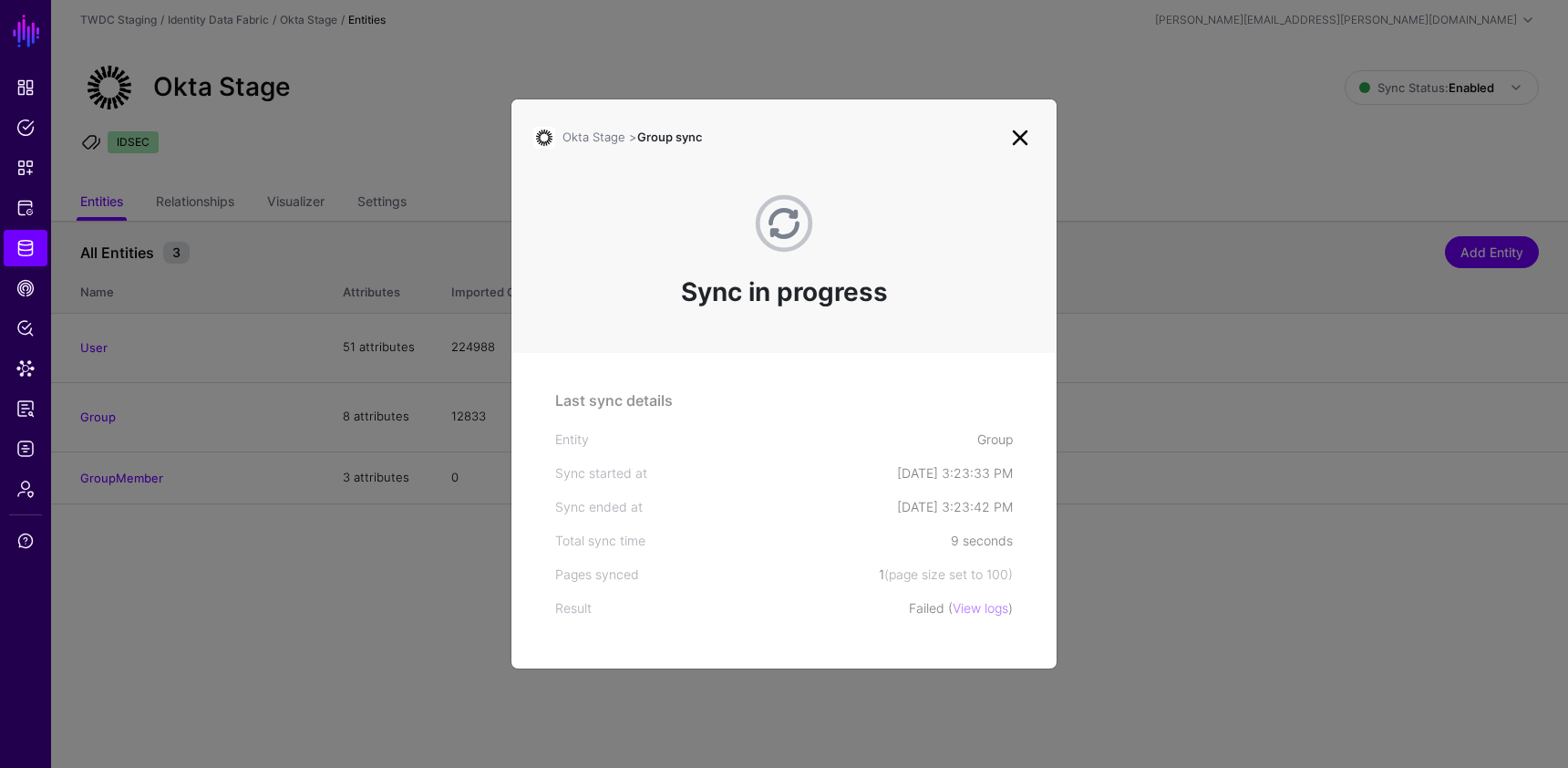
click at [1019, 142] on link at bounding box center [1020, 138] width 30 height 30
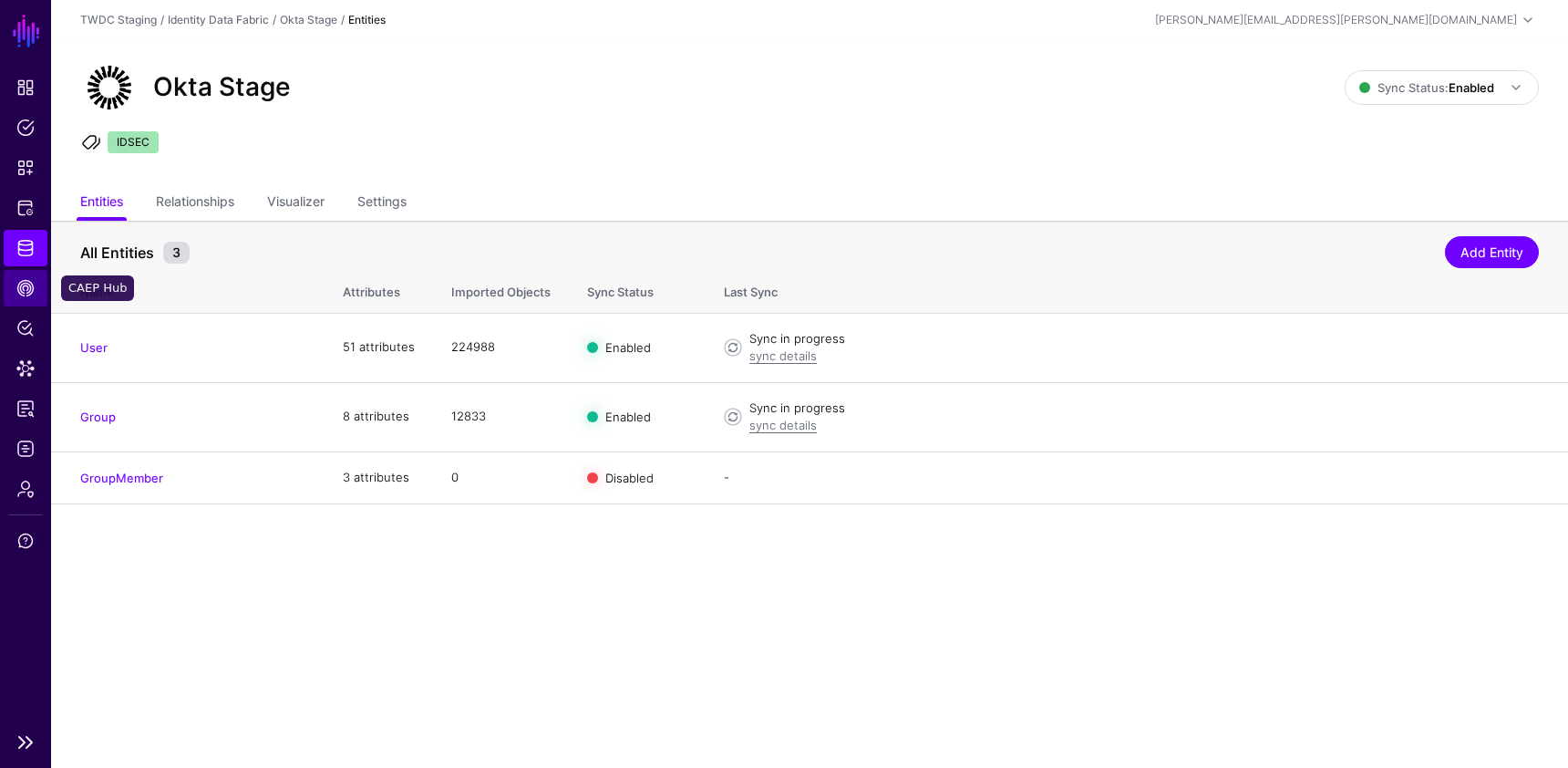
click at [23, 288] on span "CAEP Hub" at bounding box center [26, 288] width 18 height 18
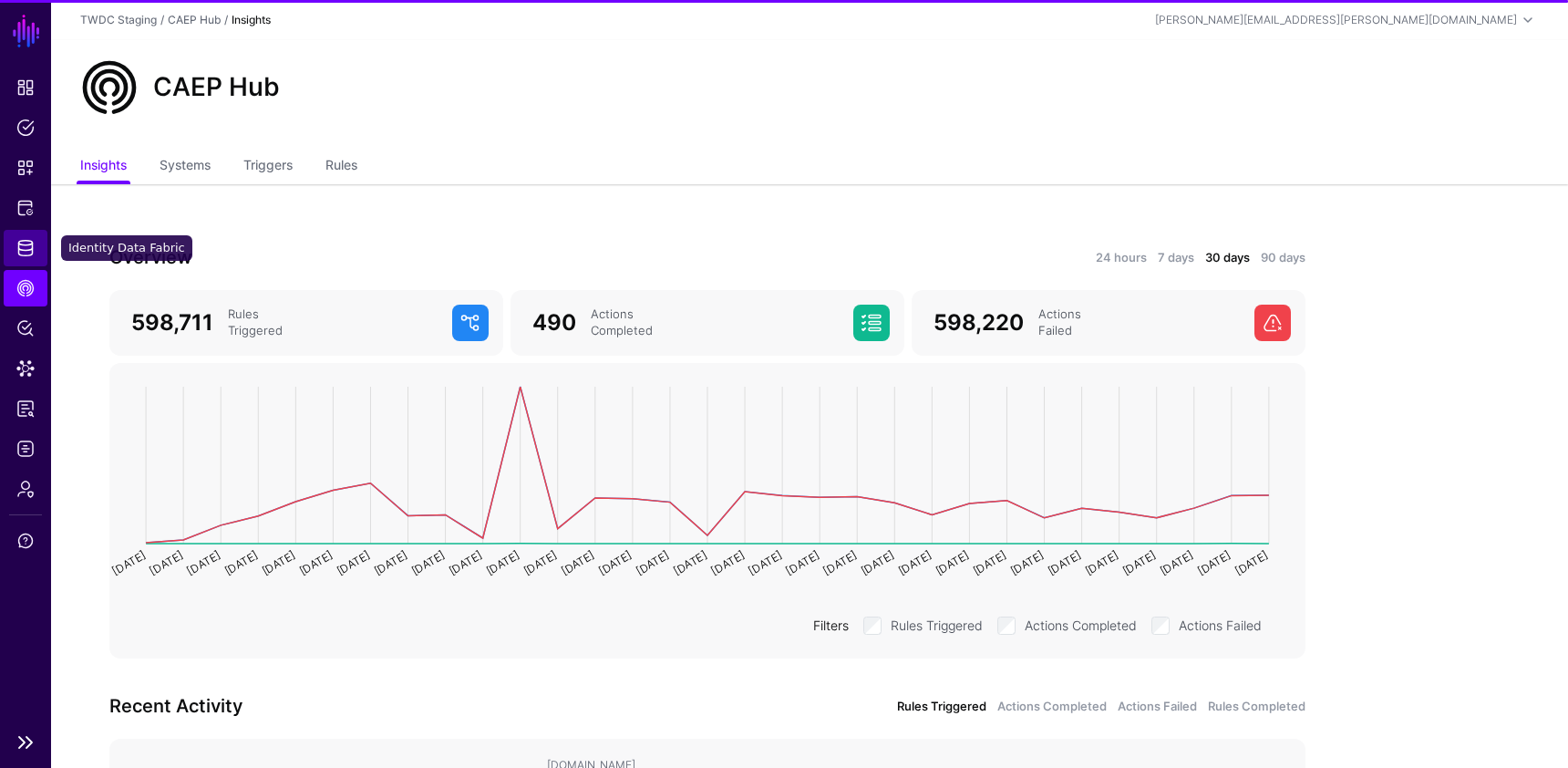
click at [22, 254] on span "Identity Data Fabric" at bounding box center [26, 248] width 18 height 18
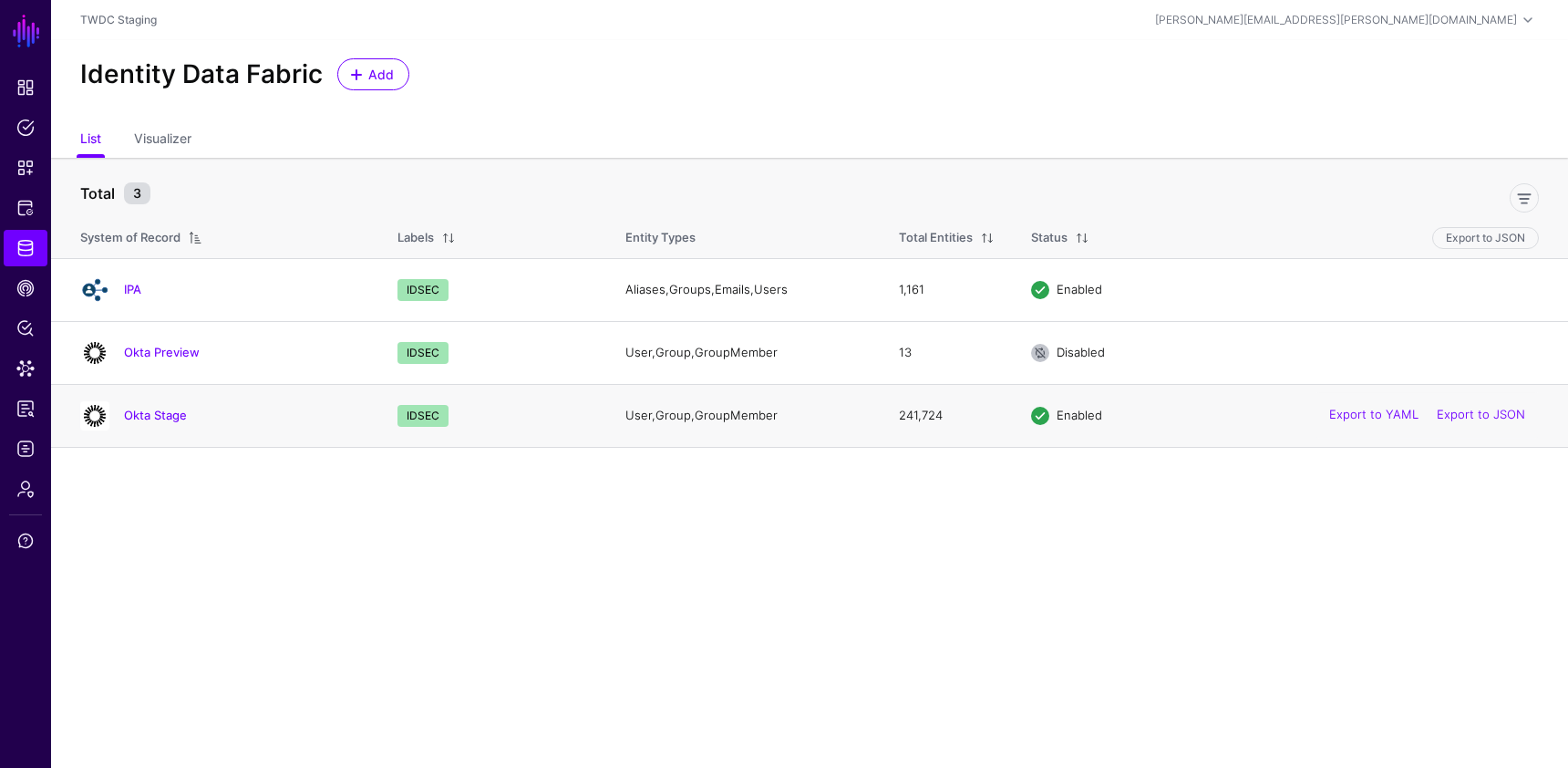
click at [161, 422] on h4 "Okta Stage" at bounding box center [242, 414] width 237 height 17
click at [167, 413] on link "Okta Stage" at bounding box center [155, 414] width 63 height 15
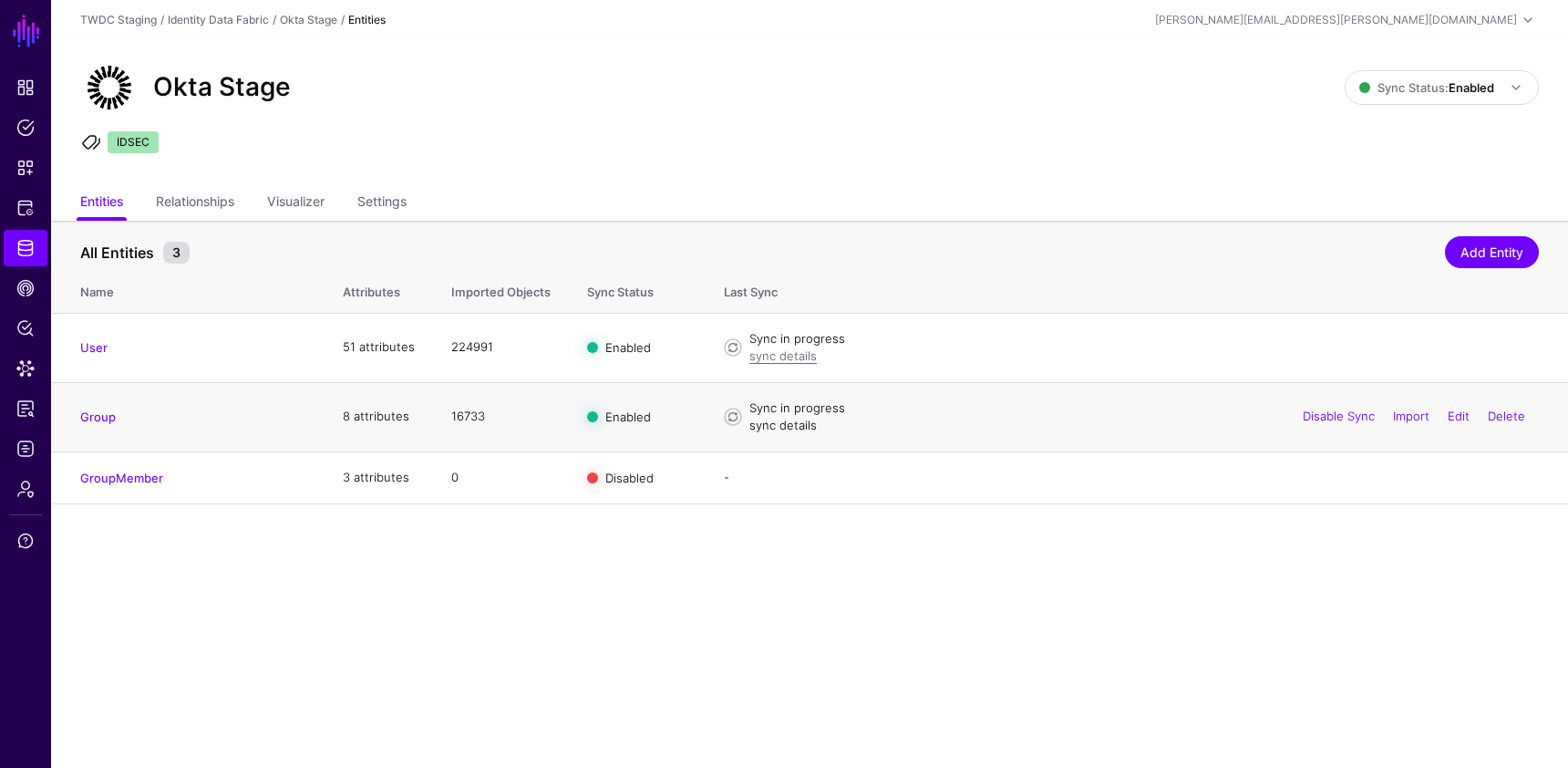
click at [775, 423] on link "sync details" at bounding box center [783, 424] width 67 height 15
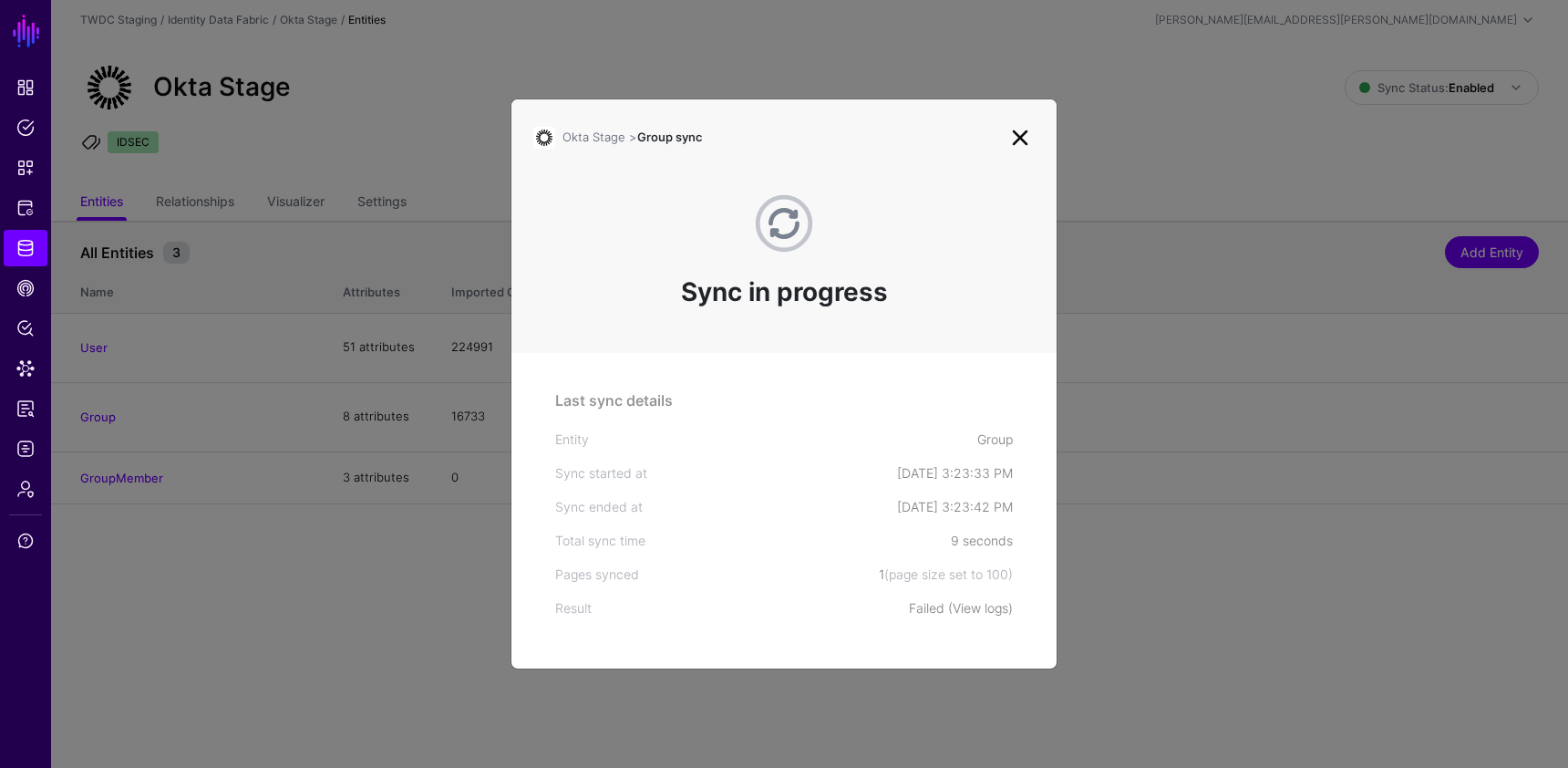
click at [960, 606] on link "View logs" at bounding box center [980, 608] width 55 height 16
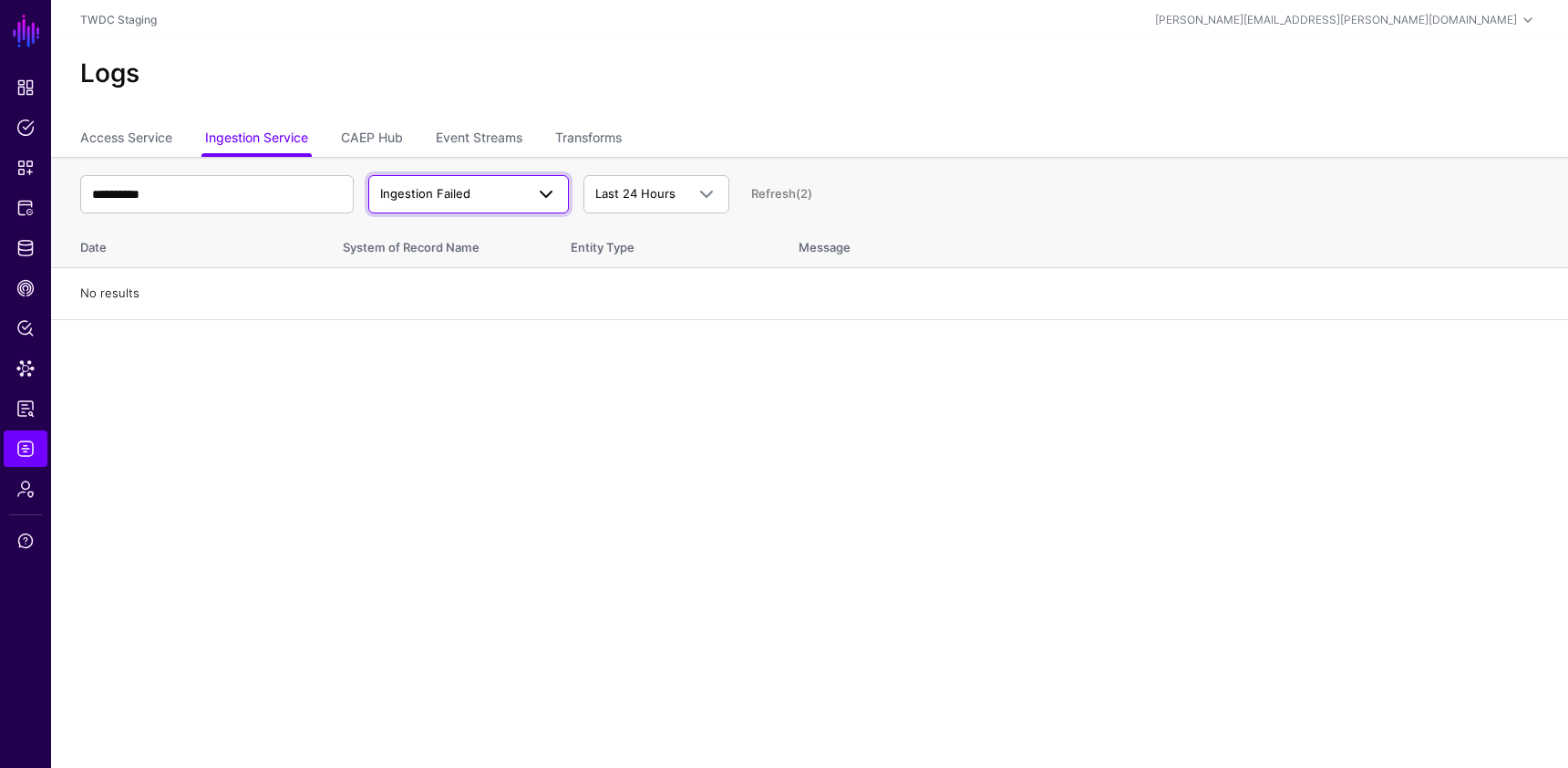
click at [472, 195] on span "Ingestion Failed" at bounding box center [453, 194] width 144 height 18
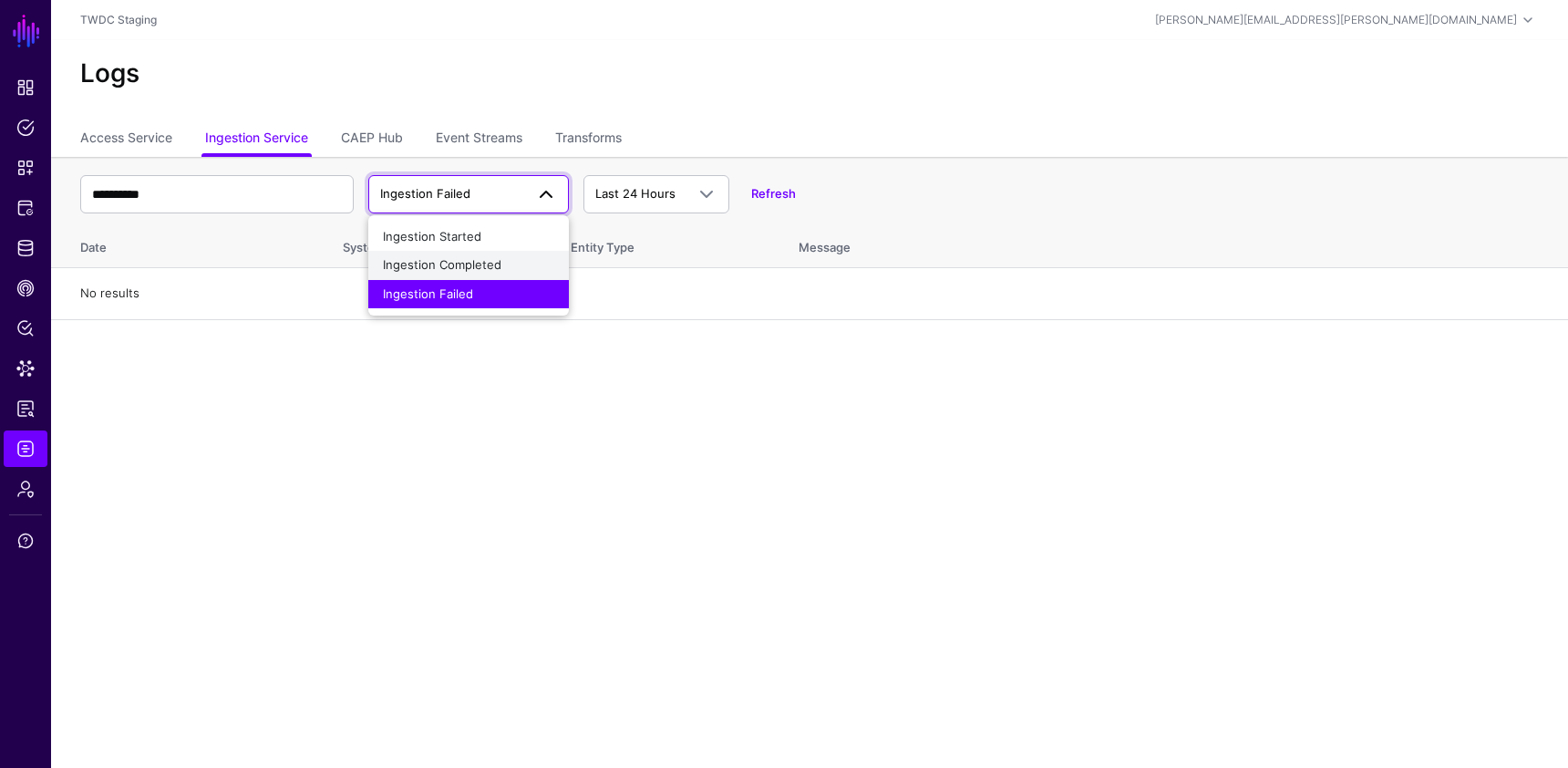
click at [478, 270] on span "Ingestion Completed" at bounding box center [442, 264] width 119 height 15
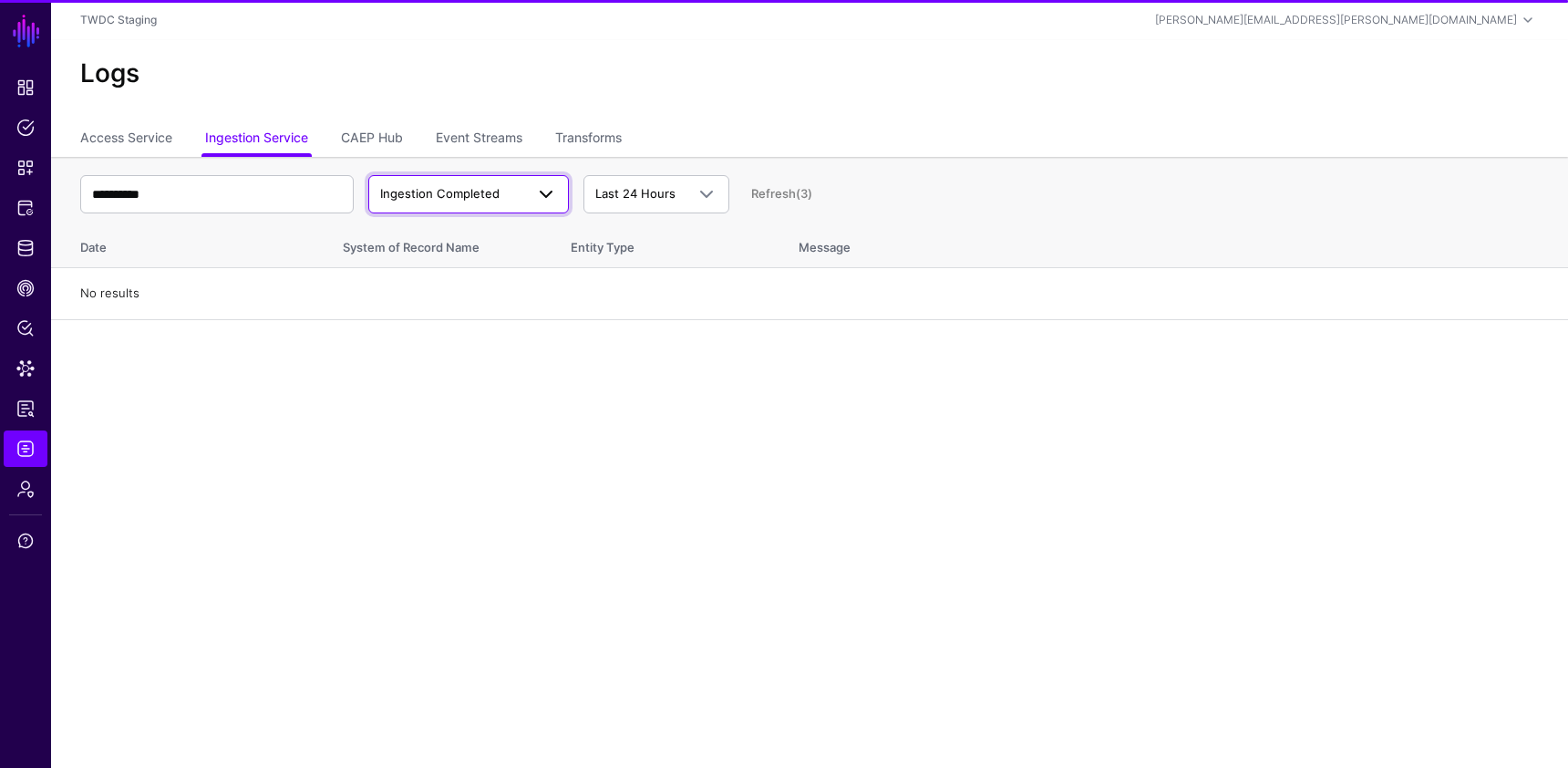
click at [487, 196] on span "Ingestion Completed" at bounding box center [440, 193] width 120 height 15
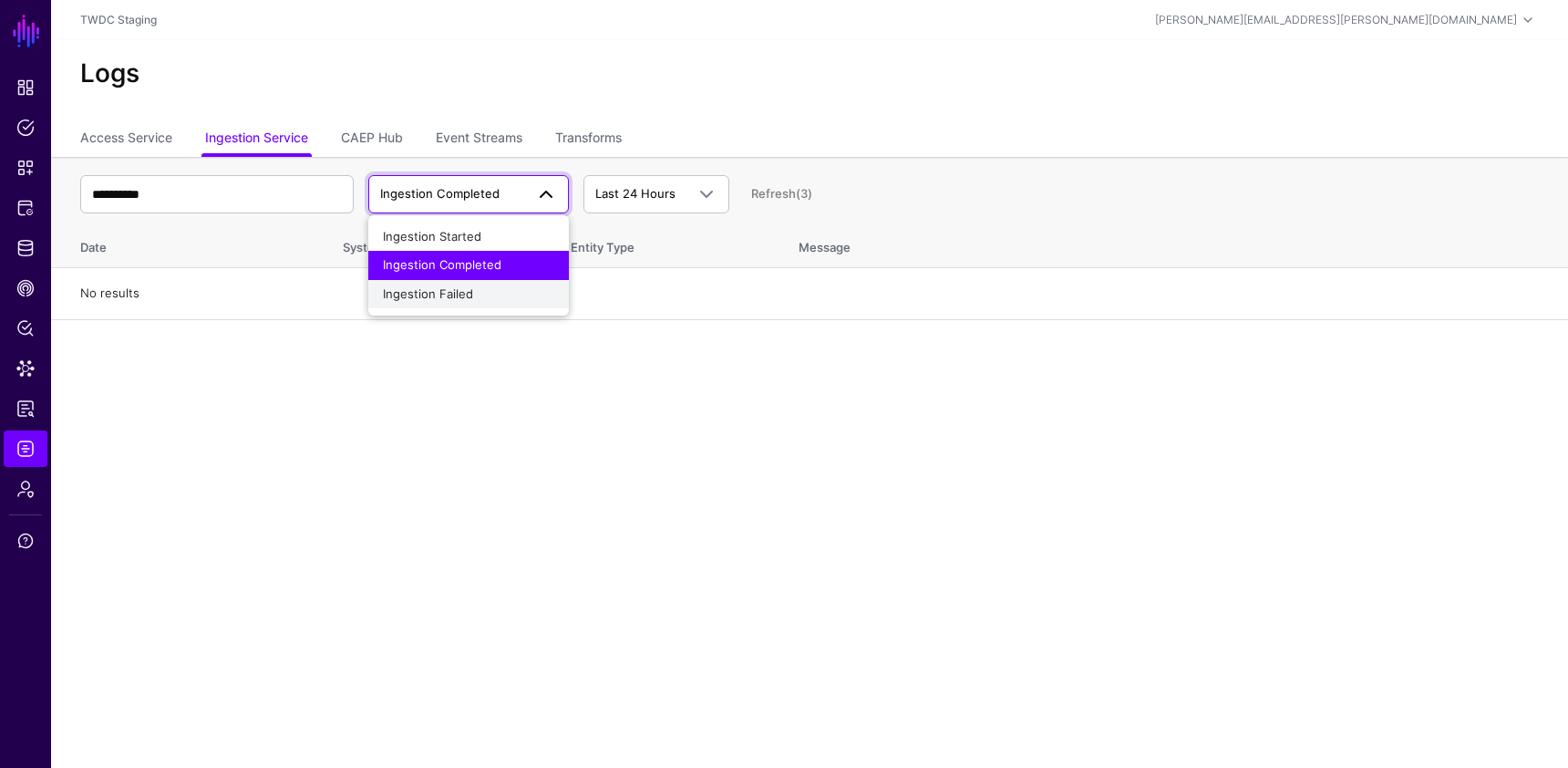
click at [479, 286] on div "Ingestion Failed" at bounding box center [467, 295] width 171 height 18
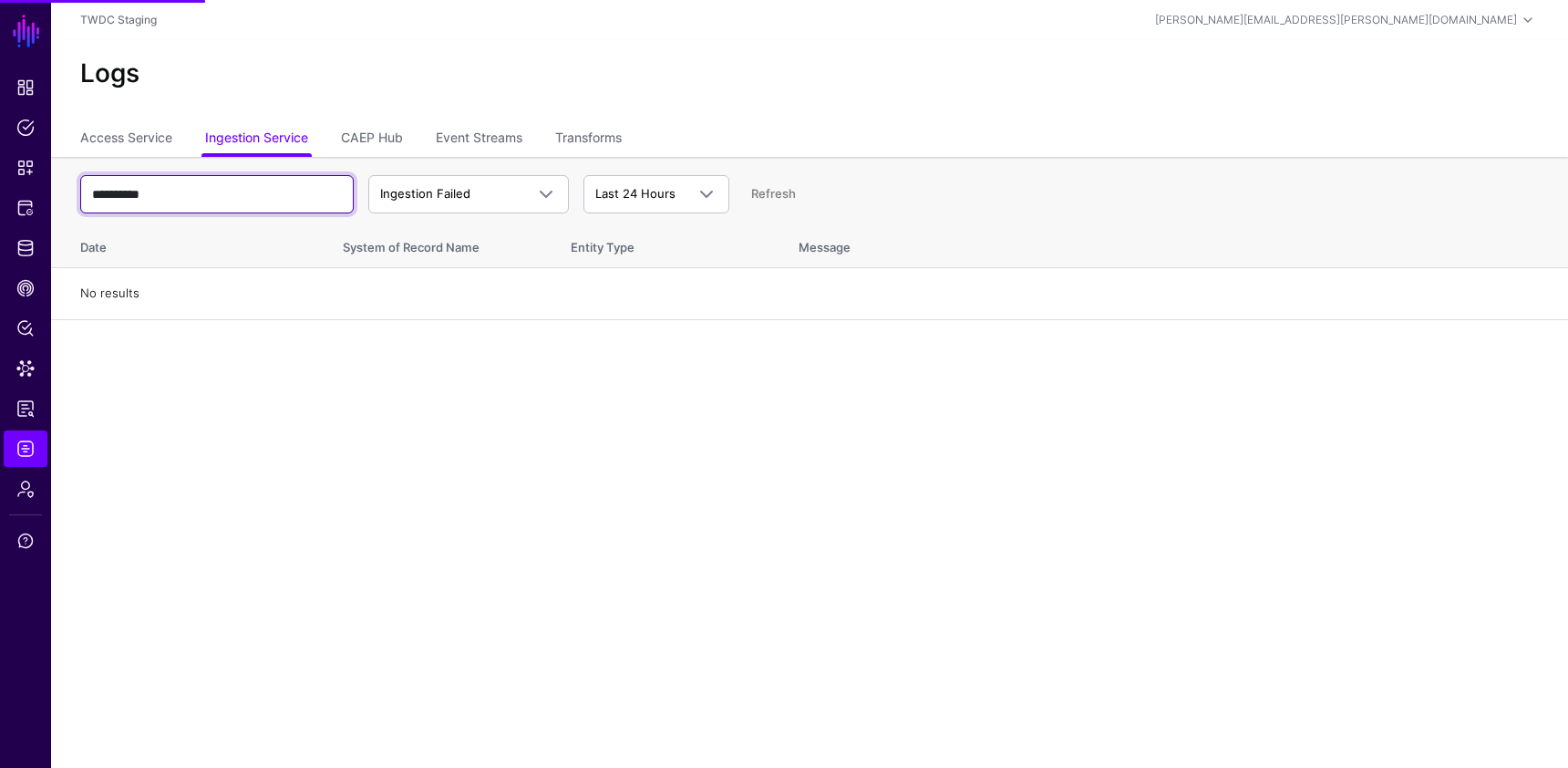
click at [184, 201] on input "**********" at bounding box center [216, 194] width 274 height 39
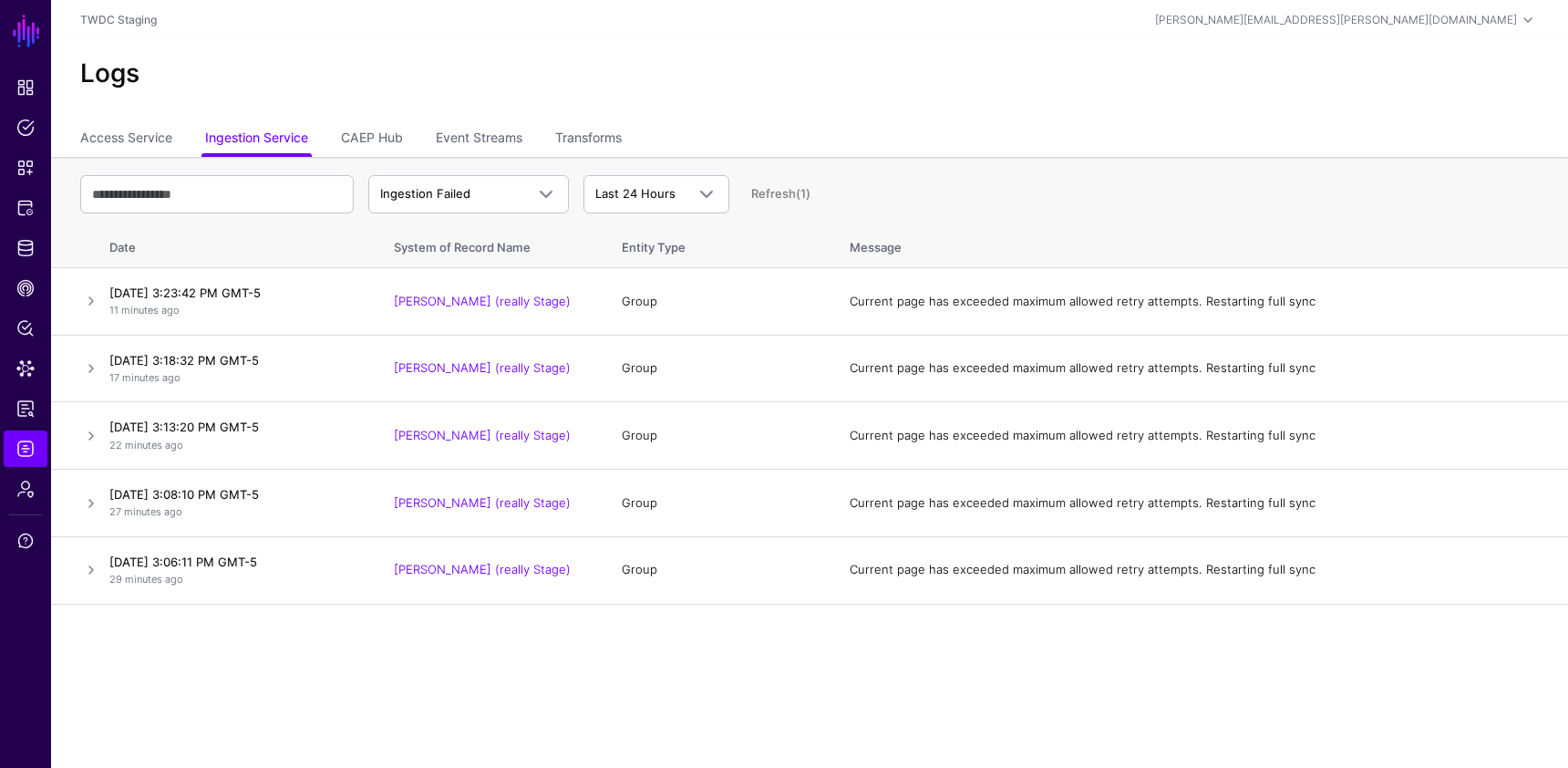
click at [1095, 137] on ul "Access Service Ingestion Service CAEP Hub Event Streams Transforms" at bounding box center [809, 139] width 1458 height 35
click at [500, 299] on link "Okta Dev (really Stage)" at bounding box center [481, 300] width 177 height 15
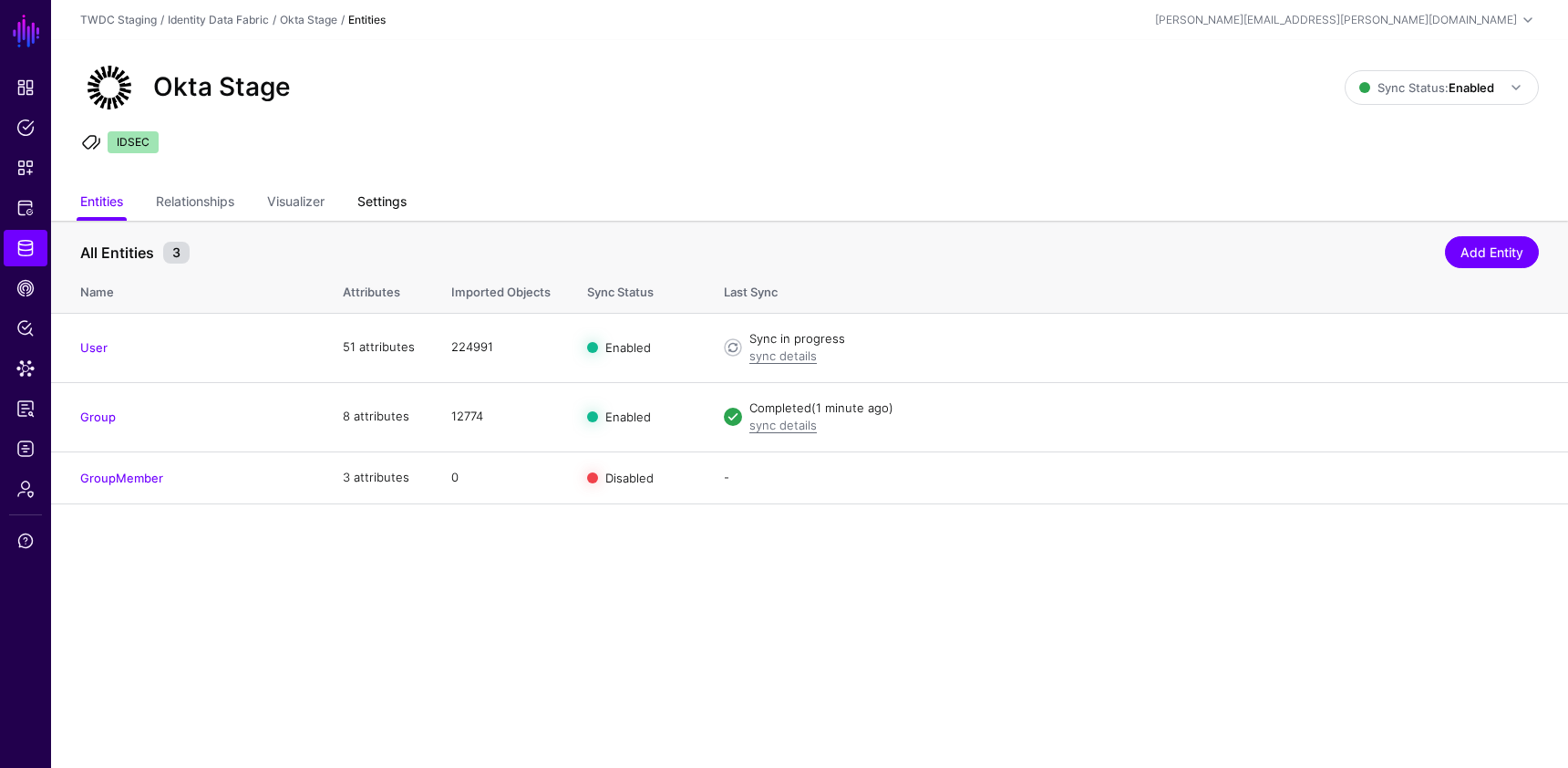
click at [397, 204] on link "Settings" at bounding box center [382, 203] width 49 height 35
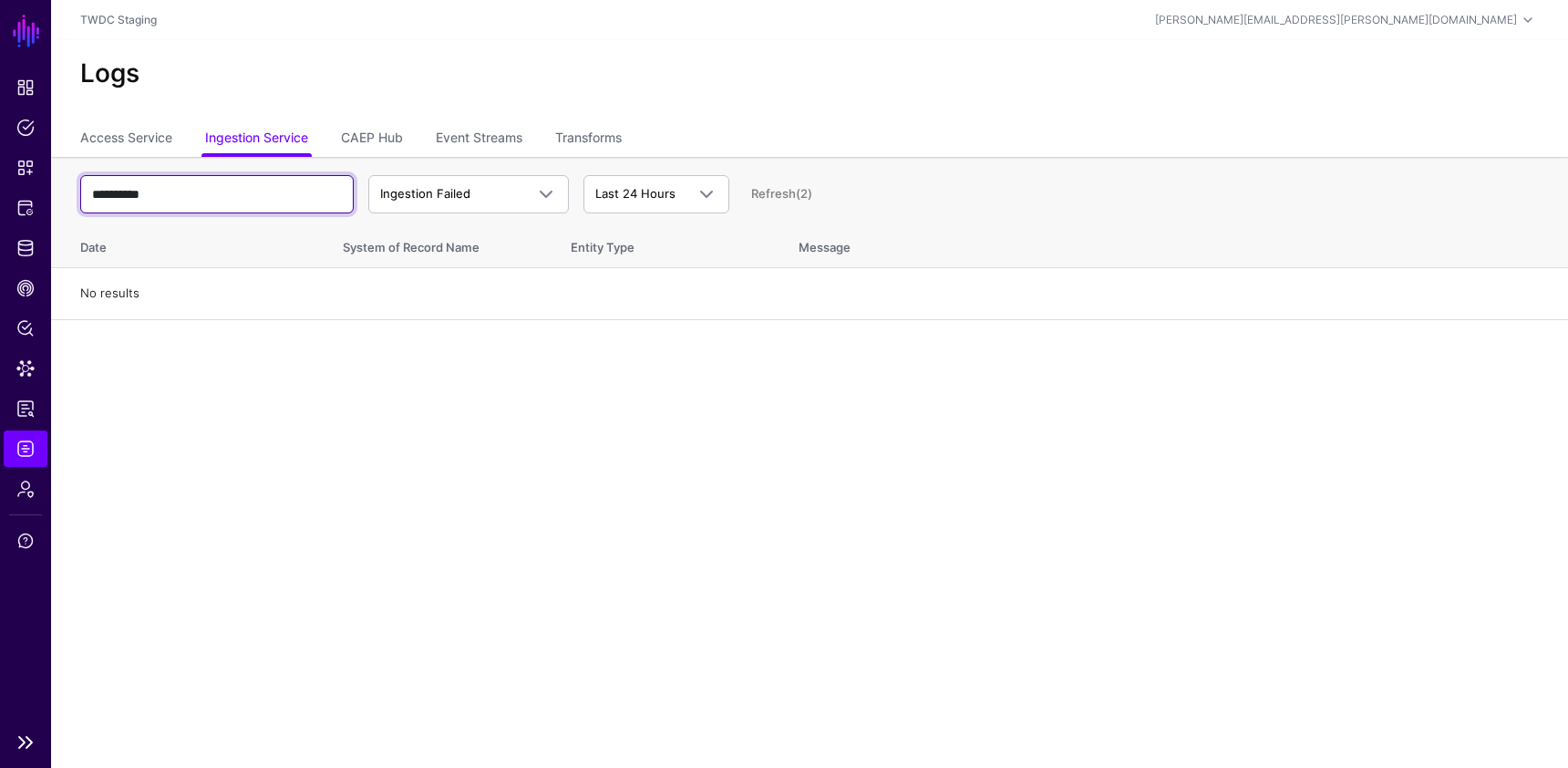
drag, startPoint x: 170, startPoint y: 187, endPoint x: 47, endPoint y: 191, distance: 123.1
click at [47, 191] on main "**********" at bounding box center [784, 384] width 1568 height 768
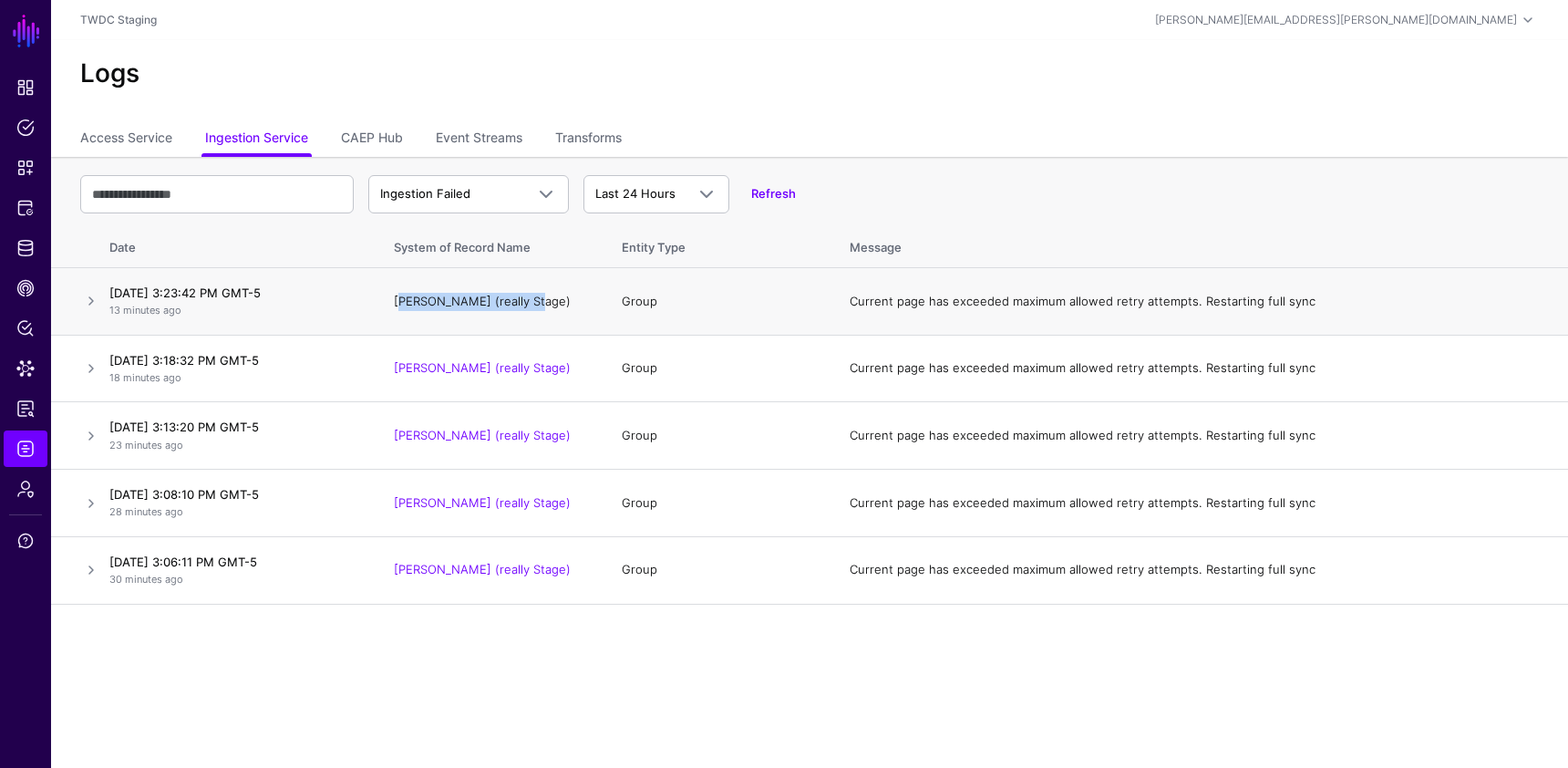
drag, startPoint x: 520, startPoint y: 303, endPoint x: 396, endPoint y: 302, distance: 124.0
click at [396, 302] on td "Okta Dev (really Stage)" at bounding box center [489, 301] width 228 height 67
copy link "Okta Dev (really Stage)"
click at [24, 260] on link "Identity Data Fabric" at bounding box center [26, 247] width 43 height 37
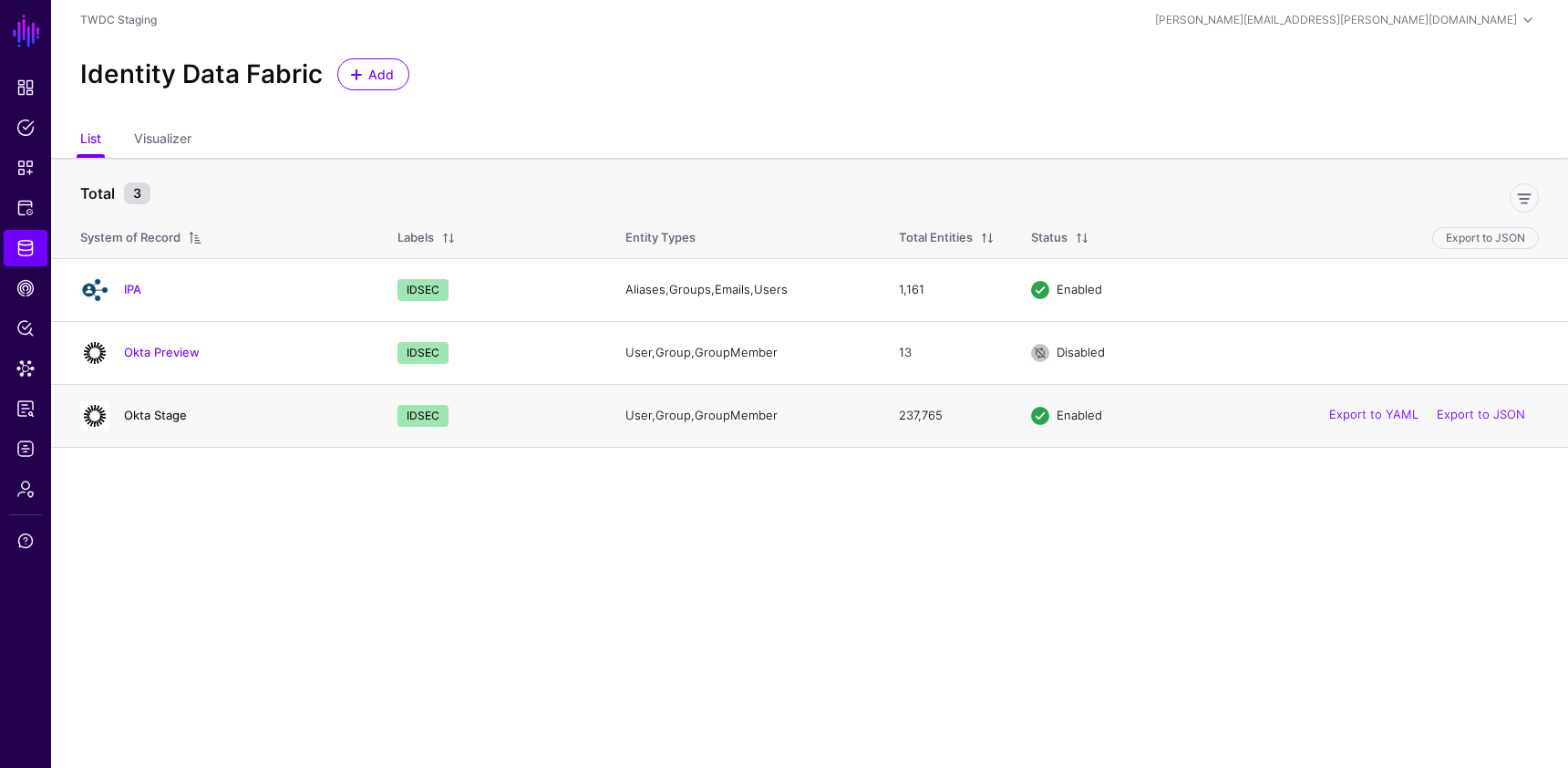
click at [173, 418] on link "Okta Stage" at bounding box center [155, 414] width 63 height 15
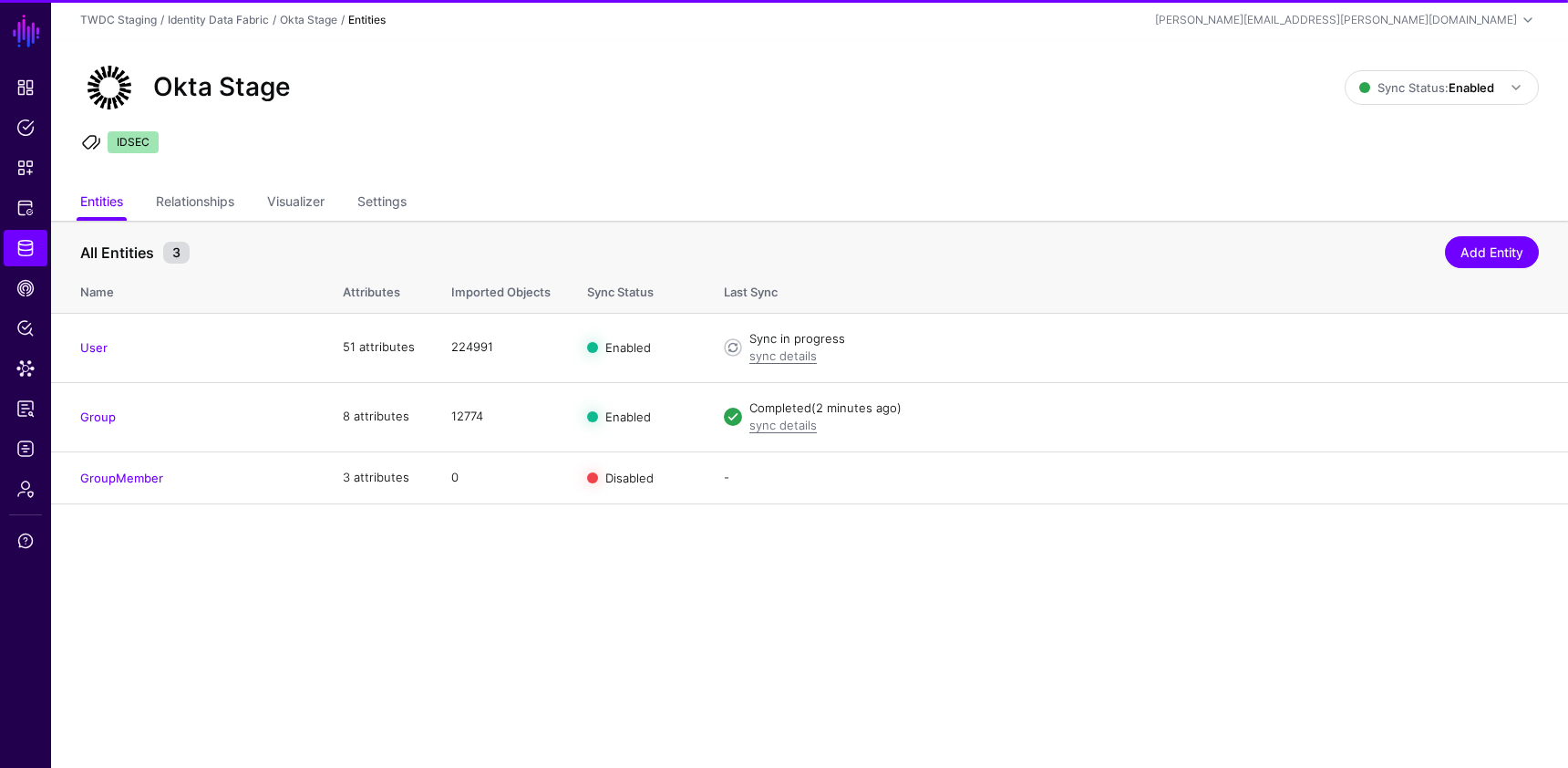
click at [381, 222] on th "All Entities 3 Add Entity" at bounding box center [809, 242] width 1517 height 44
click at [386, 210] on link "Settings" at bounding box center [382, 203] width 49 height 35
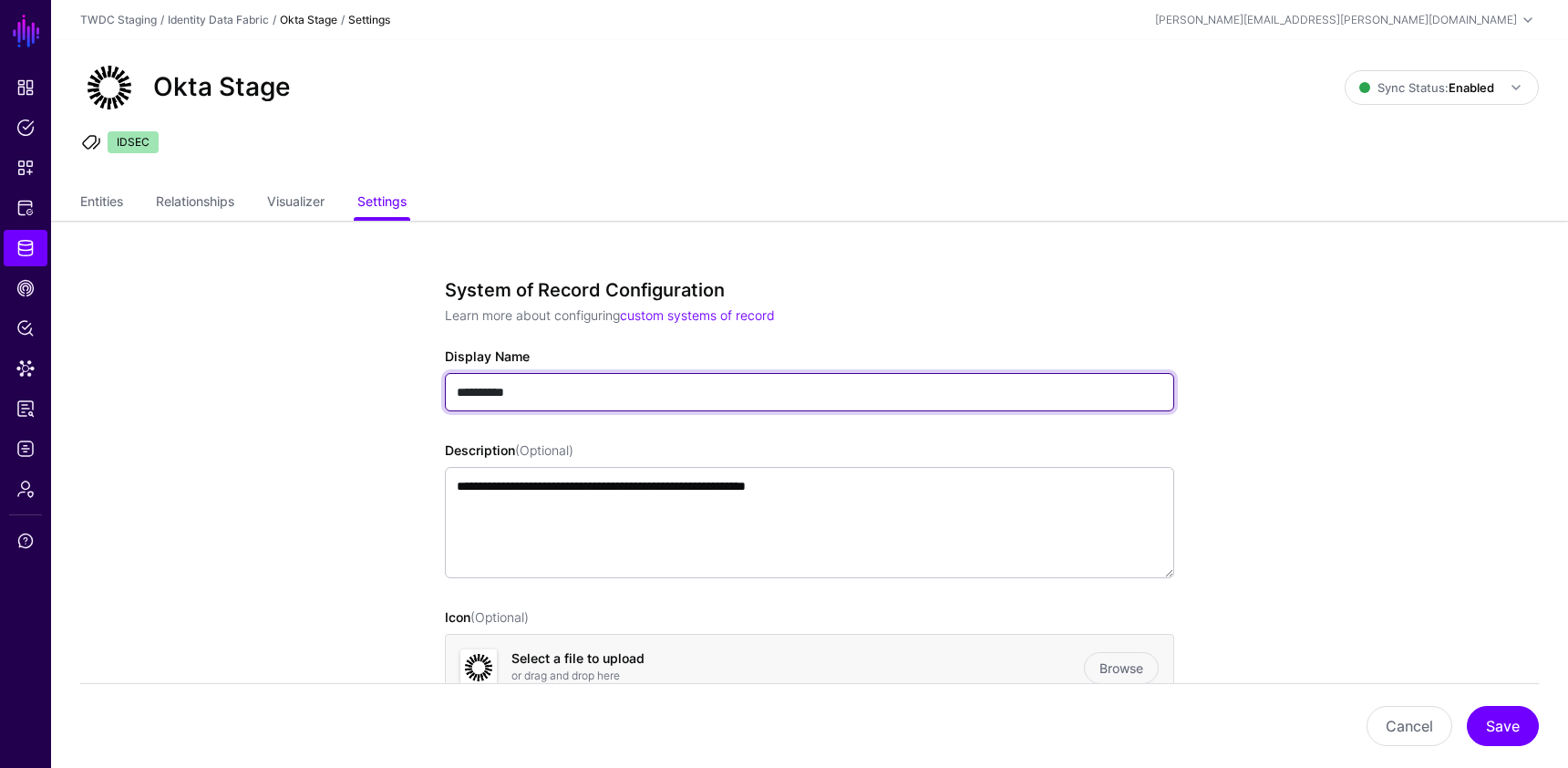
drag, startPoint x: 559, startPoint y: 404, endPoint x: 325, endPoint y: 359, distance: 238.3
paste input "**********"
type input "**********"
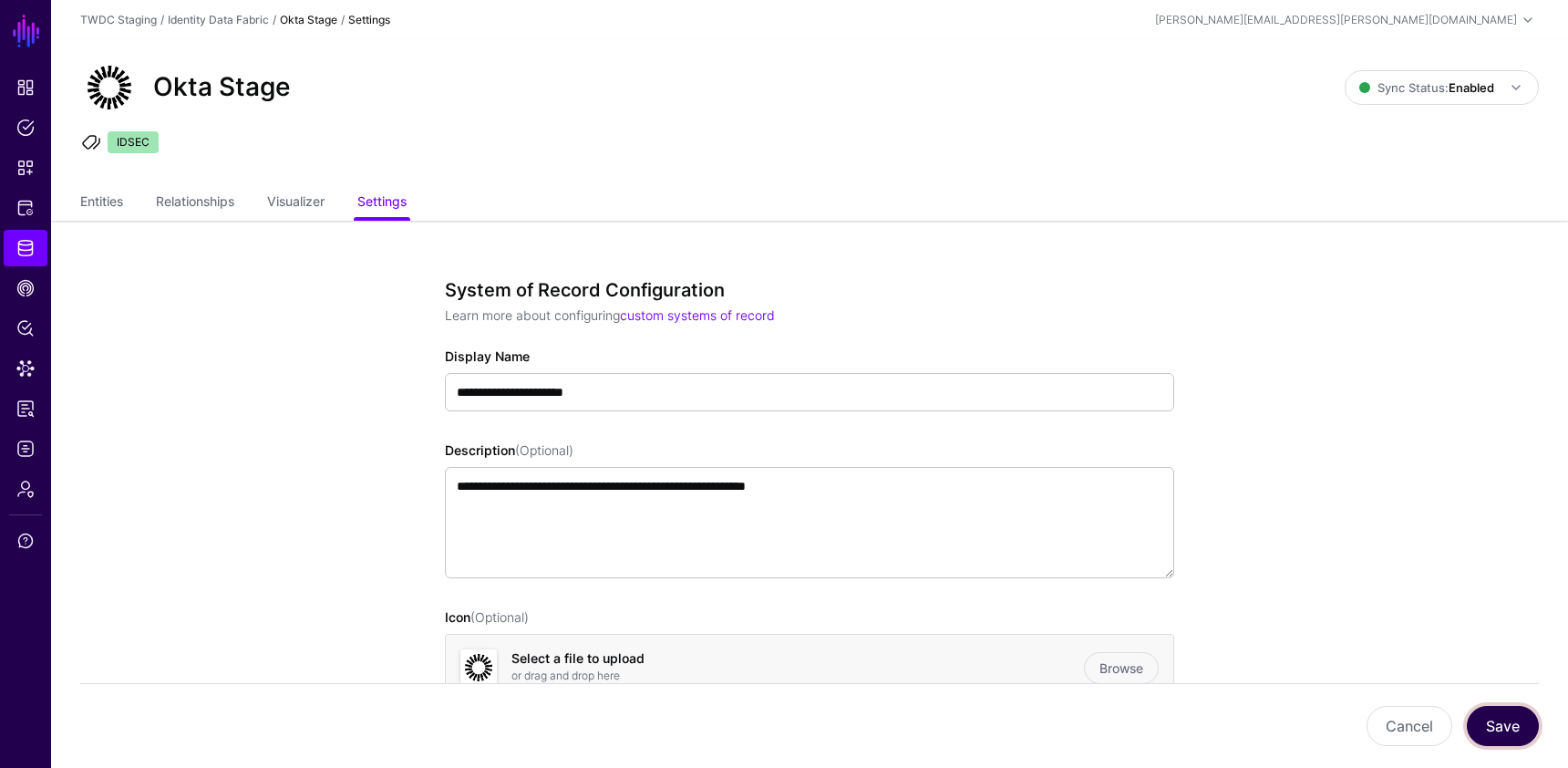
click at [1501, 728] on button "Save" at bounding box center [1502, 725] width 72 height 41
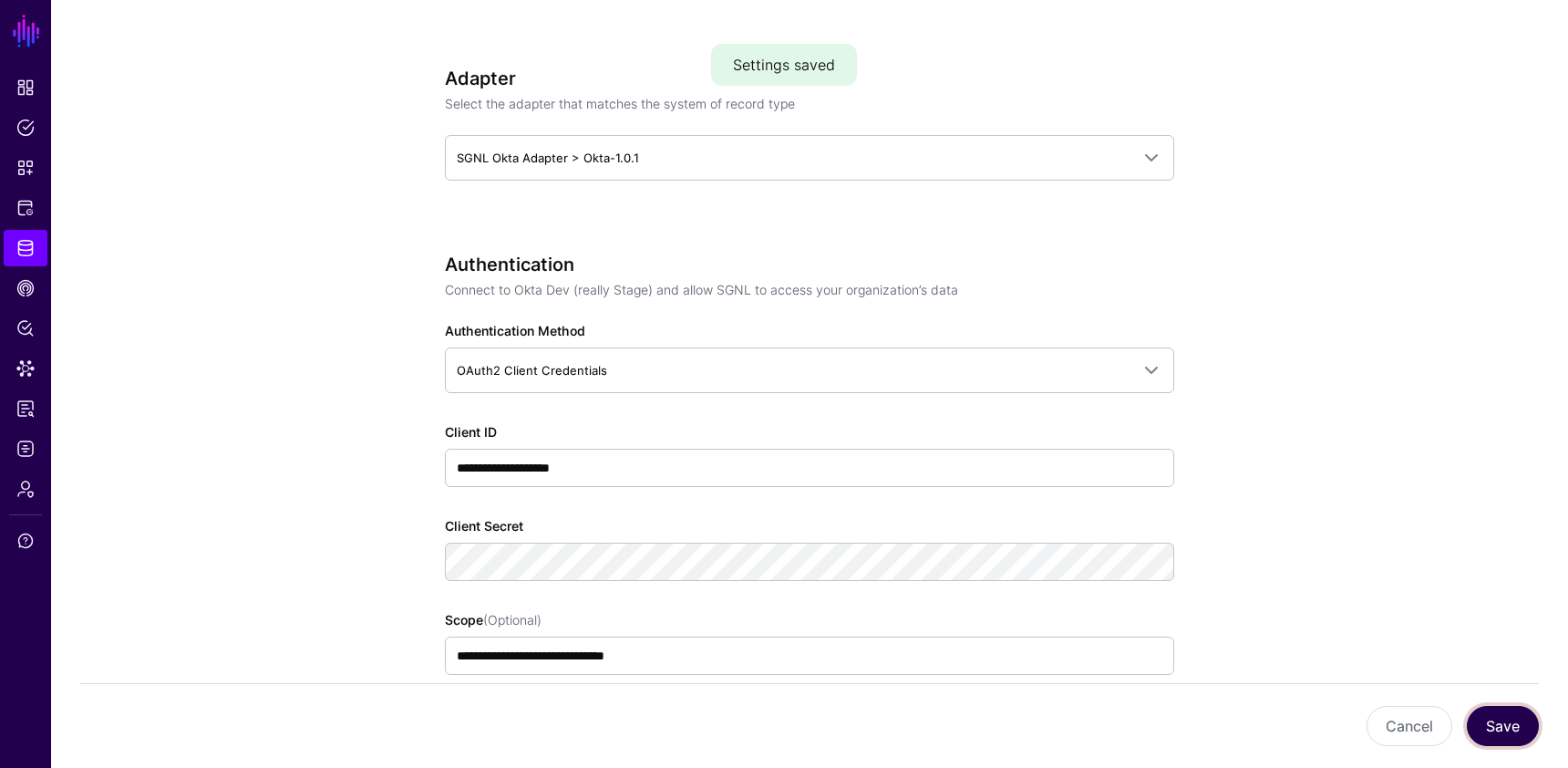
scroll to position [1230, 0]
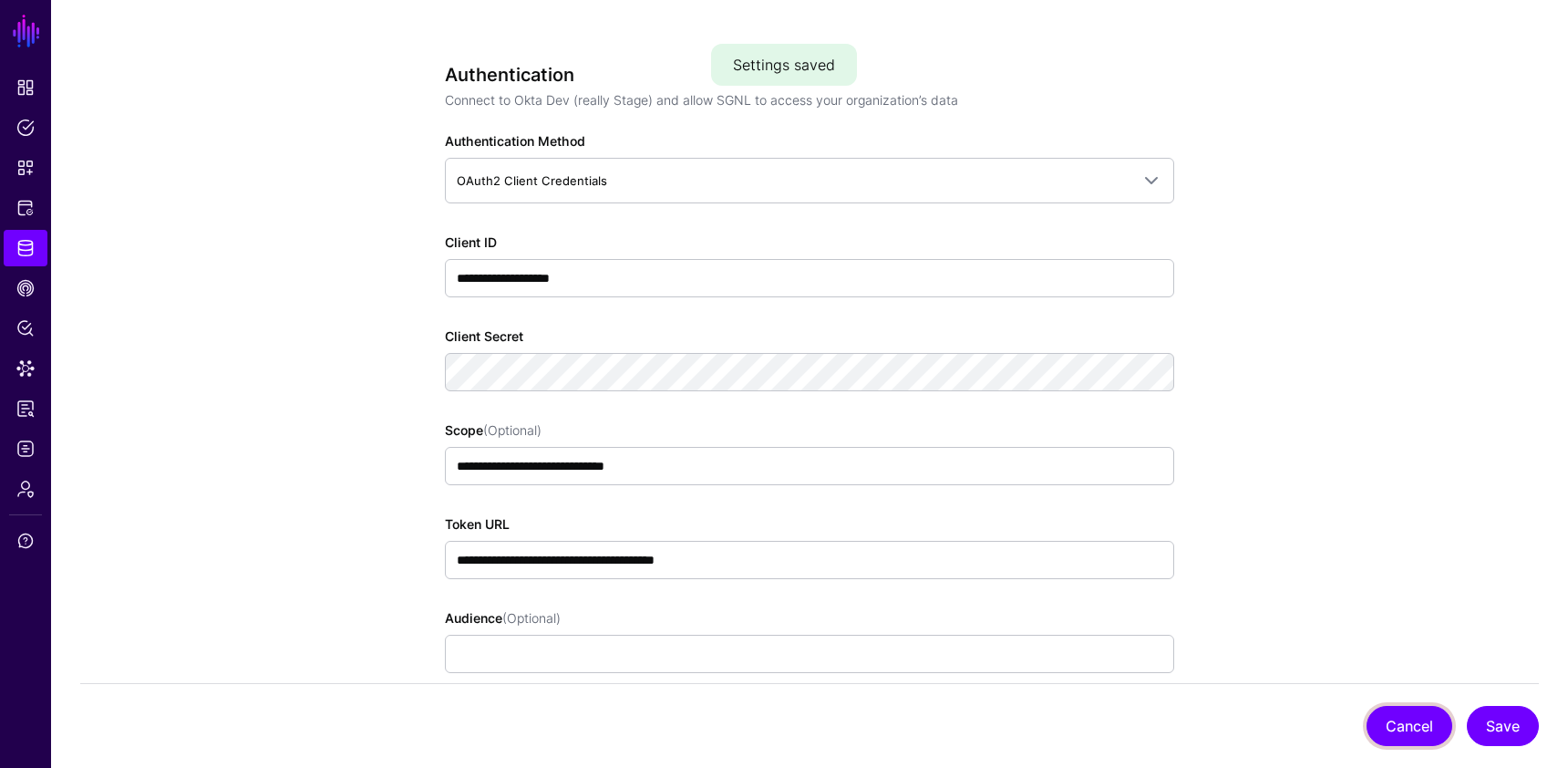
click at [1403, 723] on button "Cancel" at bounding box center [1409, 725] width 86 height 41
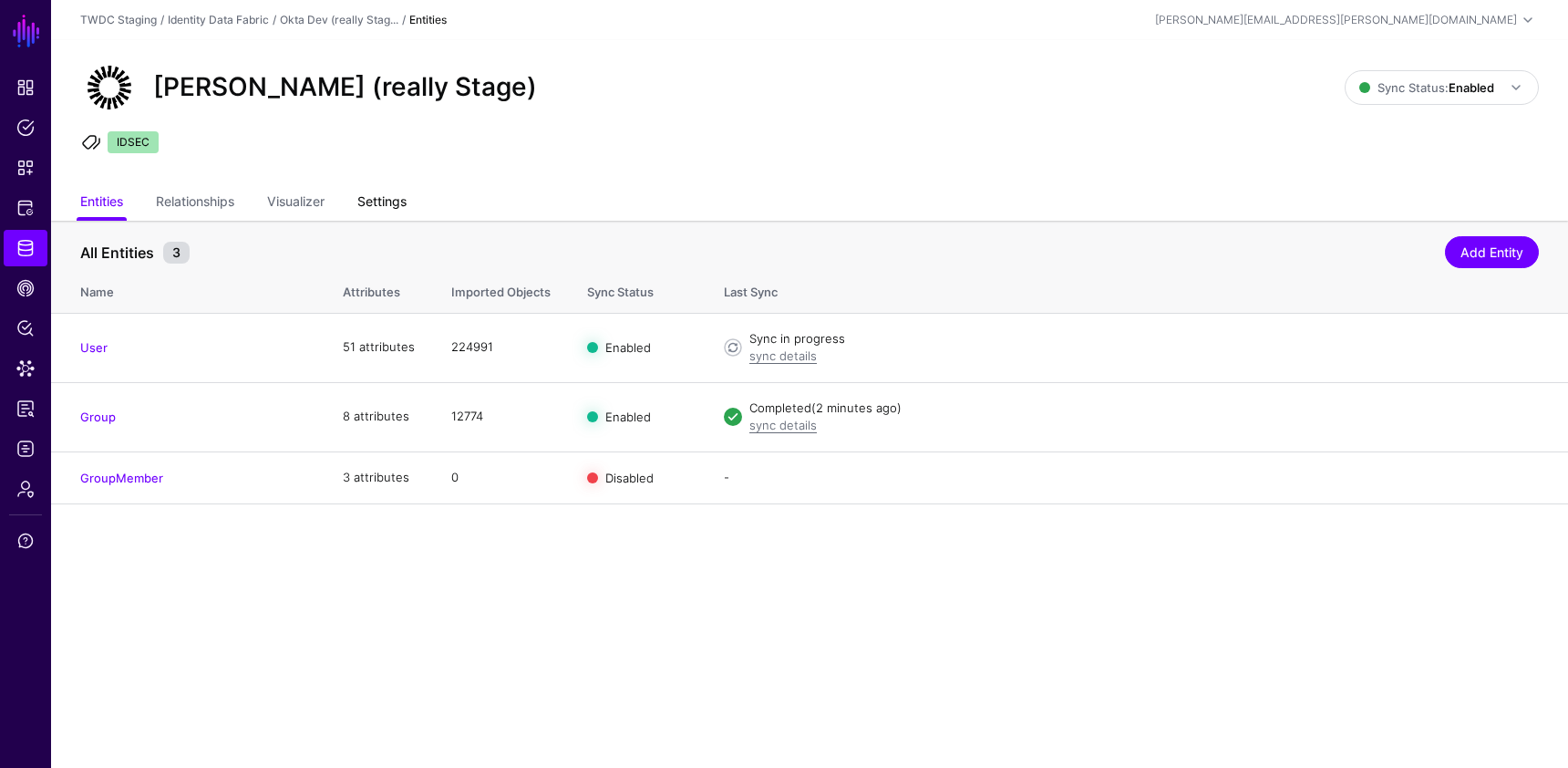
click at [396, 205] on link "Settings" at bounding box center [382, 203] width 49 height 35
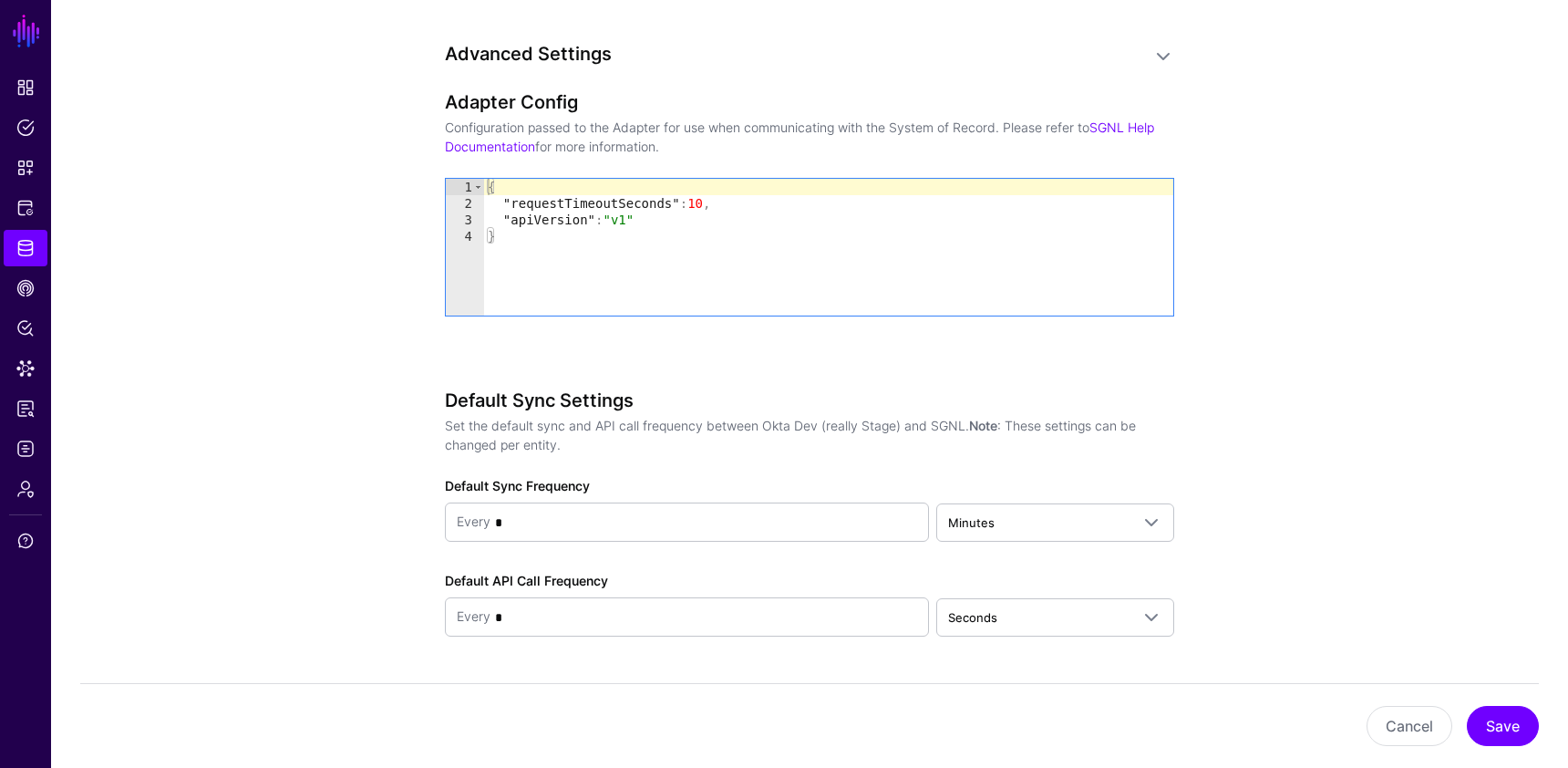
scroll to position [2356, 0]
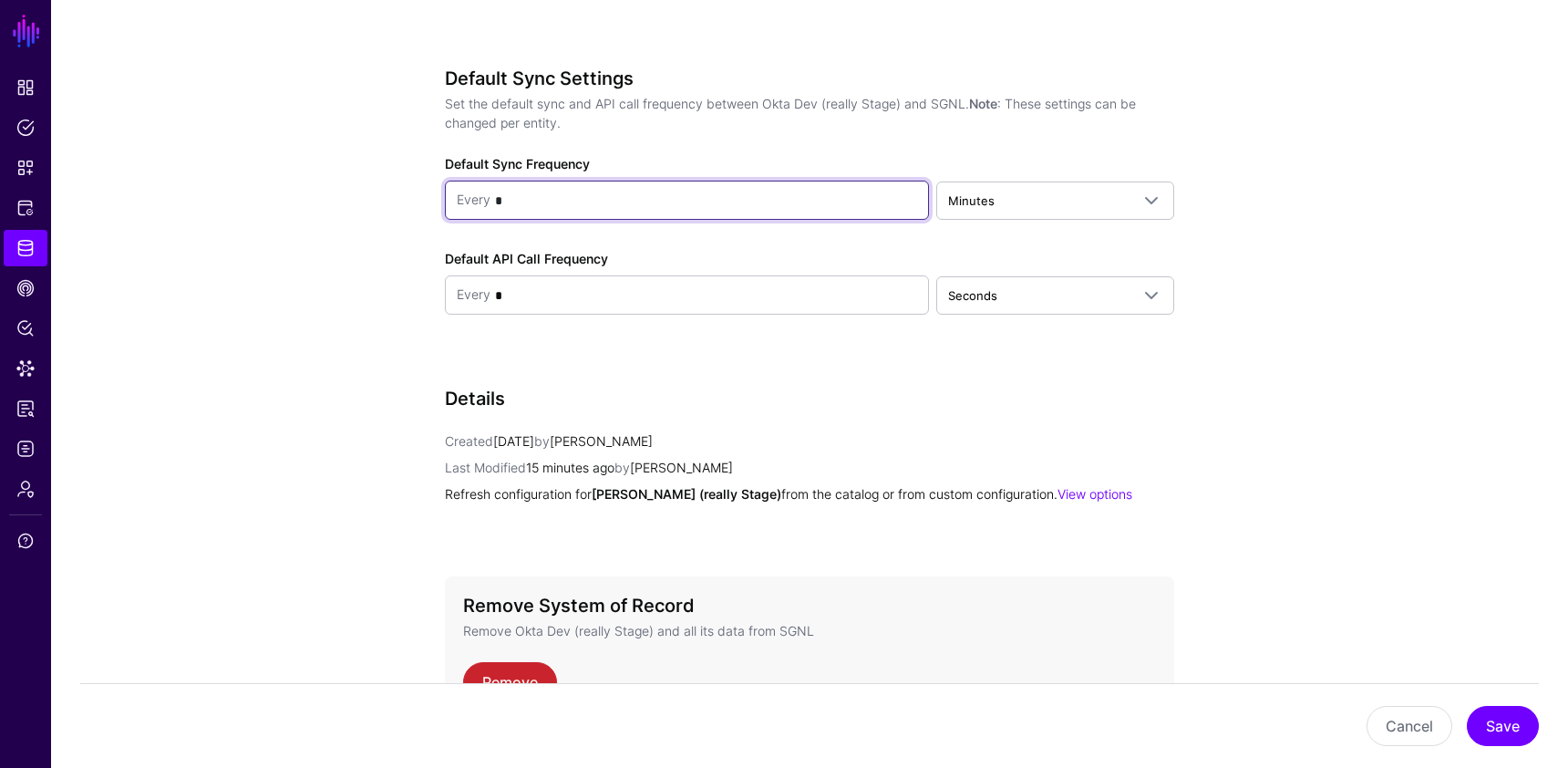
click at [572, 206] on input "*" at bounding box center [703, 200] width 427 height 37
type input "*"
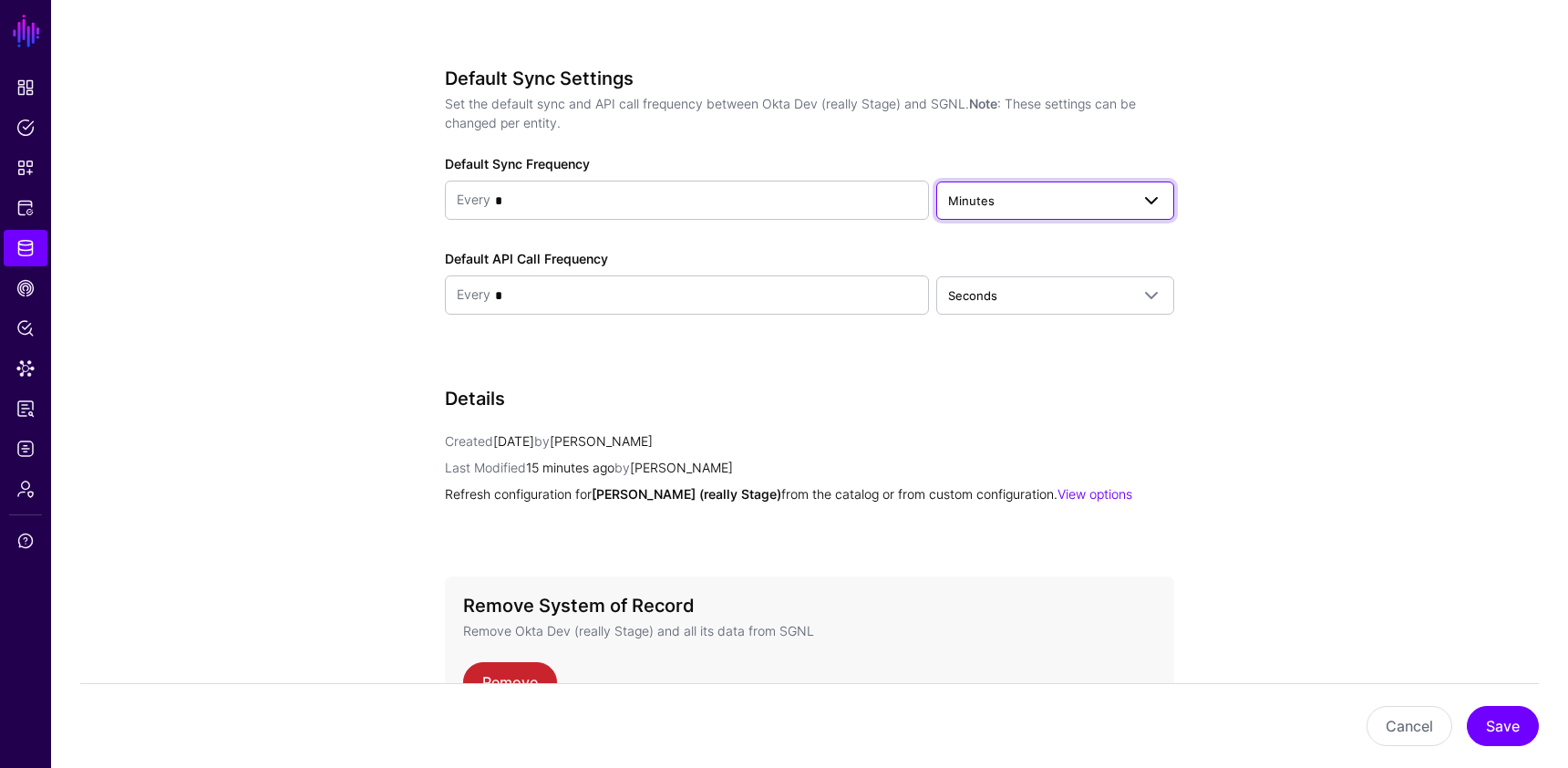
click at [992, 194] on span "Minutes" at bounding box center [970, 201] width 46 height 15
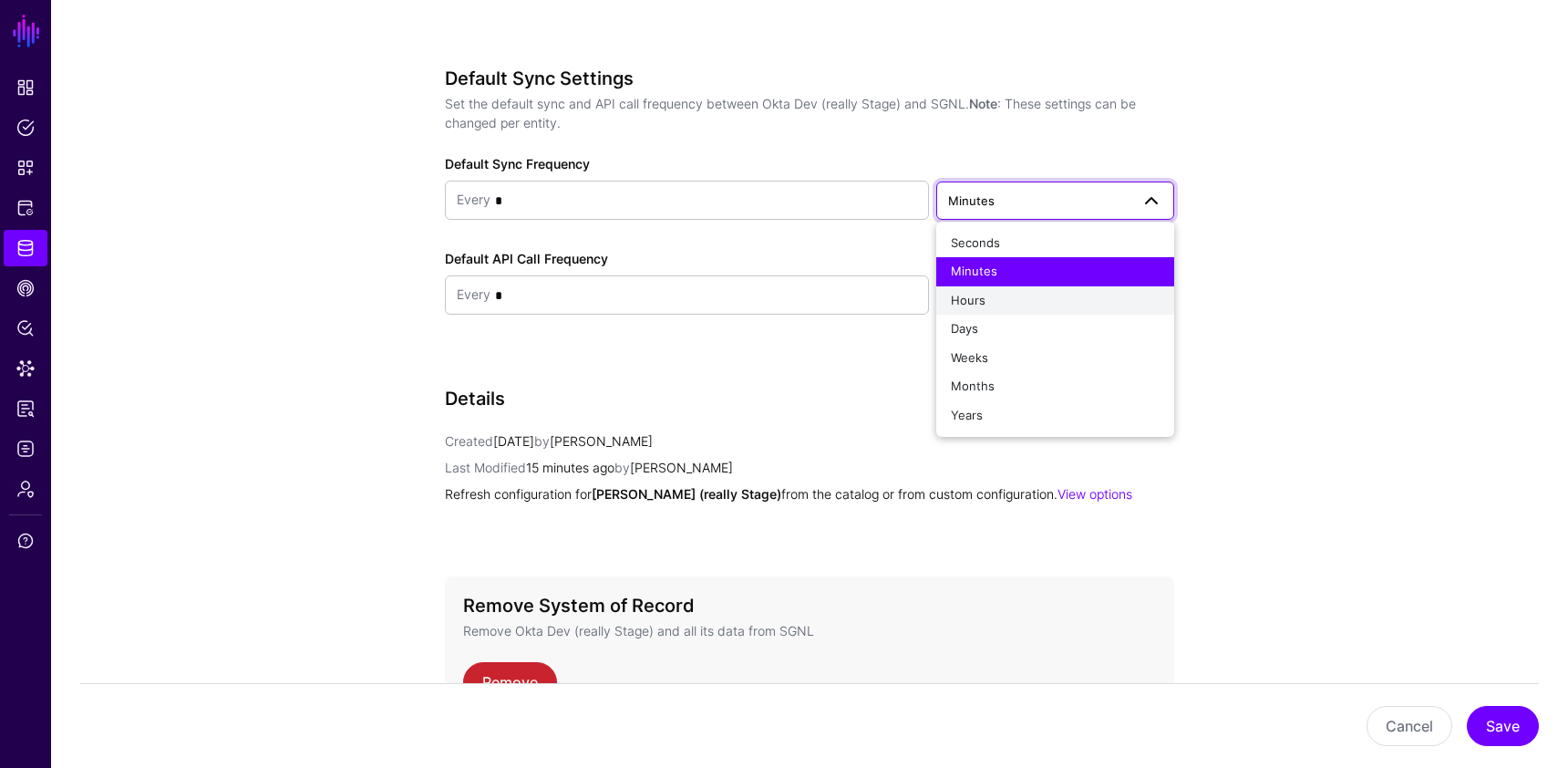
click at [1001, 294] on div "Hours" at bounding box center [1054, 300] width 208 height 18
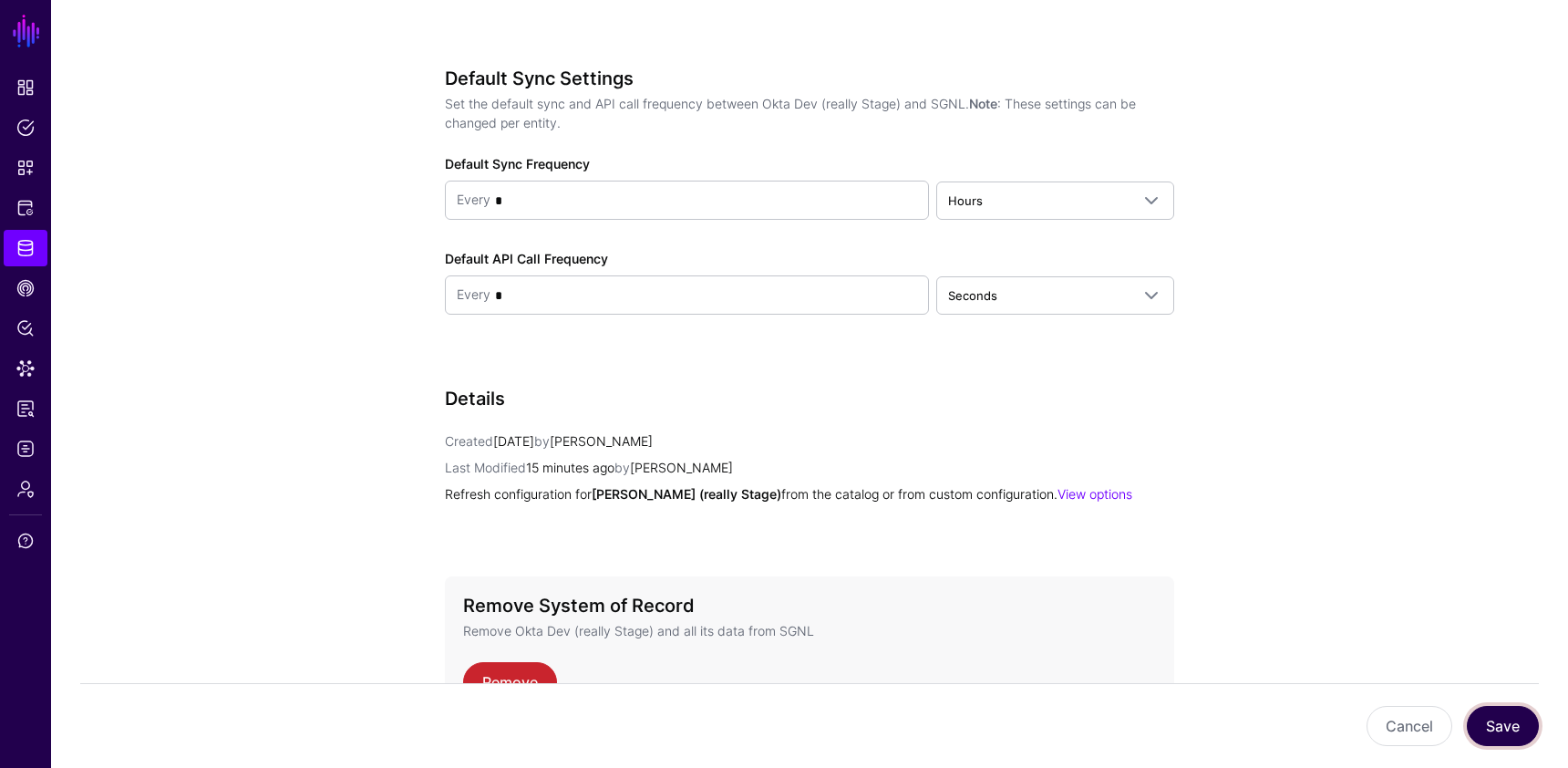
click at [1490, 724] on button "Save" at bounding box center [1502, 725] width 72 height 41
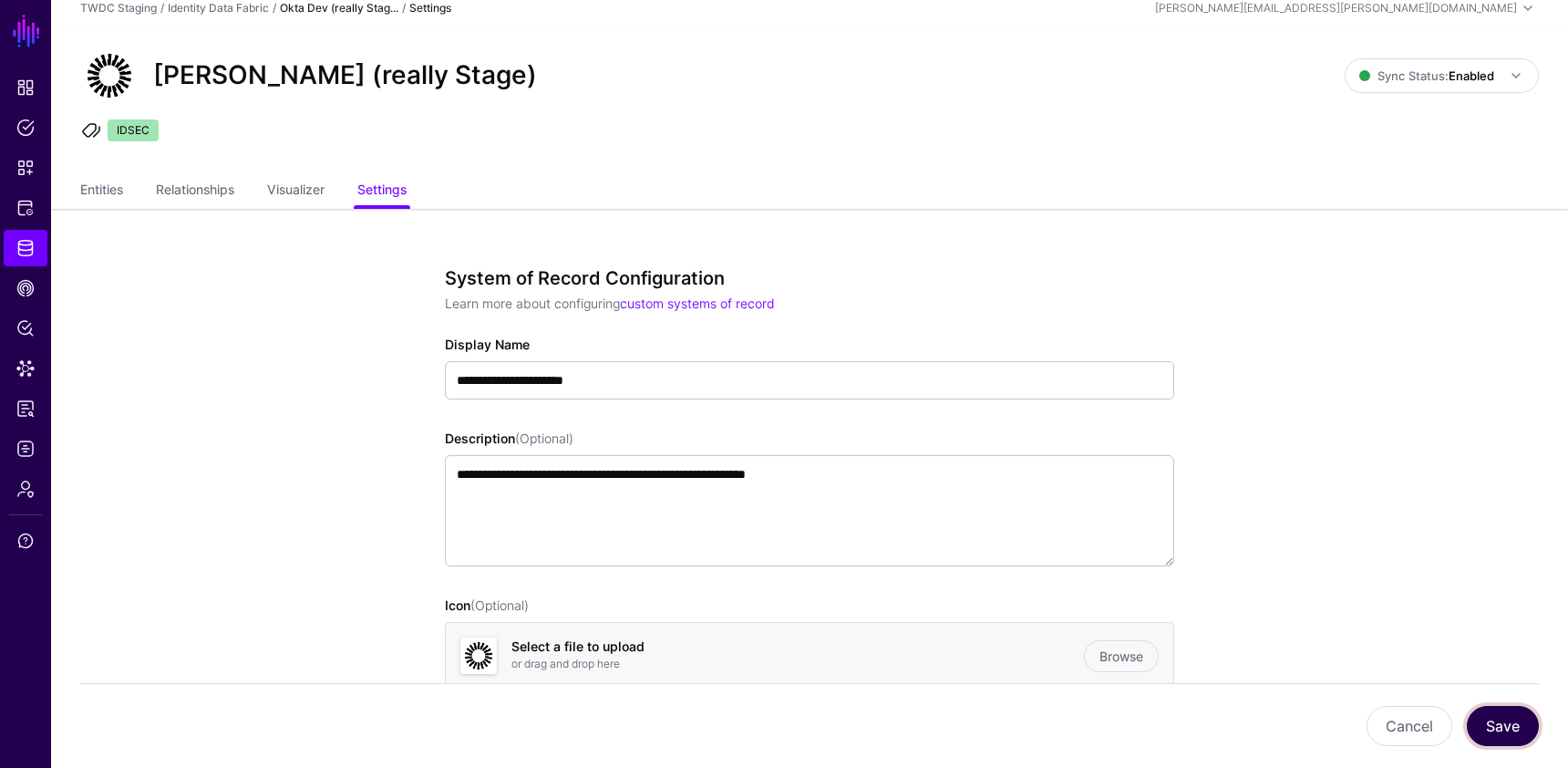
scroll to position [0, 0]
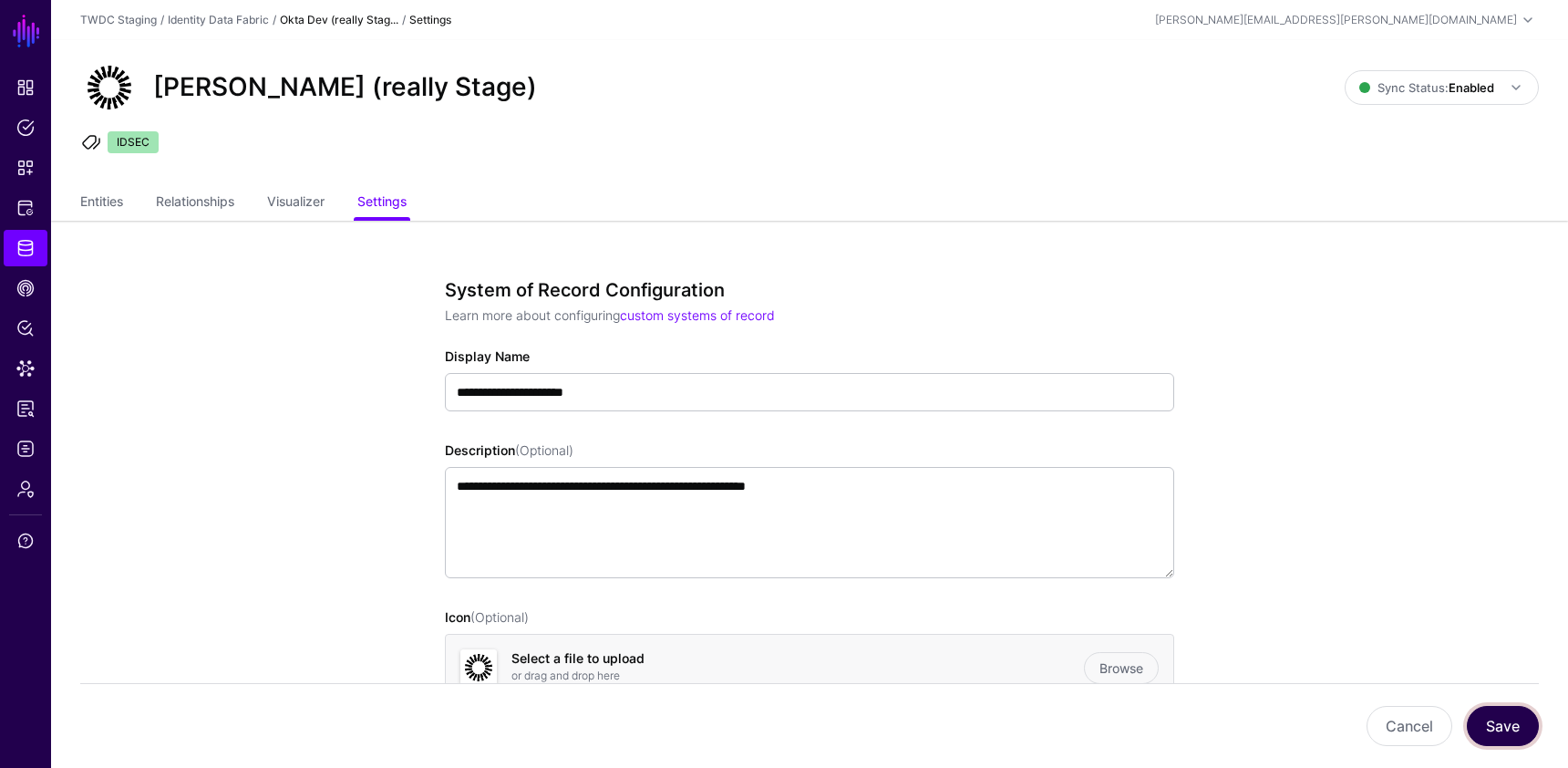
click at [1518, 727] on button "Save" at bounding box center [1502, 725] width 72 height 41
click at [1391, 714] on button "Cancel" at bounding box center [1409, 725] width 86 height 41
